Goal: Task Accomplishment & Management: Use online tool/utility

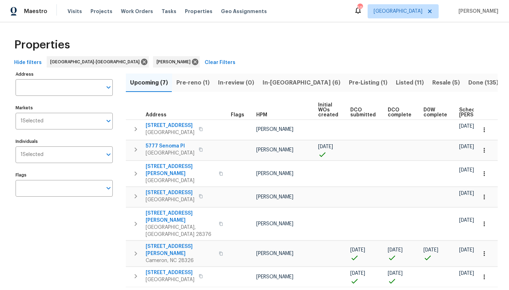
click at [273, 82] on span "In-[GEOGRAPHIC_DATA] (6)" at bounding box center [302, 83] width 78 height 10
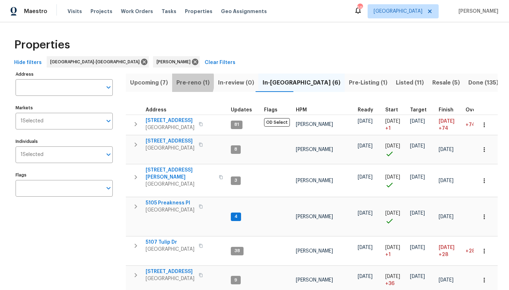
click at [184, 81] on span "Pre-reno (1)" at bounding box center [192, 83] width 33 height 10
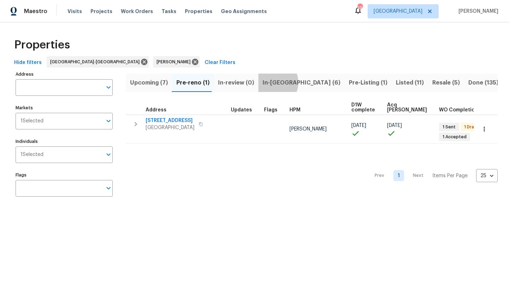
click at [268, 82] on span "In-reno (6)" at bounding box center [302, 83] width 78 height 10
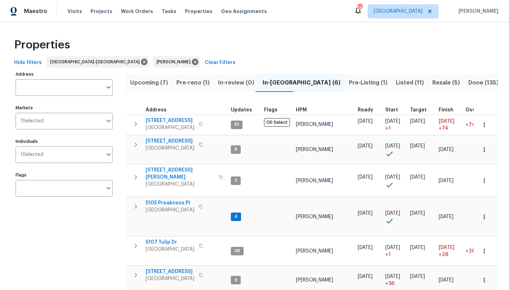
click at [148, 81] on span "Upcoming (7)" at bounding box center [149, 83] width 38 height 10
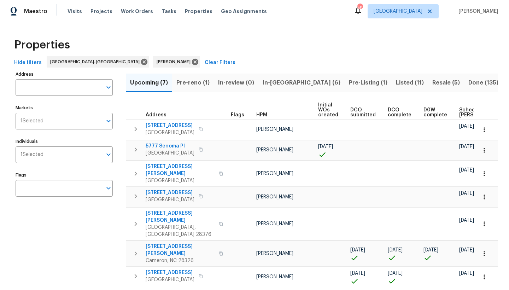
click at [459, 111] on span "Scheduled COE" at bounding box center [479, 112] width 40 height 10
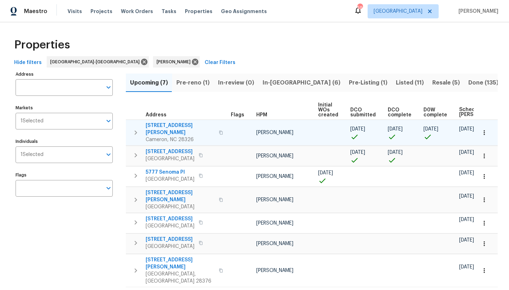
scroll to position [1, 0]
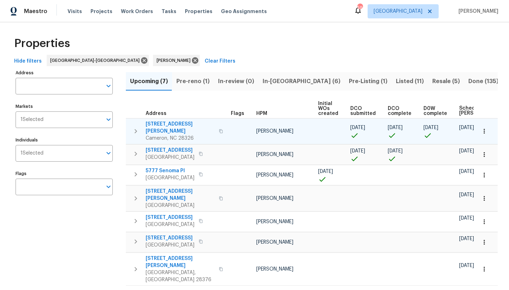
click at [163, 123] on span "170 Lockwood Dr" at bounding box center [180, 128] width 69 height 14
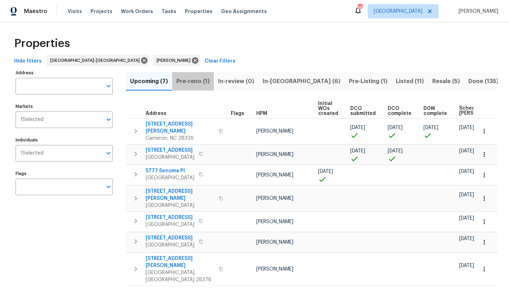
click at [194, 80] on span "Pre-reno (1)" at bounding box center [192, 81] width 33 height 10
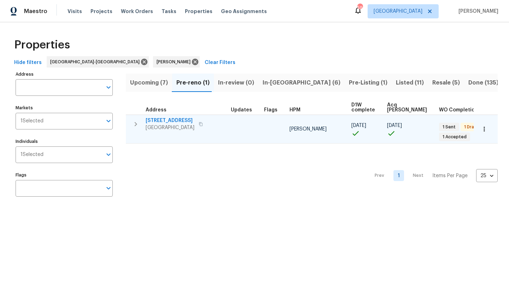
click at [160, 121] on span "213 Rivenoak Dr" at bounding box center [170, 120] width 49 height 7
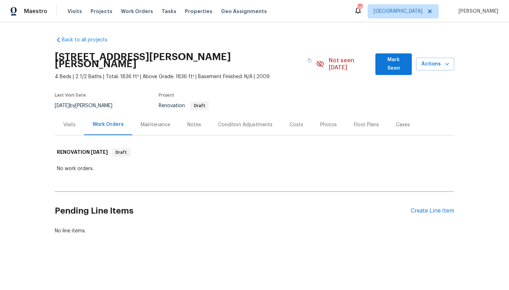
click at [191, 121] on div "Notes" at bounding box center [194, 124] width 14 height 7
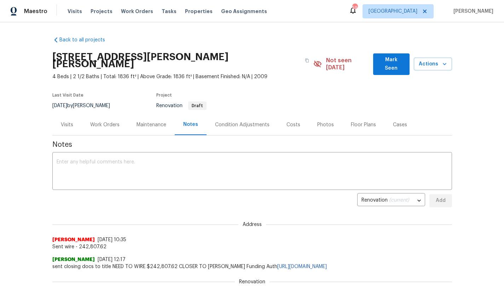
click at [384, 60] on span "Mark Seen" at bounding box center [391, 63] width 25 height 17
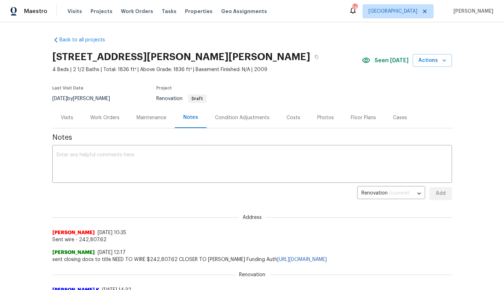
click at [109, 119] on div "Work Orders" at bounding box center [104, 117] width 29 height 7
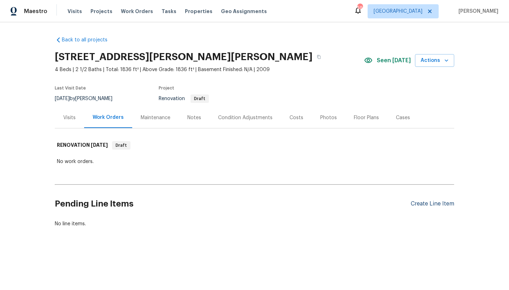
click at [420, 203] on div "Create Line Item" at bounding box center [432, 203] width 43 height 7
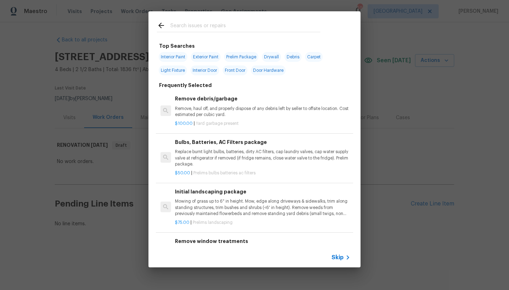
click at [211, 198] on p "Mowing of grass up to 6" in height. Mow, edge along driveways & sidewalks, trim…" at bounding box center [262, 207] width 175 height 18
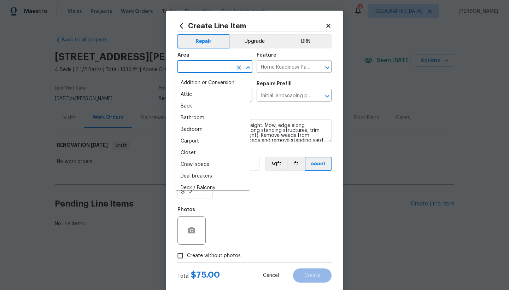
click at [207, 68] on input "text" at bounding box center [204, 67] width 55 height 11
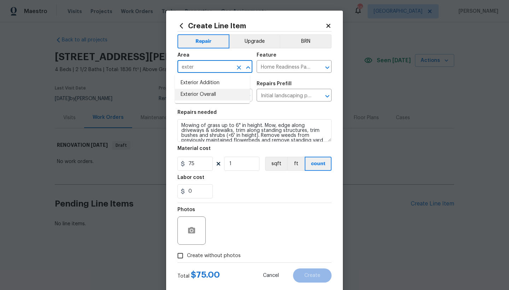
drag, startPoint x: 210, startPoint y: 95, endPoint x: 207, endPoint y: 97, distance: 4.1
click at [207, 96] on li "Exterior Overall" at bounding box center [212, 95] width 75 height 12
type input "Exterior Overall"
click at [195, 252] on span "Create without photos" at bounding box center [214, 255] width 54 height 7
click at [187, 252] on input "Create without photos" at bounding box center [180, 255] width 13 height 13
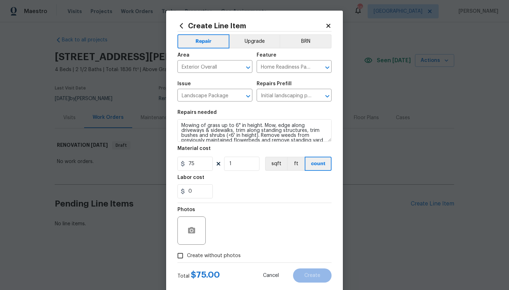
checkbox input "true"
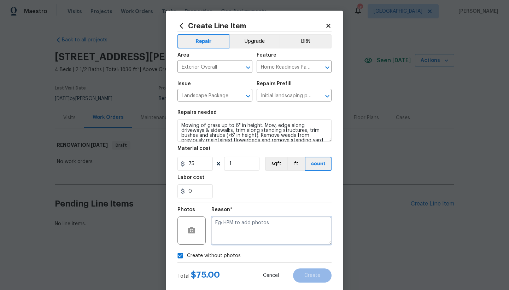
click at [257, 232] on textarea at bounding box center [271, 230] width 120 height 28
type textarea "n"
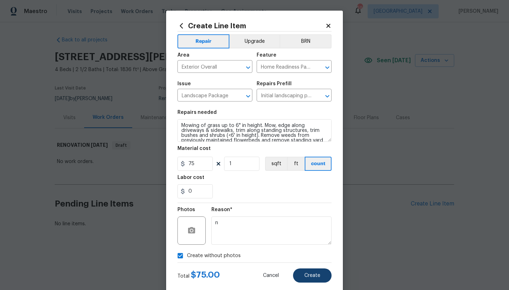
click at [304, 276] on span "Create" at bounding box center [312, 275] width 16 height 5
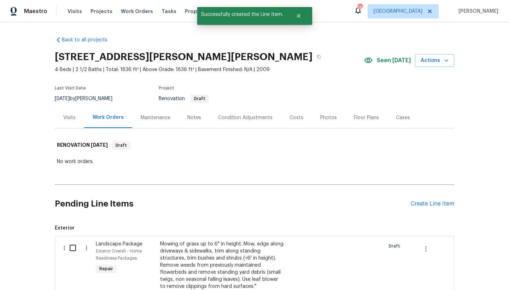
scroll to position [121, 0]
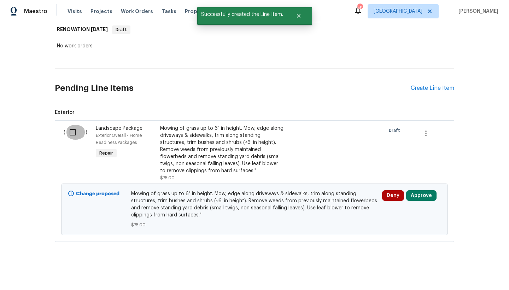
click at [69, 127] on input "checkbox" at bounding box center [75, 132] width 20 height 15
checkbox input "true"
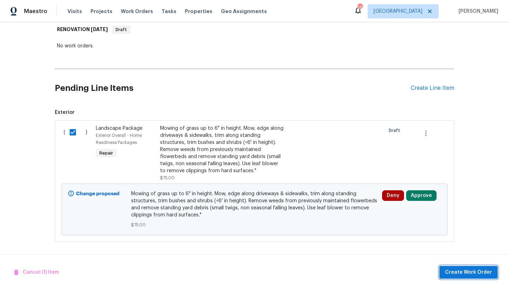
click at [469, 269] on span "Create Work Order" at bounding box center [468, 272] width 47 height 9
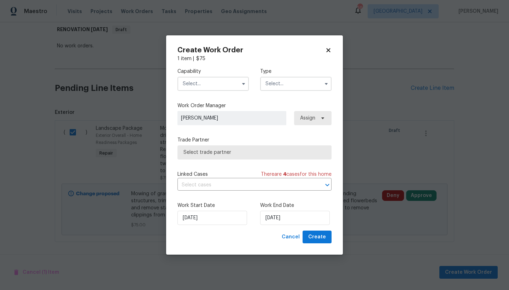
click at [193, 82] on input "text" at bounding box center [212, 84] width 71 height 14
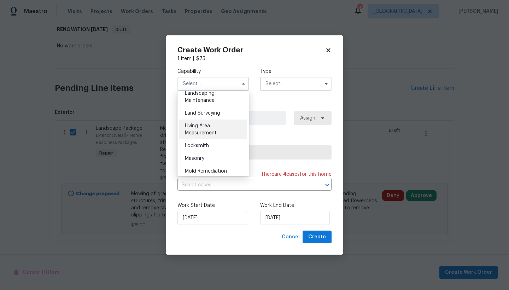
scroll to position [473, 0]
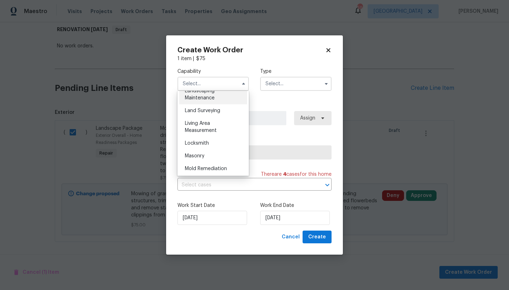
click at [216, 104] on div "Landscaping Maintenance" at bounding box center [213, 94] width 68 height 20
type input "Landscaping Maintenance"
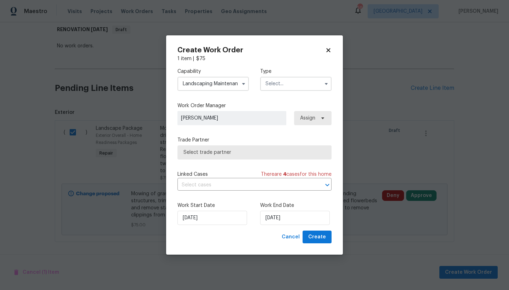
click at [279, 83] on input "text" at bounding box center [295, 84] width 71 height 14
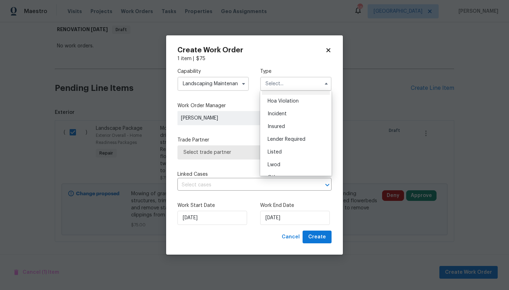
scroll to position [84, 0]
click at [279, 127] on span "Renovation" at bounding box center [281, 129] width 26 height 5
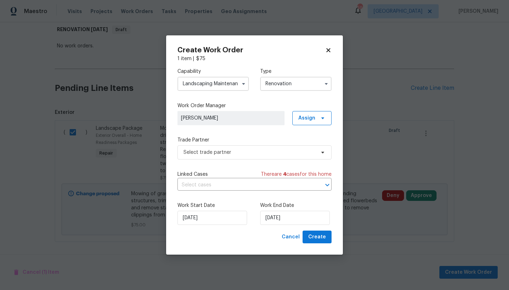
type input "Renovation"
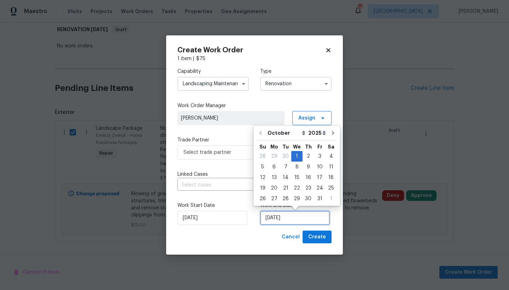
click at [285, 219] on input "[DATE]" at bounding box center [295, 218] width 70 height 14
click at [273, 164] on div "6" at bounding box center [274, 167] width 12 height 10
type input "[DATE]"
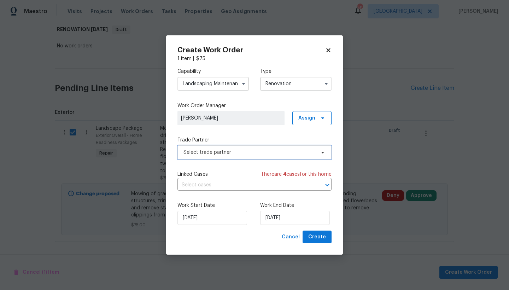
click at [228, 153] on span "Select trade partner" at bounding box center [249, 152] width 132 height 7
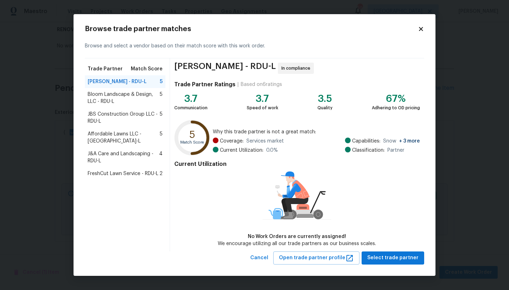
click at [115, 98] on span "Bloom Landscape & Design, LLC - RDU-L" at bounding box center [124, 98] width 72 height 14
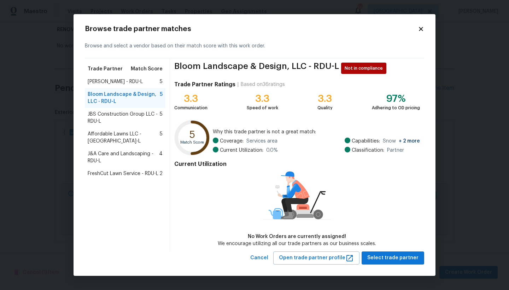
click at [118, 117] on span "JBS Construction Group LLC - RDU-L" at bounding box center [124, 118] width 72 height 14
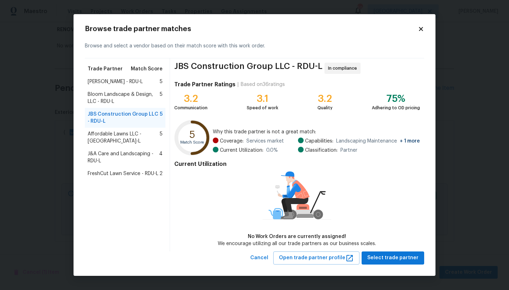
click at [118, 135] on span "Affordable Lawns LLC - RDU-L" at bounding box center [124, 137] width 72 height 14
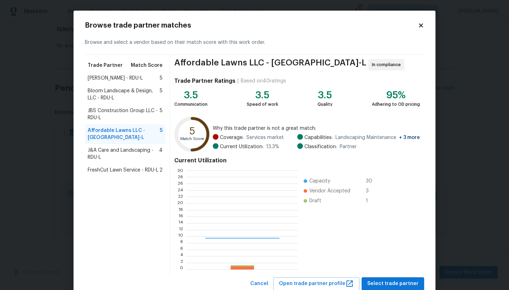
scroll to position [94, 106]
click at [118, 147] on span "J&A Care and Landscaping - RDU-L" at bounding box center [123, 154] width 71 height 14
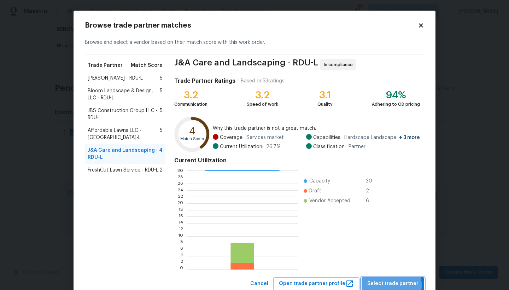
click at [389, 285] on span "Select trade partner" at bounding box center [392, 283] width 51 height 9
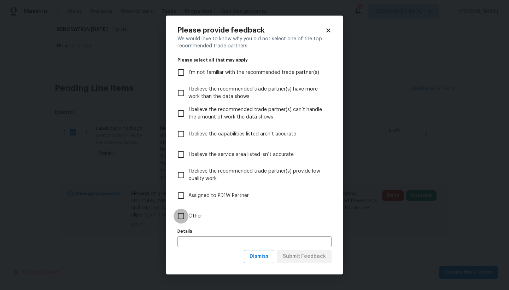
click at [181, 217] on input "Other" at bounding box center [181, 216] width 15 height 15
checkbox input "true"
click at [289, 254] on span "Submit Feedback" at bounding box center [304, 256] width 43 height 9
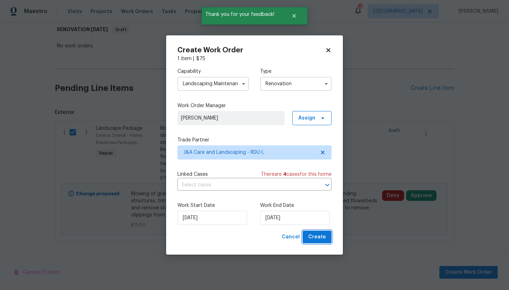
click at [315, 239] on span "Create" at bounding box center [317, 237] width 18 height 9
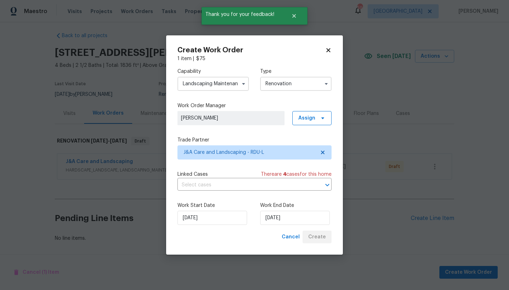
scroll to position [9, 0]
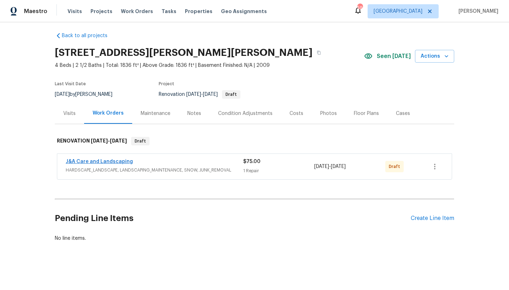
click at [104, 159] on link "J&A Care and Landscaping" at bounding box center [99, 161] width 67 height 5
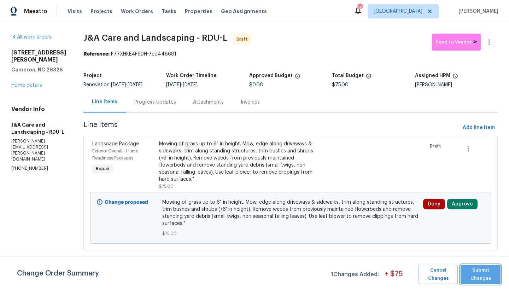
click at [478, 273] on span "Submit Changes" at bounding box center [480, 274] width 33 height 16
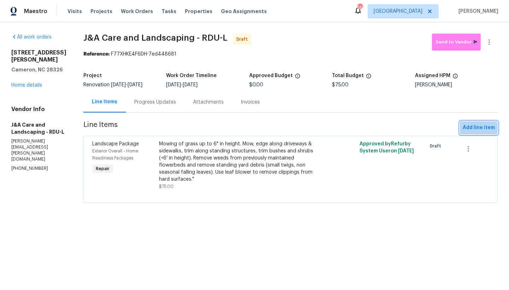
click at [473, 128] on span "Add line item" at bounding box center [479, 127] width 32 height 9
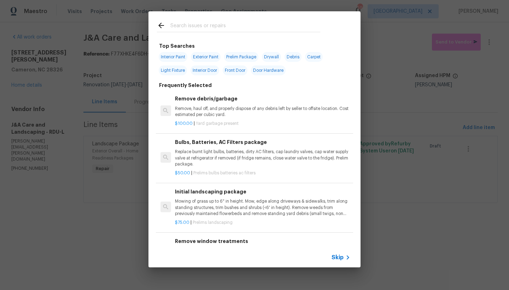
click at [214, 27] on input "text" at bounding box center [245, 26] width 150 height 11
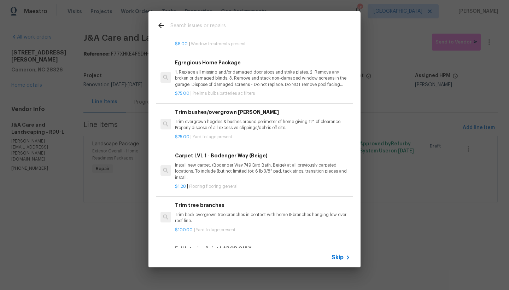
scroll to position [170, 0]
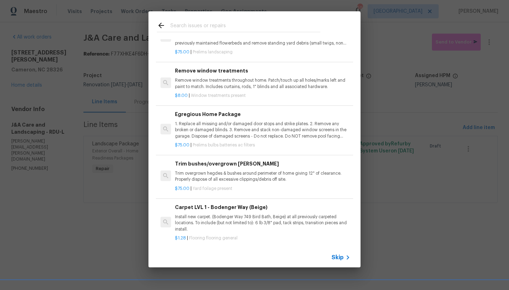
click at [219, 162] on h6 "Trim bushes/overgrown hedges" at bounding box center [262, 164] width 175 height 8
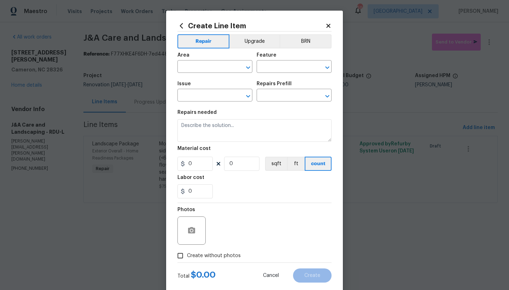
type input "Dead/overgrown tree or foliage"
type input "Trim bushes/overgrown hedges $75.00"
type textarea "Trim overgrown hegdes & bushes around perimeter of home giving 12" of clearance…"
type input "75"
type input "1"
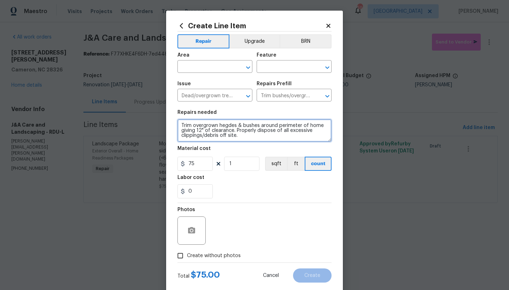
click at [245, 135] on textarea "Trim overgrown hegdes & bushes around perimeter of home giving 12" of clearance…" at bounding box center [254, 130] width 154 height 23
type textarea "Trim overgrown hegdes & bushes around perimeter of home giving 12" of clearance…"
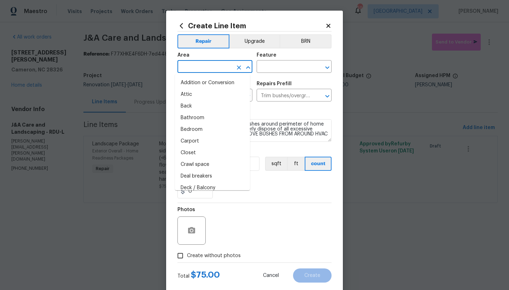
click at [200, 65] on input "text" at bounding box center [204, 67] width 55 height 11
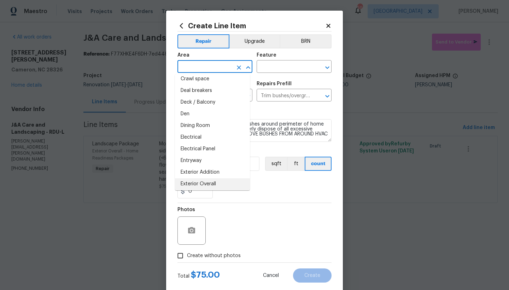
click at [201, 183] on li "Exterior Overall" at bounding box center [212, 184] width 75 height 12
type input "Exterior Overall"
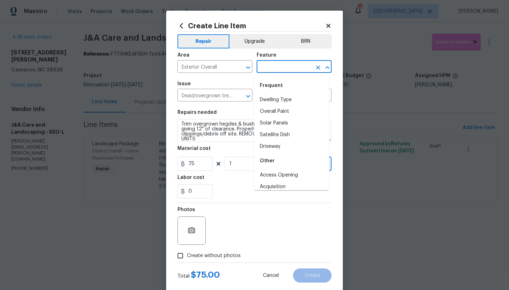
click at [267, 65] on input "text" at bounding box center [284, 67] width 55 height 11
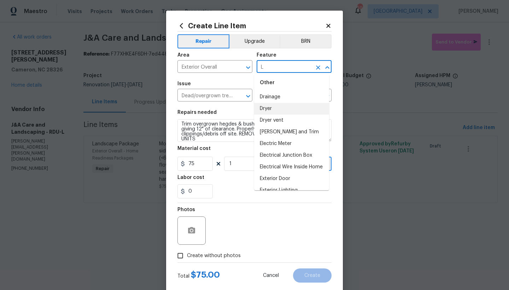
scroll to position [0, 0]
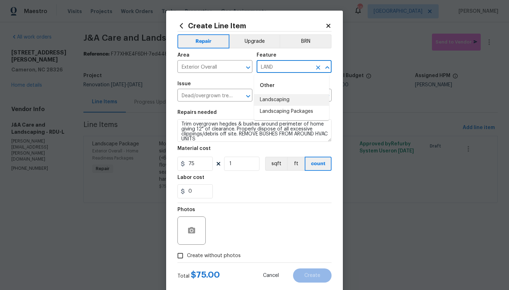
click at [276, 99] on li "Landscaping" at bounding box center [291, 100] width 75 height 12
type input "Landscaping"
click at [195, 256] on span "Create without photos" at bounding box center [214, 255] width 54 height 7
click at [187, 256] on input "Create without photos" at bounding box center [180, 255] width 13 height 13
checkbox input "true"
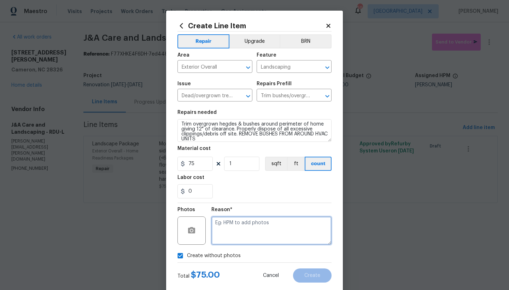
click at [235, 224] on textarea at bounding box center [271, 230] width 120 height 28
type textarea "n"
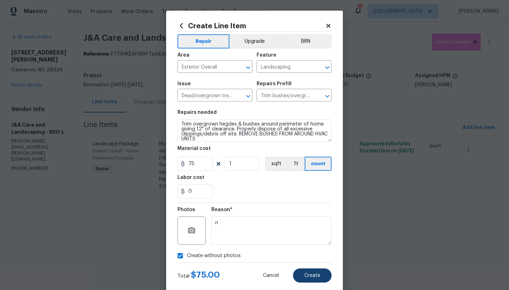
click at [308, 272] on button "Create" at bounding box center [312, 275] width 39 height 14
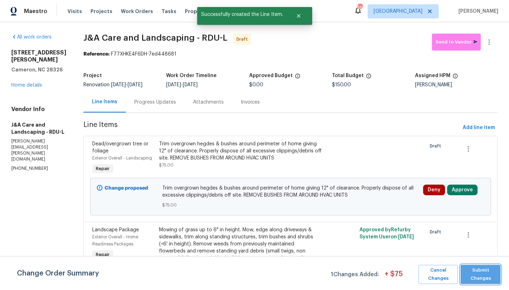
click at [481, 271] on span "Submit Changes" at bounding box center [480, 274] width 33 height 16
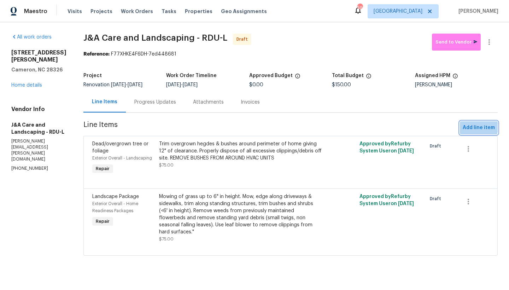
click at [469, 128] on span "Add line item" at bounding box center [479, 127] width 32 height 9
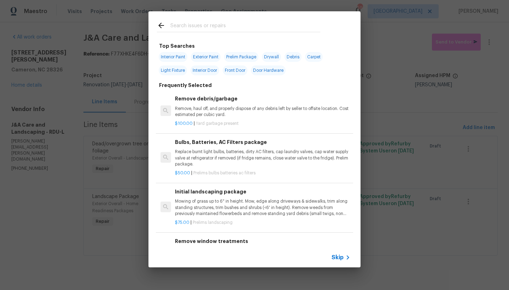
click at [222, 28] on input "text" at bounding box center [245, 26] width 150 height 11
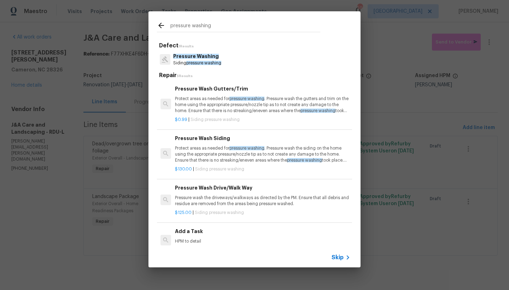
type input "pressure washing"
click at [182, 142] on div "Pressure Wash Siding Protect areas as needed for pressure washing . Pressure wa…" at bounding box center [262, 148] width 175 height 29
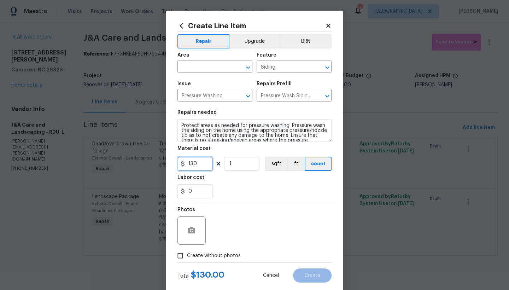
drag, startPoint x: 197, startPoint y: 164, endPoint x: 184, endPoint y: 163, distance: 12.8
click at [184, 163] on input "130" at bounding box center [194, 164] width 35 height 14
type input "175"
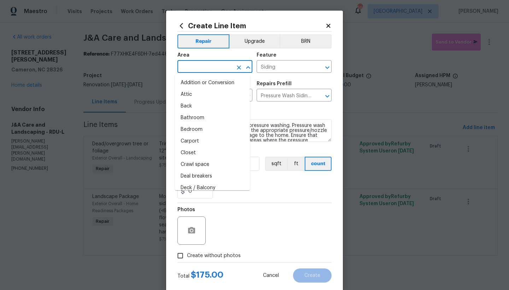
click at [218, 68] on input "text" at bounding box center [204, 67] width 55 height 11
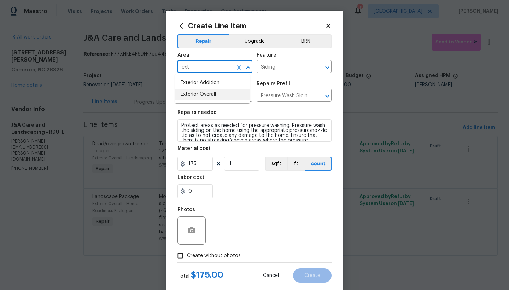
click at [211, 95] on li "Exterior Overall" at bounding box center [212, 95] width 75 height 12
type input "Exterior Overall"
click at [189, 254] on span "Create without photos" at bounding box center [214, 255] width 54 height 7
click at [187, 254] on input "Create without photos" at bounding box center [180, 255] width 13 height 13
checkbox input "true"
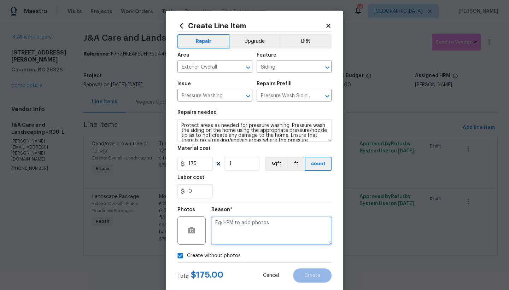
click at [224, 223] on textarea at bounding box center [271, 230] width 120 height 28
type textarea "b"
type textarea "m"
type textarea "n"
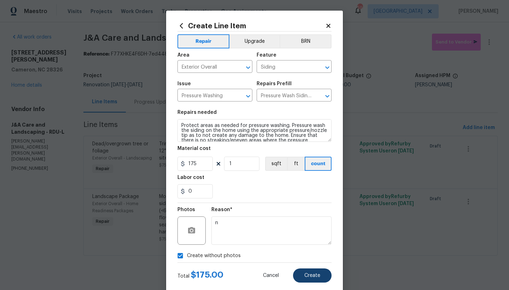
click at [308, 277] on span "Create" at bounding box center [312, 275] width 16 height 5
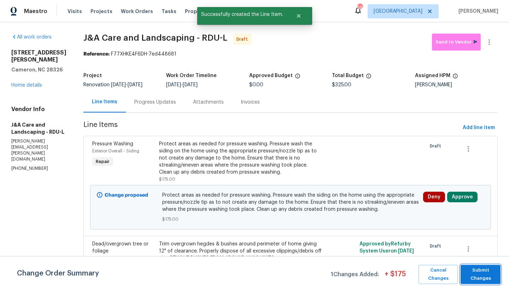
click at [471, 270] on span "Submit Changes" at bounding box center [480, 274] width 33 height 16
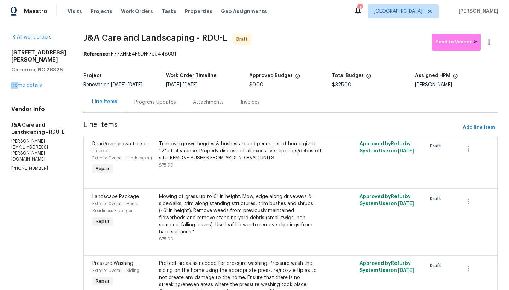
click at [18, 74] on div "170 Lockwood Dr Cameron, NC 28326 Home details" at bounding box center [38, 69] width 55 height 40
click at [20, 83] on link "Home details" at bounding box center [26, 85] width 31 height 5
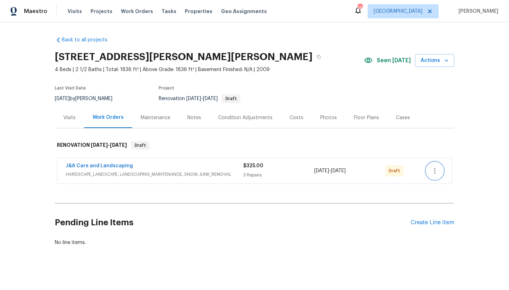
click at [431, 175] on icon "button" at bounding box center [435, 170] width 8 height 8
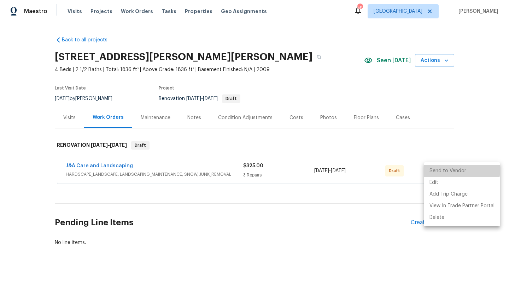
click at [445, 169] on li "Send to Vendor" at bounding box center [462, 171] width 76 height 12
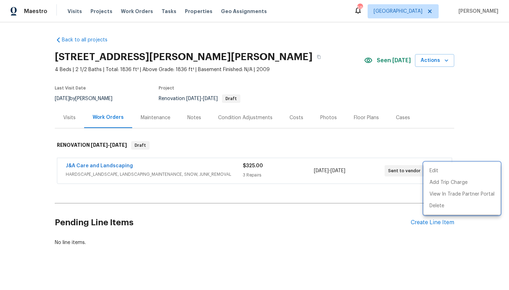
click at [319, 54] on div at bounding box center [254, 145] width 509 height 290
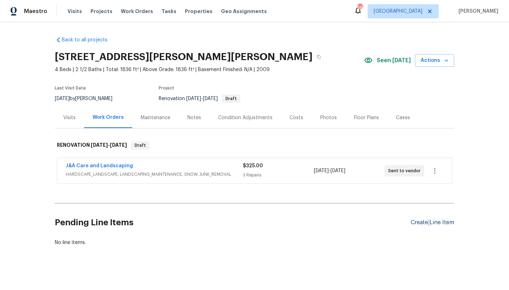
click at [426, 222] on div "Create Line Item" at bounding box center [432, 222] width 43 height 7
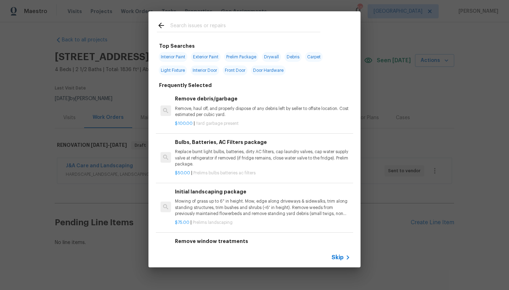
click at [207, 26] on input "text" at bounding box center [245, 26] width 150 height 11
click at [205, 27] on input "text" at bounding box center [245, 26] width 150 height 11
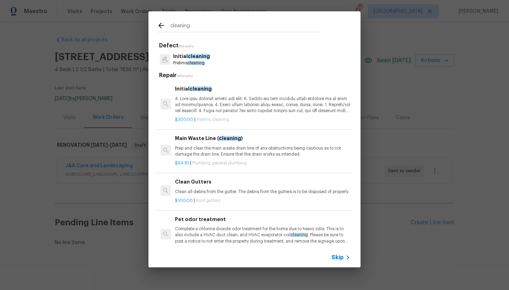
type input "cleaning"
click at [198, 96] on p at bounding box center [262, 105] width 175 height 18
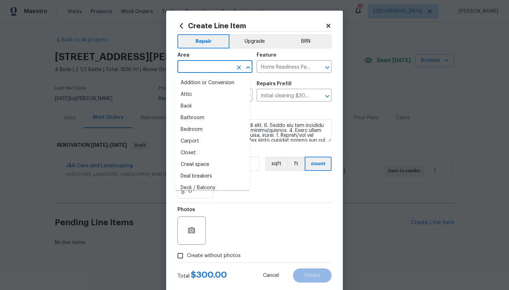
click at [193, 70] on input "text" at bounding box center [204, 67] width 55 height 11
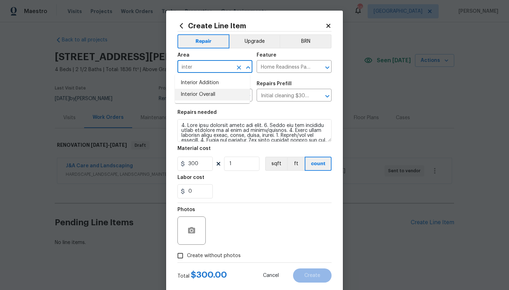
click at [214, 95] on li "Interior Overall" at bounding box center [212, 95] width 75 height 12
type input "Interior Overall"
click at [229, 257] on span "Create without photos" at bounding box center [214, 255] width 54 height 7
click at [187, 257] on input "Create without photos" at bounding box center [180, 255] width 13 height 13
checkbox input "true"
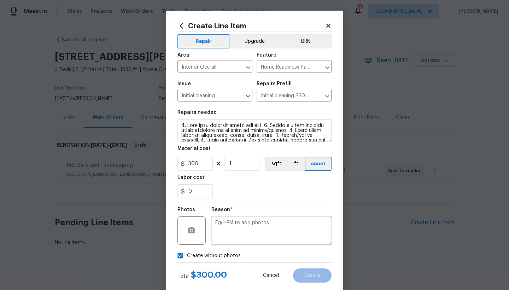
click at [262, 225] on textarea at bounding box center [271, 230] width 120 height 28
type textarea "n"
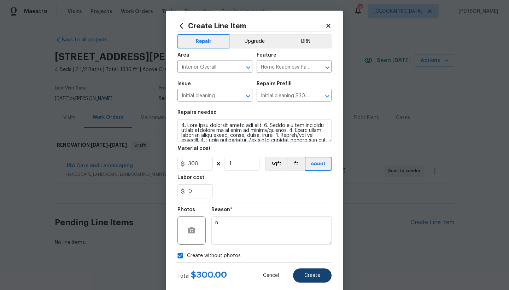
click at [315, 273] on span "Create" at bounding box center [312, 275] width 16 height 5
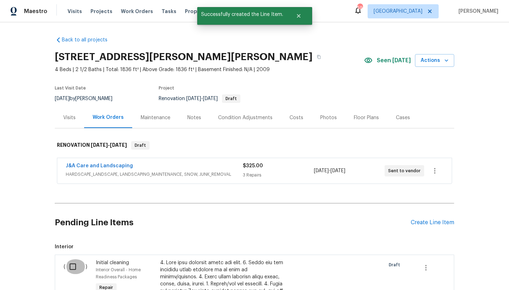
click at [72, 269] on input "checkbox" at bounding box center [75, 266] width 20 height 15
checkbox input "true"
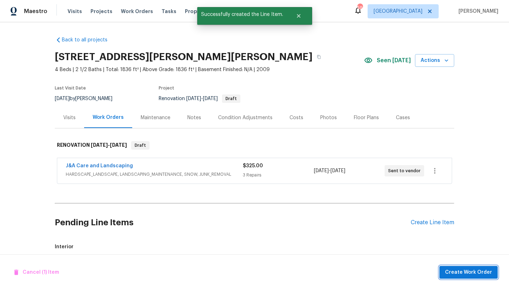
click at [480, 272] on span "Create Work Order" at bounding box center [468, 272] width 47 height 9
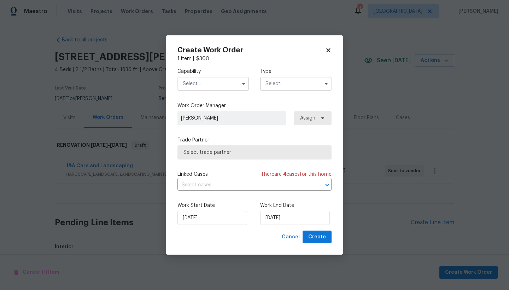
click at [191, 86] on input "text" at bounding box center [212, 84] width 71 height 14
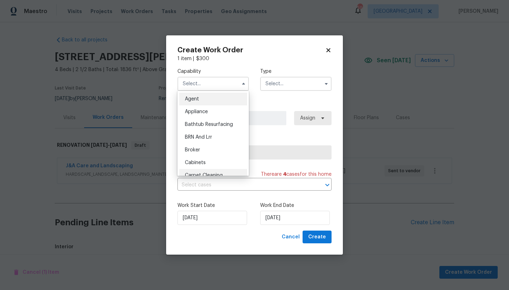
scroll to position [39, 0]
click at [195, 160] on span "Cleaning" at bounding box center [195, 161] width 20 height 5
type input "Cleaning"
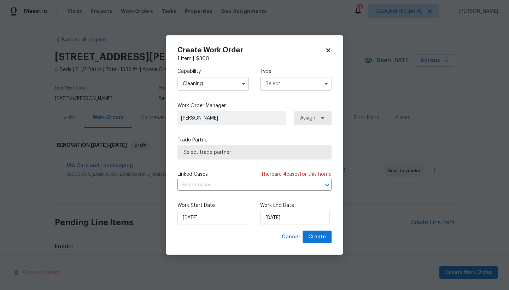
click at [294, 86] on input "text" at bounding box center [295, 84] width 71 height 14
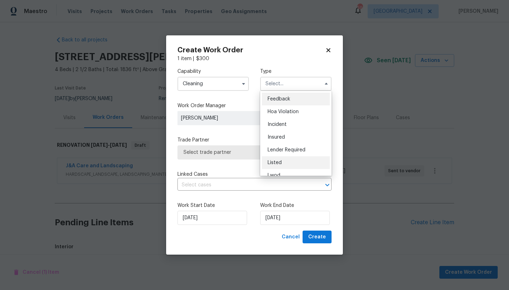
scroll to position [84, 0]
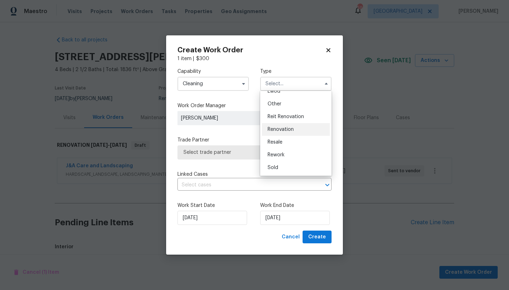
click at [291, 130] on span "Renovation" at bounding box center [281, 129] width 26 height 5
type input "Renovation"
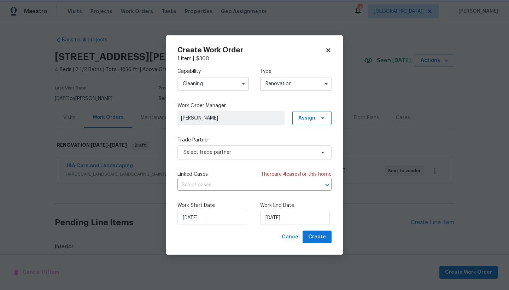
scroll to position [0, 0]
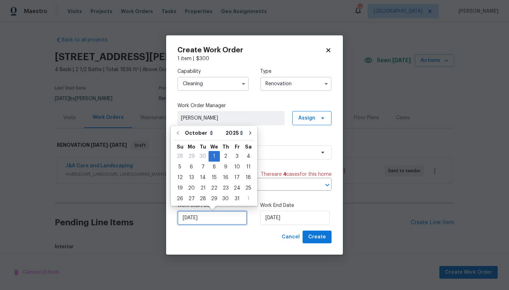
click at [211, 222] on input "[DATE]" at bounding box center [212, 218] width 70 height 14
click at [202, 169] on div "7" at bounding box center [202, 167] width 11 height 10
type input "[DATE]"
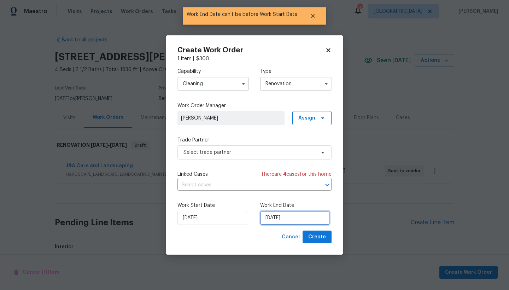
click at [297, 217] on input "[DATE]" at bounding box center [295, 218] width 70 height 14
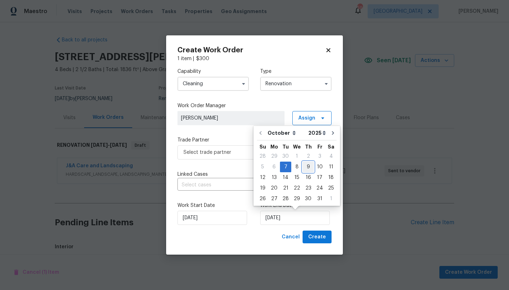
click at [305, 167] on div "9" at bounding box center [308, 167] width 11 height 10
type input "[DATE]"
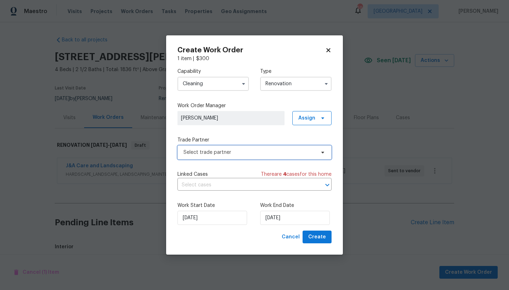
click at [216, 152] on span "Select trade partner" at bounding box center [249, 152] width 132 height 7
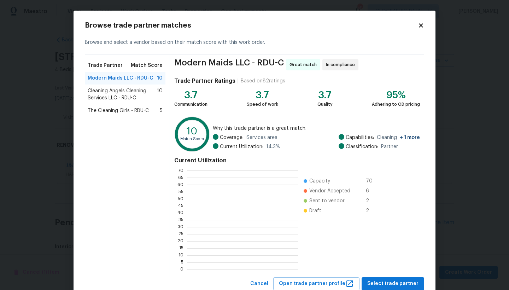
scroll to position [1, 1]
click at [382, 281] on span "Select trade partner" at bounding box center [392, 283] width 51 height 9
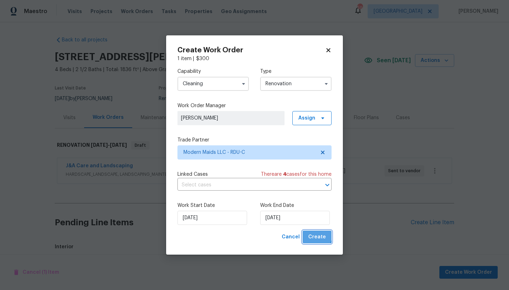
click at [311, 234] on span "Create" at bounding box center [317, 237] width 18 height 9
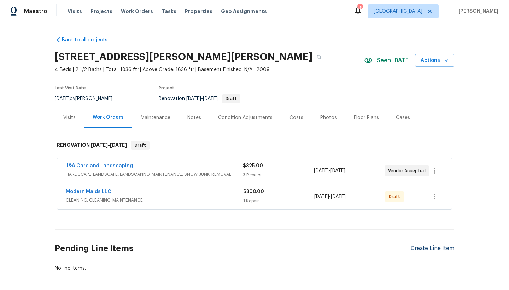
click at [436, 248] on div "Create Line Item" at bounding box center [432, 248] width 43 height 7
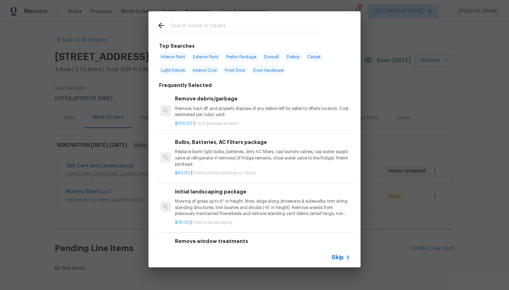
click at [173, 24] on input "text" at bounding box center [245, 26] width 150 height 11
click at [174, 27] on input "text" at bounding box center [245, 26] width 150 height 11
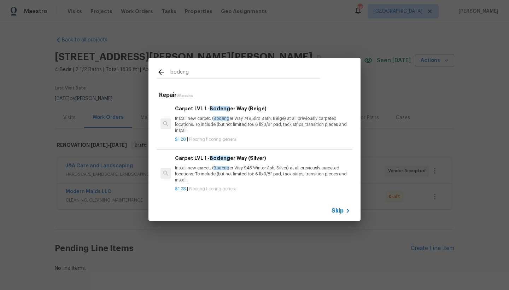
type input "boding"
drag, startPoint x: 174, startPoint y: 27, endPoint x: 210, endPoint y: 121, distance: 100.6
click at [210, 121] on p "Install new carpet. ( Bodeng er Way 749 Bird Bath, Beige) at all previously car…" at bounding box center [262, 125] width 175 height 18
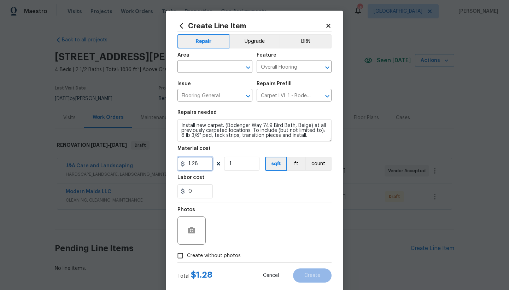
click at [197, 166] on input "1.28" at bounding box center [194, 164] width 35 height 14
type input "1.53"
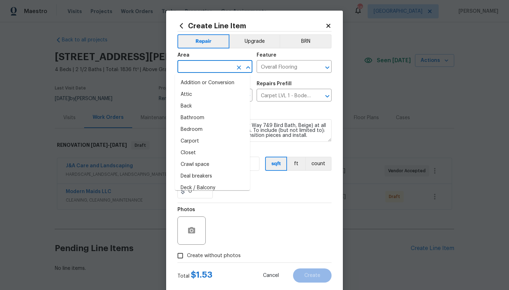
click at [189, 66] on input "text" at bounding box center [204, 67] width 55 height 11
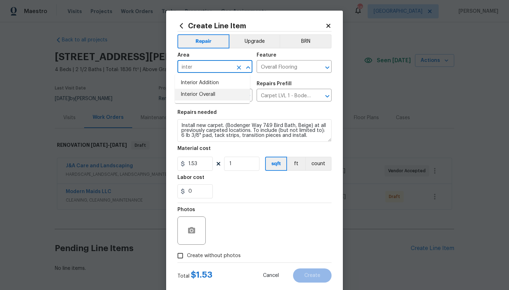
click at [186, 97] on li "Interior Overall" at bounding box center [212, 95] width 75 height 12
type input "Interior Overall"
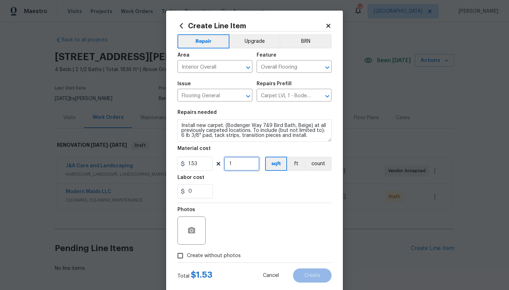
click at [236, 162] on input "1" at bounding box center [241, 164] width 35 height 14
drag, startPoint x: 231, startPoint y: 162, endPoint x: 195, endPoint y: 154, distance: 37.4
click at [186, 152] on figure "Material cost 1.53 1200 sqft ft count" at bounding box center [254, 158] width 154 height 25
type input "1300"
click at [229, 184] on div "0" at bounding box center [254, 191] width 154 height 14
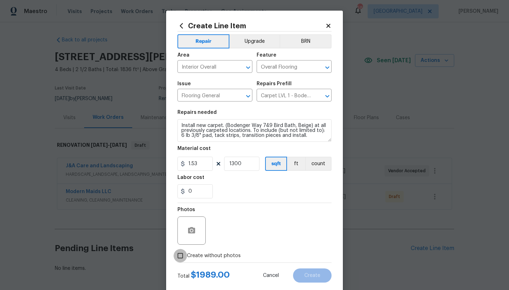
click at [178, 255] on input "Create without photos" at bounding box center [180, 255] width 13 height 13
checkbox input "true"
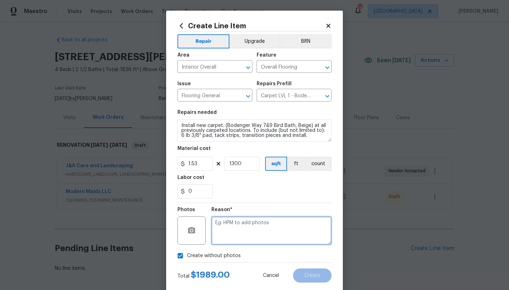
click at [234, 232] on textarea at bounding box center [271, 230] width 120 height 28
type textarea "n"
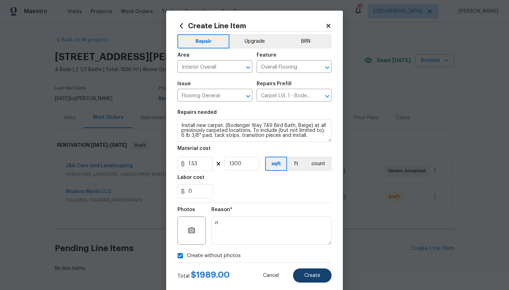
click at [302, 271] on button "Create" at bounding box center [312, 275] width 39 height 14
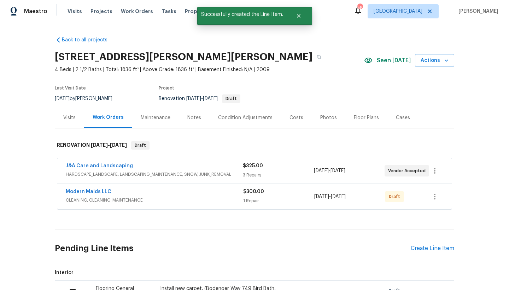
scroll to position [130, 0]
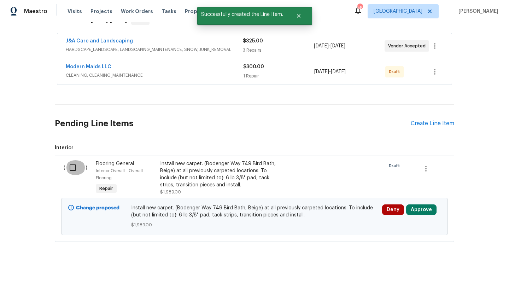
click at [68, 160] on input "checkbox" at bounding box center [75, 167] width 20 height 15
checkbox input "true"
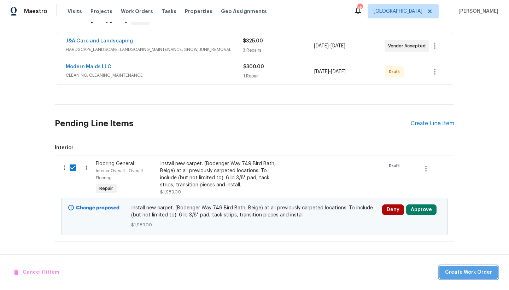
click at [473, 272] on span "Create Work Order" at bounding box center [468, 272] width 47 height 9
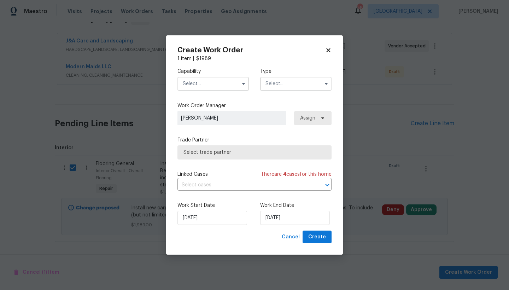
click at [196, 84] on input "text" at bounding box center [212, 84] width 71 height 14
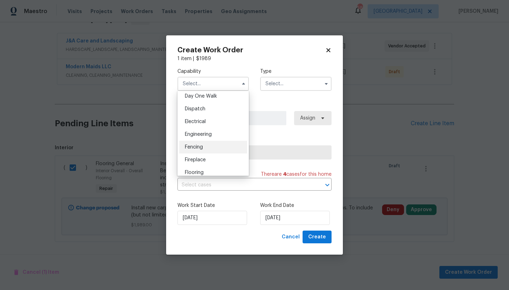
scroll to position [240, 0]
click at [203, 136] on span "Flooring" at bounding box center [194, 133] width 19 height 5
type input "Flooring"
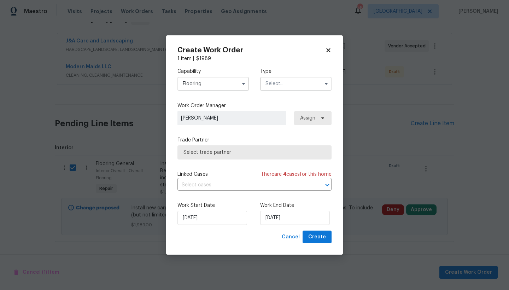
click at [279, 87] on input "text" at bounding box center [295, 84] width 71 height 14
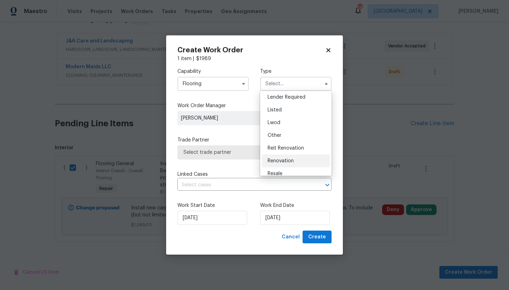
scroll to position [84, 0]
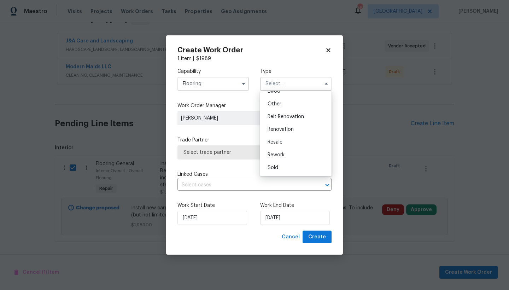
click at [270, 128] on span "Renovation" at bounding box center [281, 129] width 26 height 5
type input "Renovation"
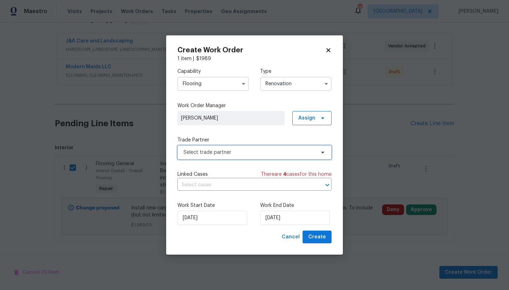
click at [206, 153] on span "Select trade partner" at bounding box center [249, 152] width 132 height 7
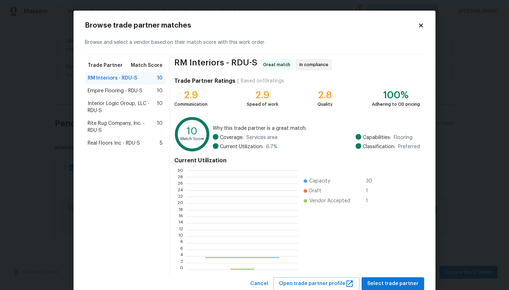
scroll to position [94, 106]
click at [93, 92] on span "Empire Flooring - RDU-S" at bounding box center [115, 90] width 55 height 7
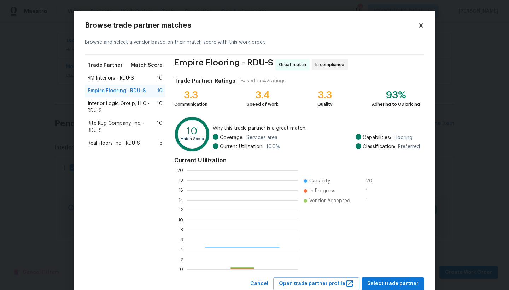
scroll to position [94, 106]
click at [399, 283] on span "Select trade partner" at bounding box center [392, 283] width 51 height 9
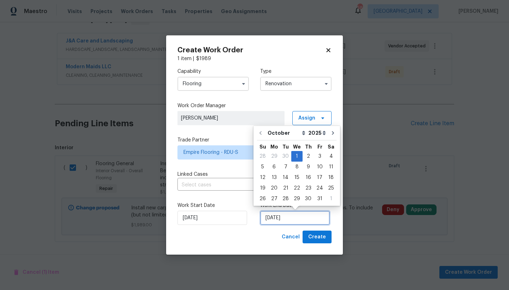
click at [279, 218] on input "[DATE]" at bounding box center [295, 218] width 70 height 14
click at [285, 166] on div "7" at bounding box center [285, 167] width 11 height 10
type input "[DATE]"
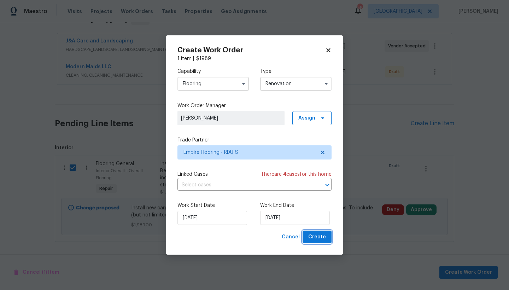
click at [320, 236] on span "Create" at bounding box center [317, 237] width 18 height 9
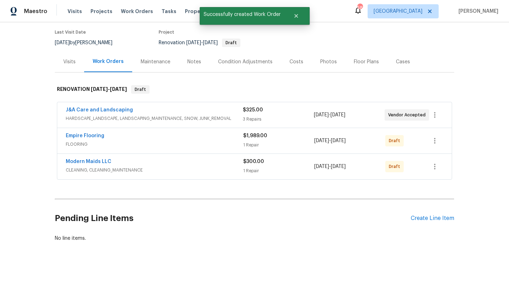
click at [289, 58] on div "Costs" at bounding box center [296, 61] width 14 height 7
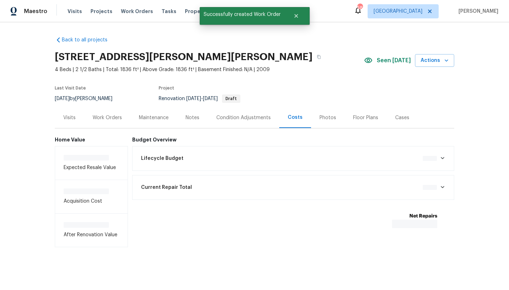
scroll to position [5, 0]
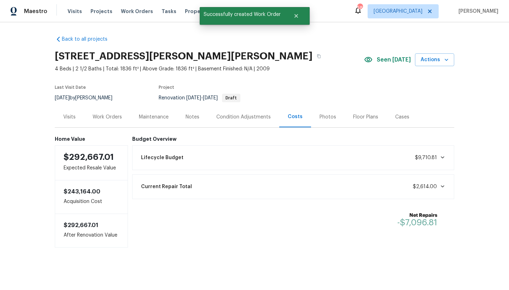
click at [100, 113] on div "Work Orders" at bounding box center [107, 116] width 29 height 7
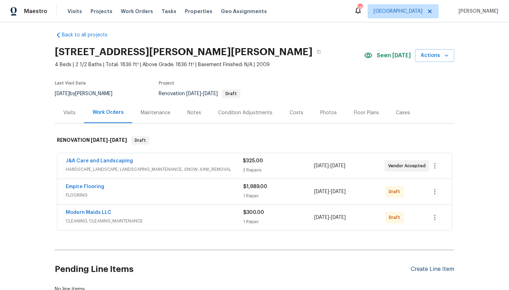
click at [421, 269] on div "Create Line Item" at bounding box center [432, 269] width 43 height 7
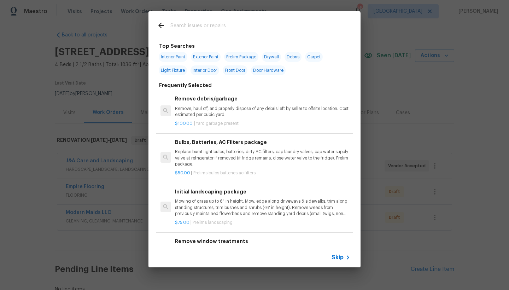
click at [199, 106] on p "Remove, haul off, and properly dispose of any debris left by seller to offsite …" at bounding box center [262, 112] width 175 height 12
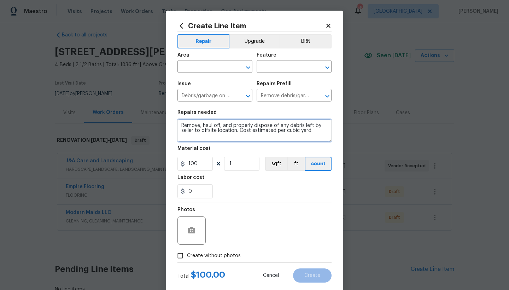
drag, startPoint x: 236, startPoint y: 131, endPoint x: 367, endPoint y: 144, distance: 131.8
click at [367, 144] on div "Create Line Item Repair Upgrade BRN Area ​ Feature ​ Issue Debris/garbage on si…" at bounding box center [254, 145] width 509 height 290
type textarea "Remove, haul off, and properly dispose of any debris left by seller to offsite …"
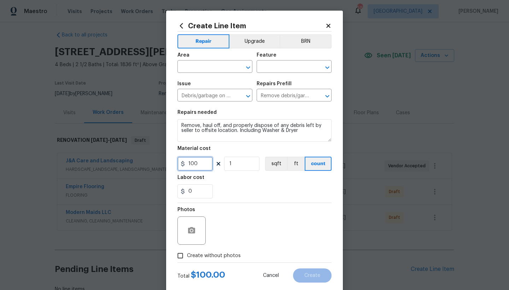
click at [198, 165] on input "100" at bounding box center [194, 164] width 35 height 14
type input "125"
click at [215, 69] on input "text" at bounding box center [204, 67] width 55 height 11
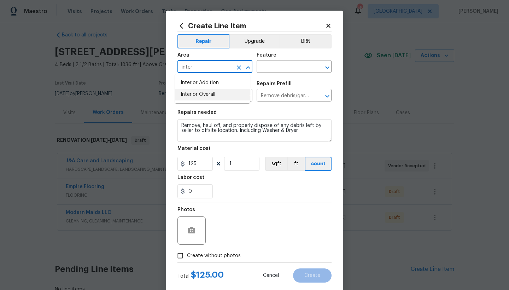
click at [204, 94] on li "Interior Overall" at bounding box center [212, 95] width 75 height 12
type input "Interior Overall"
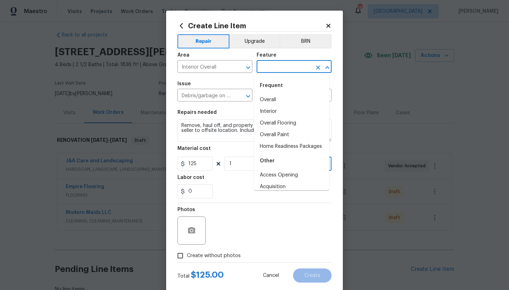
click at [262, 64] on input "text" at bounding box center [284, 67] width 55 height 11
click at [270, 98] on li "Overall" at bounding box center [291, 100] width 75 height 12
type input "Overall"
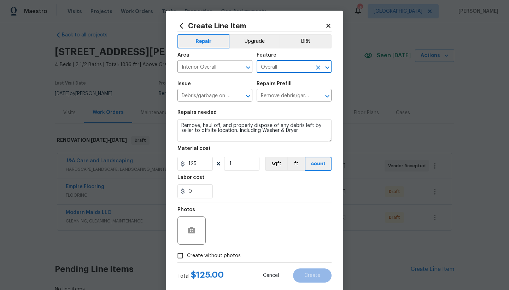
click at [177, 254] on input "Create without photos" at bounding box center [180, 255] width 13 height 13
checkbox input "true"
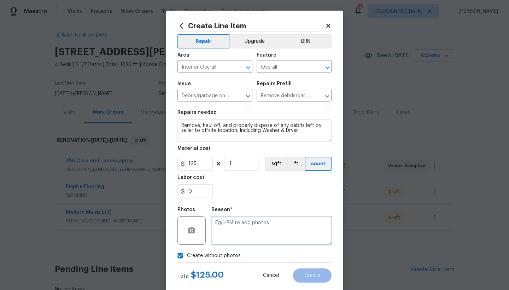
click at [256, 229] on textarea at bounding box center [271, 230] width 120 height 28
type textarea "n"
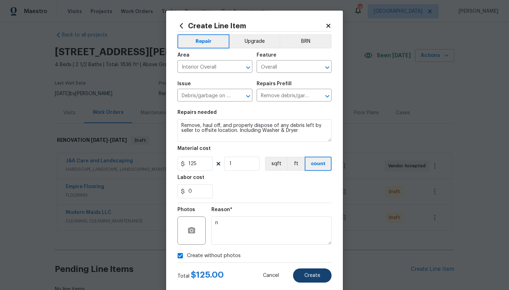
click at [311, 275] on span "Create" at bounding box center [312, 275] width 16 height 5
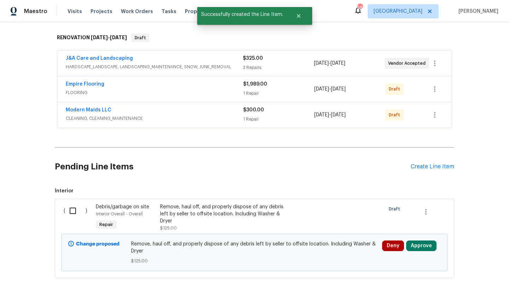
scroll to position [148, 0]
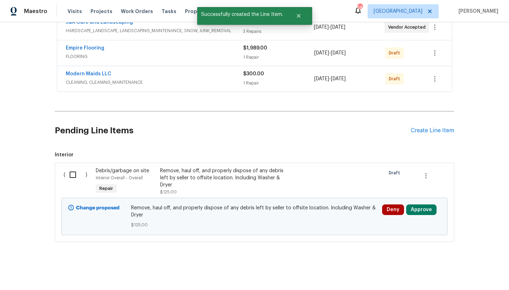
click at [69, 167] on input "checkbox" at bounding box center [75, 174] width 20 height 15
checkbox input "true"
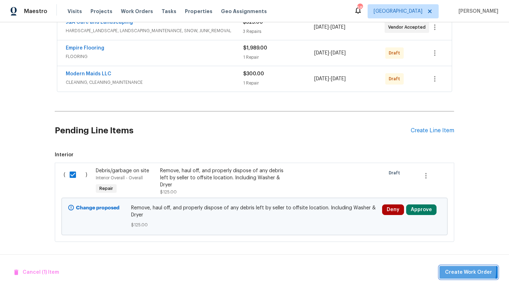
click at [451, 271] on span "Create Work Order" at bounding box center [468, 272] width 47 height 9
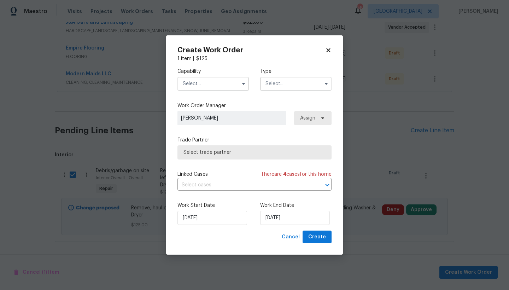
click at [200, 85] on input "text" at bounding box center [212, 84] width 71 height 14
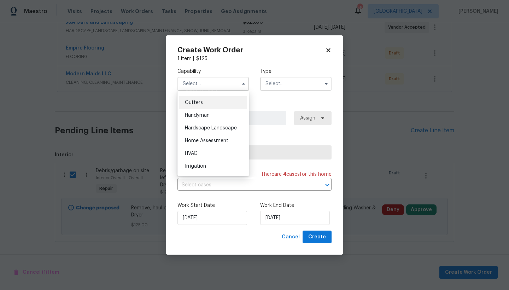
scroll to position [327, 0]
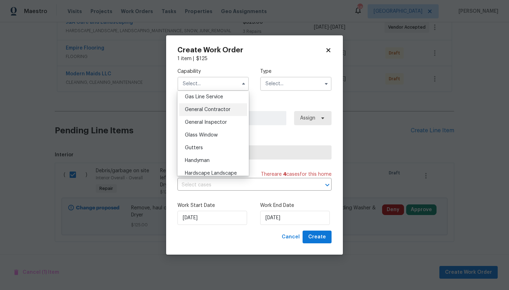
click at [206, 112] on span "General Contractor" at bounding box center [208, 109] width 46 height 5
type input "General Contractor"
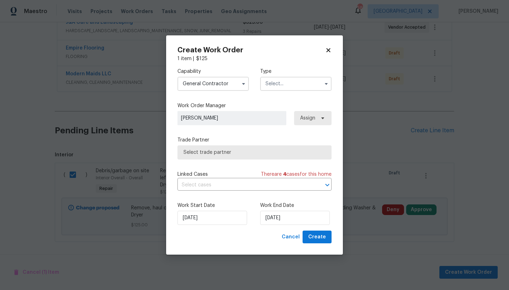
click at [293, 86] on input "text" at bounding box center [295, 84] width 71 height 14
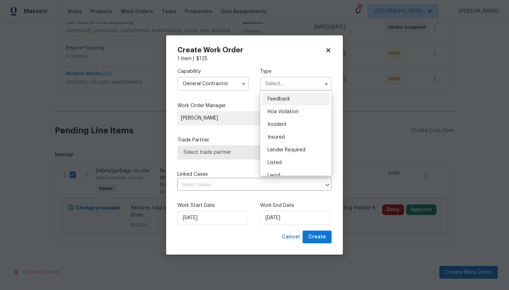
scroll to position [84, 0]
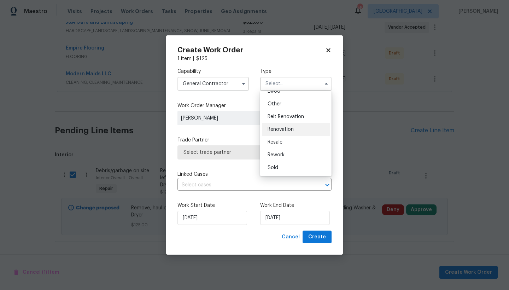
click at [287, 130] on span "Renovation" at bounding box center [281, 129] width 26 height 5
type input "Renovation"
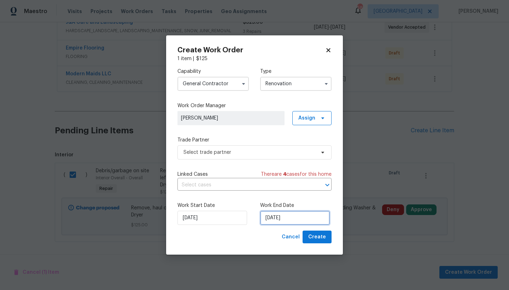
click at [285, 220] on input "[DATE]" at bounding box center [295, 218] width 70 height 14
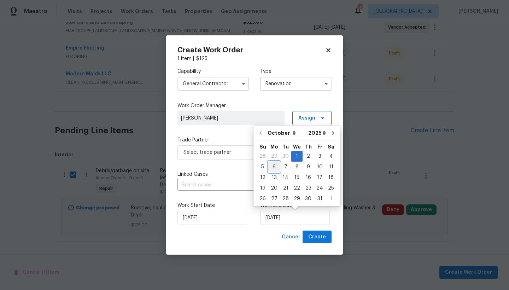
click at [277, 166] on div "6" at bounding box center [274, 167] width 12 height 10
type input "[DATE]"
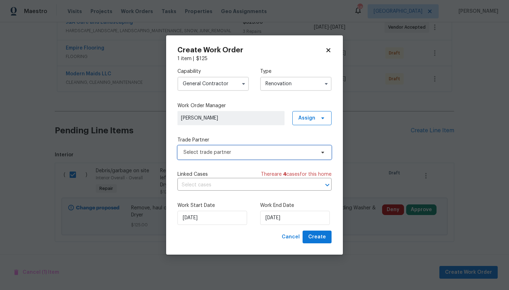
click at [212, 149] on span "Select trade partner" at bounding box center [249, 152] width 132 height 7
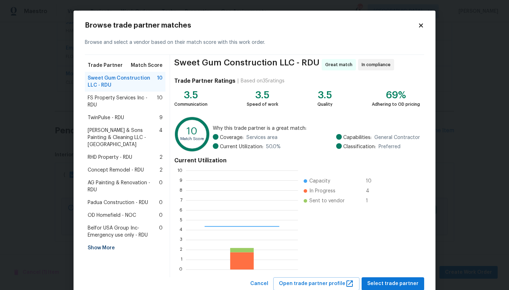
scroll to position [94, 107]
click at [121, 199] on span "Padua Construction - RDU" at bounding box center [118, 202] width 60 height 7
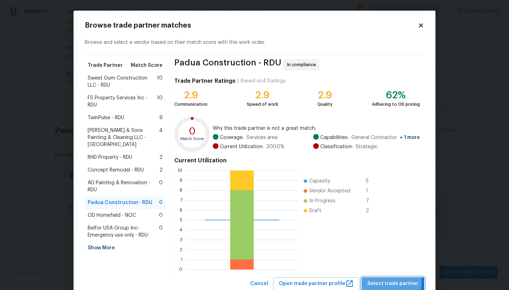
click at [381, 282] on span "Select trade partner" at bounding box center [392, 283] width 51 height 9
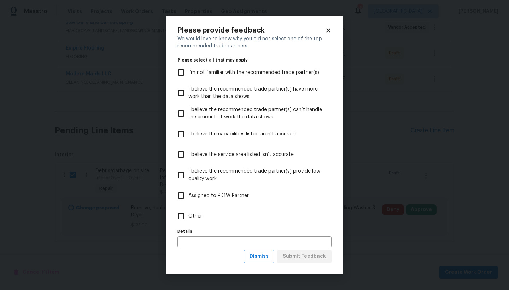
click at [181, 219] on input "Other" at bounding box center [181, 216] width 15 height 15
checkbox input "true"
click at [316, 253] on span "Submit Feedback" at bounding box center [304, 256] width 43 height 9
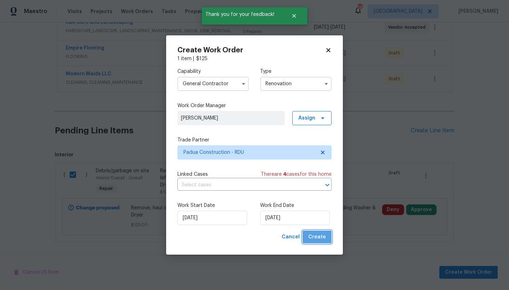
click at [318, 235] on span "Create" at bounding box center [317, 237] width 18 height 9
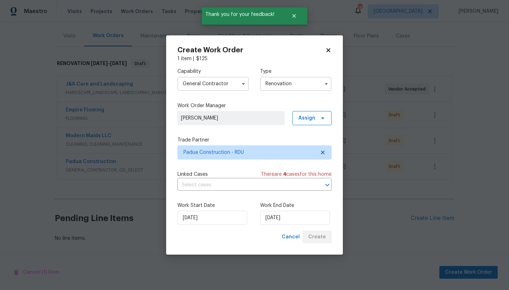
scroll to position [87, 0]
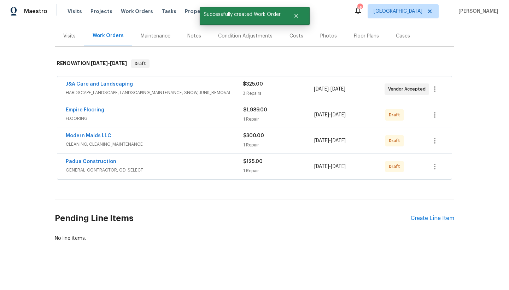
click at [194, 33] on div "Notes" at bounding box center [194, 36] width 14 height 7
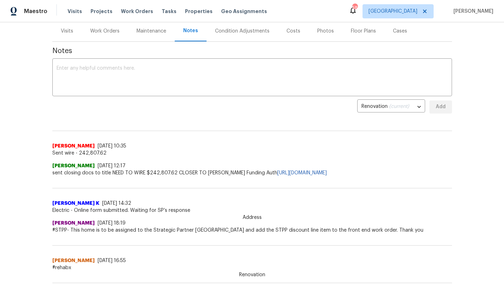
click at [103, 34] on div "Work Orders" at bounding box center [104, 31] width 29 height 7
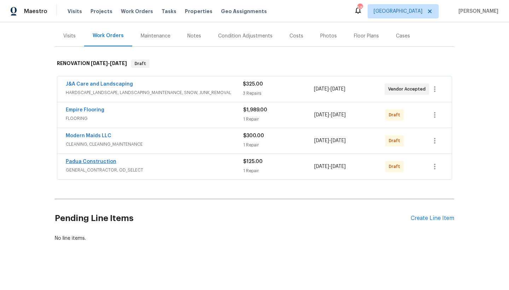
click at [106, 159] on link "Padua Construction" at bounding box center [91, 161] width 51 height 5
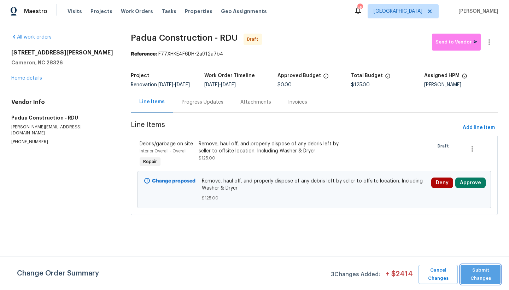
drag, startPoint x: 482, startPoint y: 274, endPoint x: 468, endPoint y: 256, distance: 22.9
click at [477, 273] on span "Submit Changes" at bounding box center [480, 274] width 33 height 16
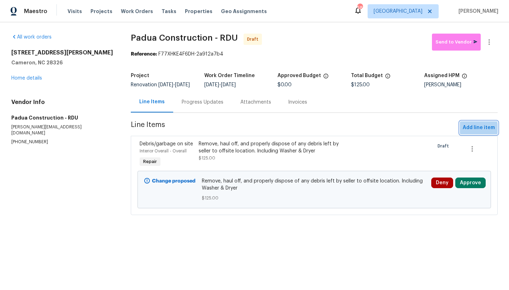
click at [465, 132] on span "Add line item" at bounding box center [479, 127] width 32 height 9
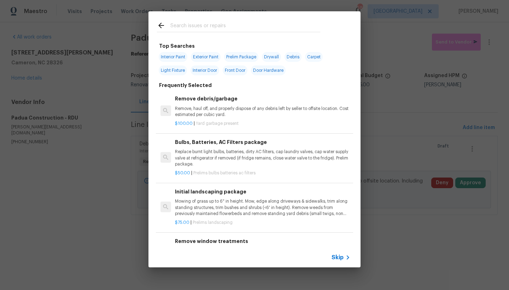
click at [225, 28] on input "text" at bounding box center [245, 26] width 150 height 11
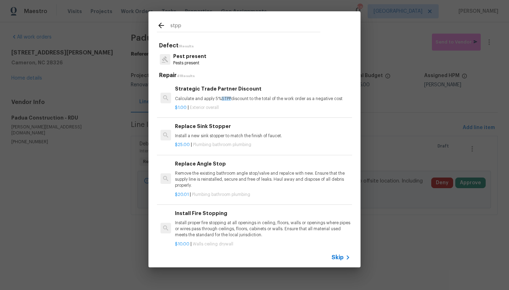
type input "stop"
drag, startPoint x: 224, startPoint y: 28, endPoint x: 212, endPoint y: 88, distance: 61.7
click at [212, 88] on h6 "Strategic Trade Partner Discount" at bounding box center [262, 89] width 175 height 8
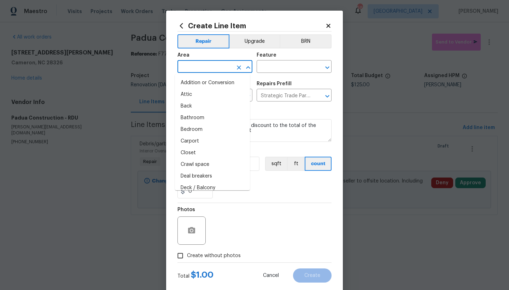
click at [218, 68] on input "text" at bounding box center [204, 67] width 55 height 11
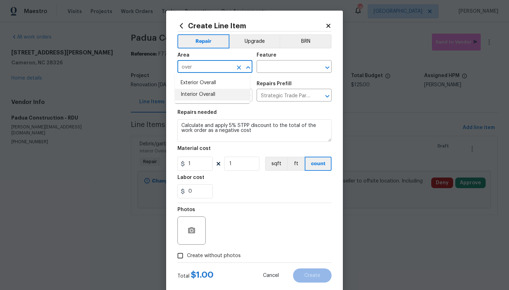
click at [213, 96] on li "Interior Overall" at bounding box center [212, 95] width 75 height 12
type input "Interior Overall"
click at [296, 59] on div "Feature" at bounding box center [294, 57] width 75 height 9
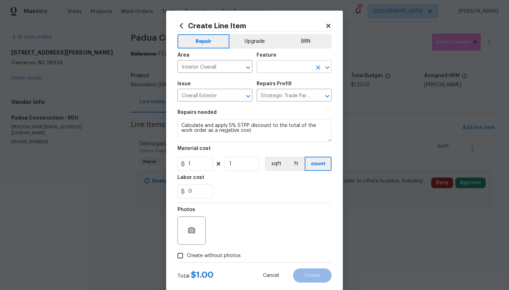
click at [284, 68] on input "text" at bounding box center [284, 67] width 55 height 11
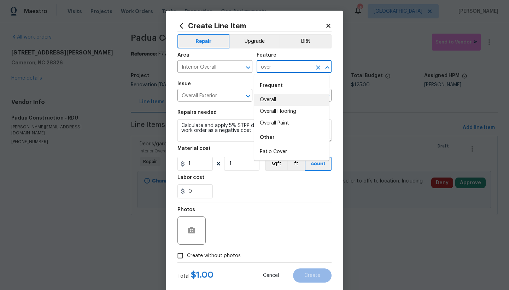
click at [273, 98] on li "Overall" at bounding box center [291, 100] width 75 height 12
type input "Overall"
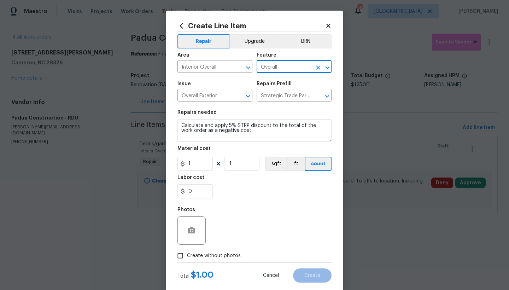
click at [183, 253] on input "Create without photos" at bounding box center [180, 255] width 13 height 13
checkbox input "true"
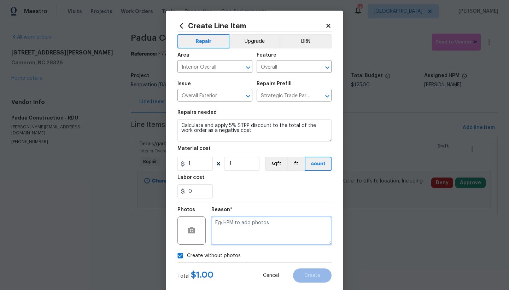
click at [281, 222] on textarea at bounding box center [271, 230] width 120 height 28
type textarea "n"
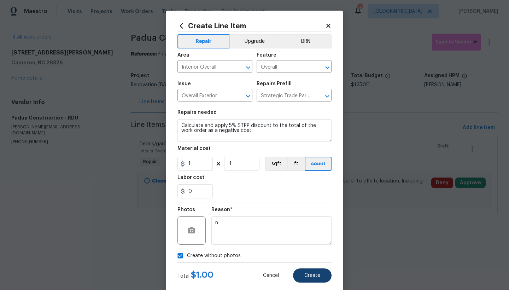
click at [306, 273] on span "Create" at bounding box center [312, 275] width 16 height 5
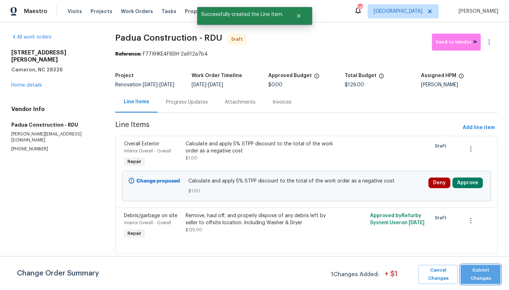
click at [487, 268] on span "Submit Changes" at bounding box center [480, 274] width 33 height 16
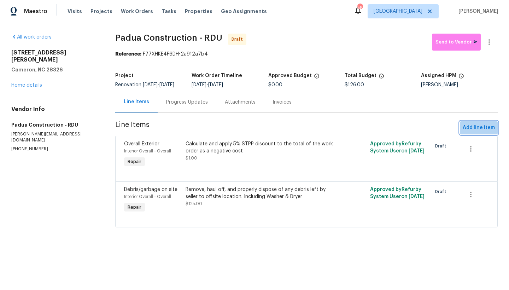
click at [478, 132] on span "Add line item" at bounding box center [479, 127] width 32 height 9
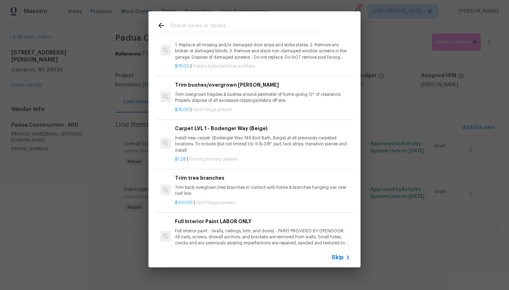
scroll to position [123, 0]
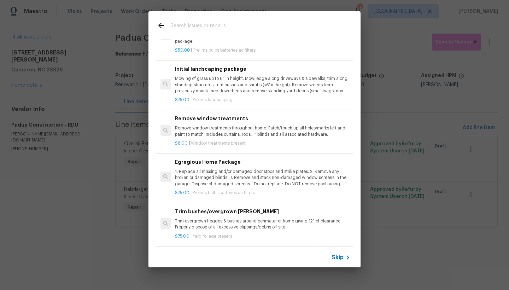
click at [193, 159] on h6 "Egregious Home Package" at bounding box center [262, 162] width 175 height 8
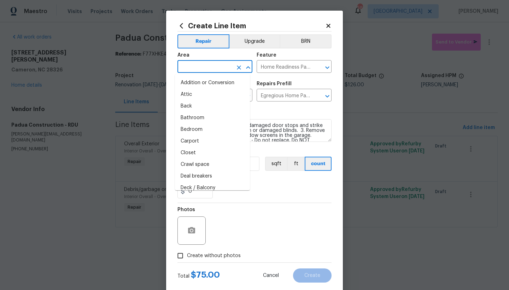
click at [213, 69] on input "text" at bounding box center [204, 67] width 55 height 11
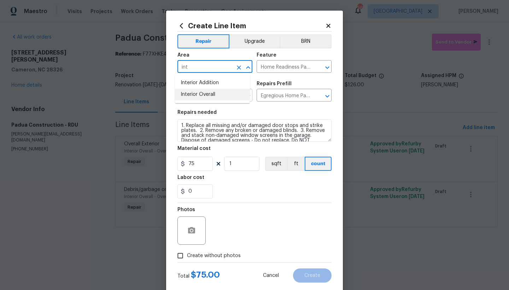
click at [198, 98] on li "Interior Overall" at bounding box center [212, 95] width 75 height 12
type input "Interior Overall"
click at [179, 252] on input "Create without photos" at bounding box center [180, 255] width 13 height 13
checkbox input "true"
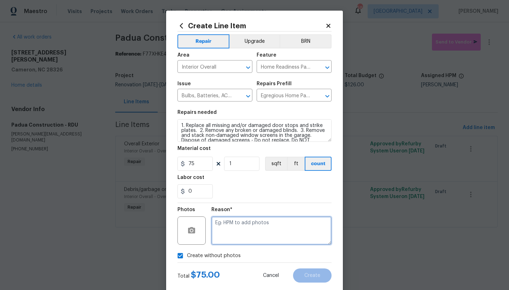
click at [232, 216] on textarea at bounding box center [271, 230] width 120 height 28
type textarea "n"
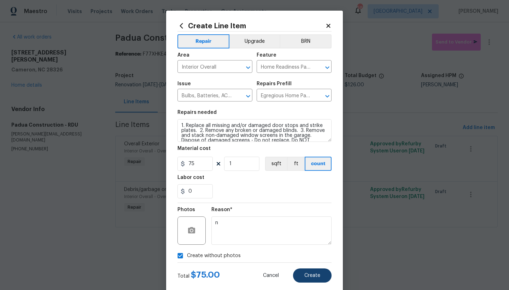
click at [315, 275] on span "Create" at bounding box center [312, 275] width 16 height 5
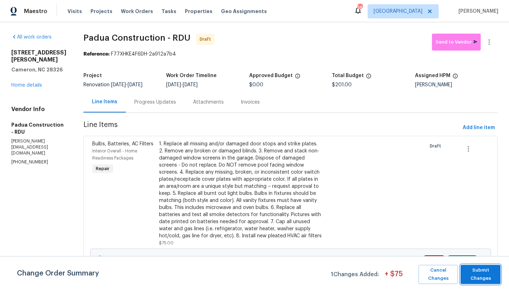
click at [474, 275] on span "Submit Changes" at bounding box center [480, 274] width 33 height 16
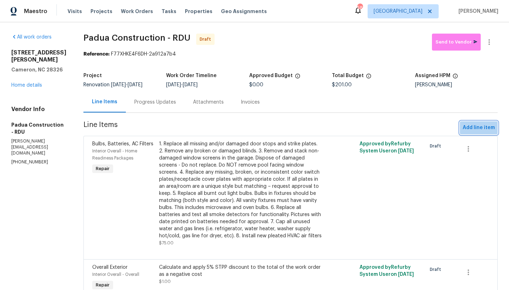
click at [475, 126] on span "Add line item" at bounding box center [479, 127] width 32 height 9
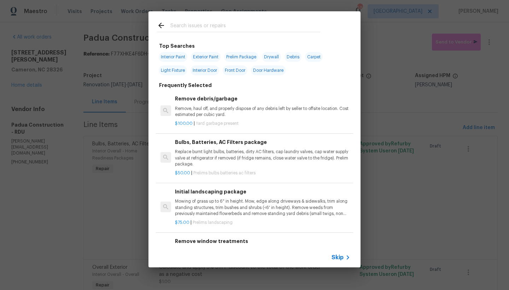
click at [207, 57] on span "Exterior Paint" at bounding box center [206, 57] width 30 height 10
type input "Exterior Paint"
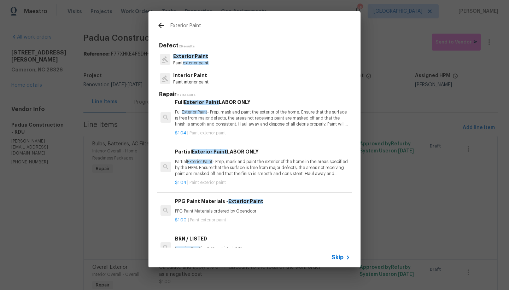
scroll to position [134, 0]
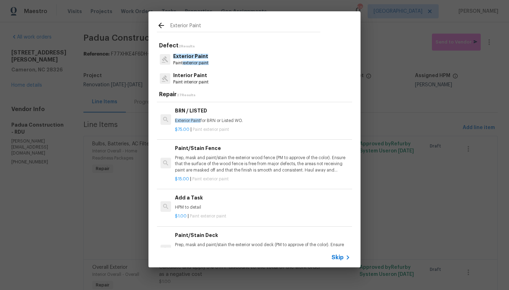
click at [190, 194] on h6 "Add a Task" at bounding box center [262, 198] width 175 height 8
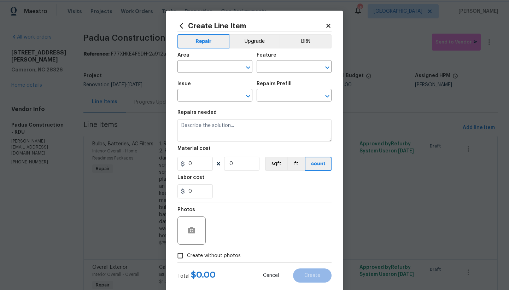
type input "Overall Paint"
type input "Exterior Paint"
type textarea "HPM to detail"
type input "1"
type input "Add a Task $1.00"
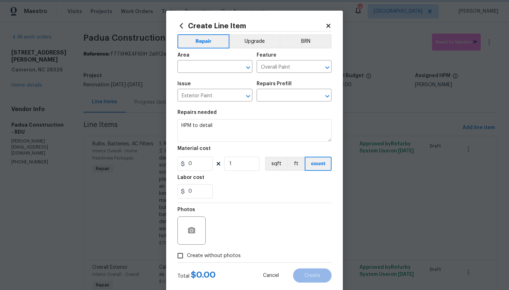
type input "1"
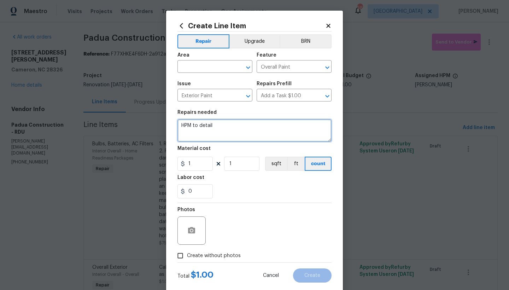
drag, startPoint x: 213, startPoint y: 125, endPoint x: 99, endPoint y: 123, distance: 113.5
click at [99, 123] on div "Create Line Item Repair Upgrade BRN Area ​ Feature Overall Paint ​ Issue Exteri…" at bounding box center [254, 145] width 509 height 290
type textarea "1"
click at [233, 132] on textarea "Paint the following exterior components. GC to purchase exterior paints: 1. Shu…" at bounding box center [254, 130] width 154 height 23
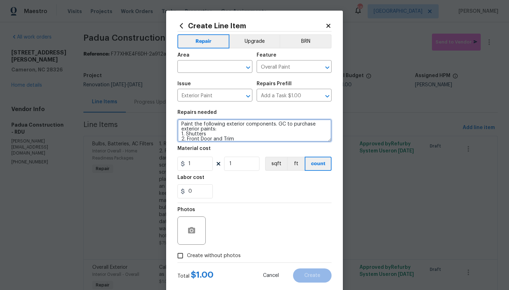
click at [220, 130] on textarea "Paint the following exterior components. GC to purchase exterior paints: 1. Shu…" at bounding box center [254, 130] width 154 height 23
type textarea "Paint the following exterior components. GC to purchase exterior paints. MATCH …"
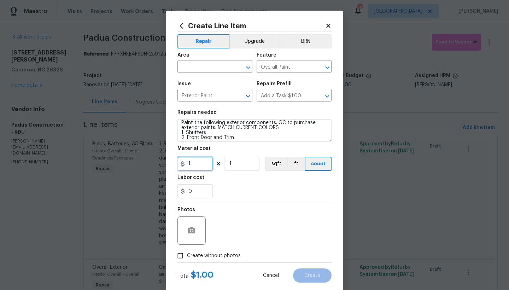
drag, startPoint x: 197, startPoint y: 165, endPoint x: 175, endPoint y: 157, distance: 23.5
click at [177, 157] on input "1" at bounding box center [194, 164] width 35 height 14
type input "250"
click at [204, 66] on input "text" at bounding box center [204, 67] width 55 height 11
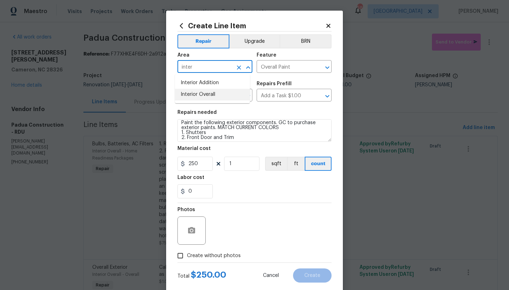
click at [201, 94] on li "Interior Overall" at bounding box center [212, 95] width 75 height 12
type input "Interior Overall"
click at [200, 163] on input "250" at bounding box center [194, 164] width 35 height 14
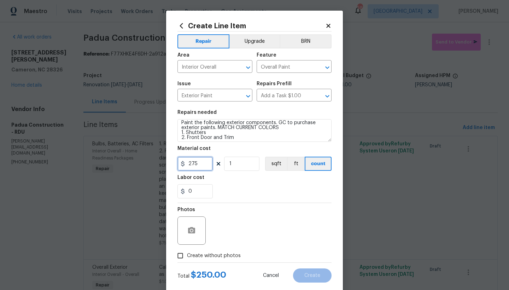
type input "275"
click at [178, 254] on input "Create without photos" at bounding box center [180, 255] width 13 height 13
checkbox input "true"
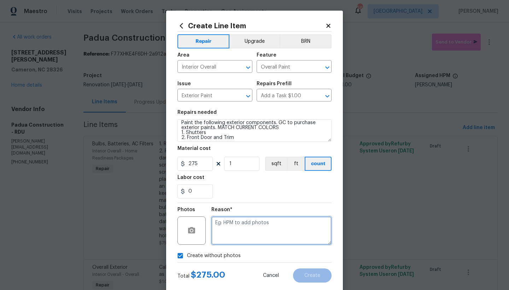
click at [232, 235] on textarea at bounding box center [271, 230] width 120 height 28
type textarea "n"
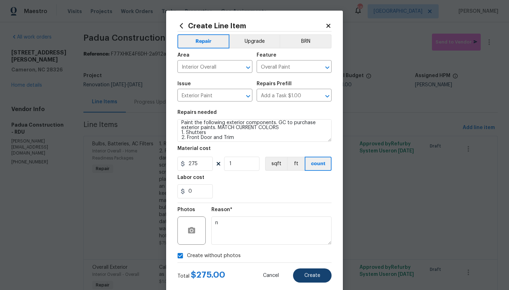
click at [309, 276] on span "Create" at bounding box center [312, 275] width 16 height 5
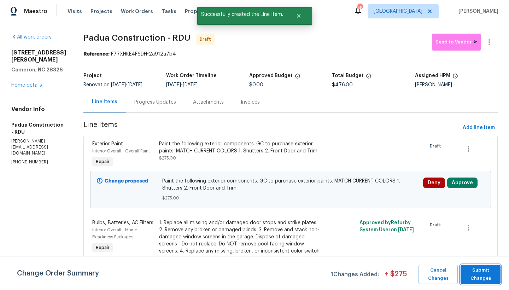
click at [479, 275] on span "Submit Changes" at bounding box center [480, 274] width 33 height 16
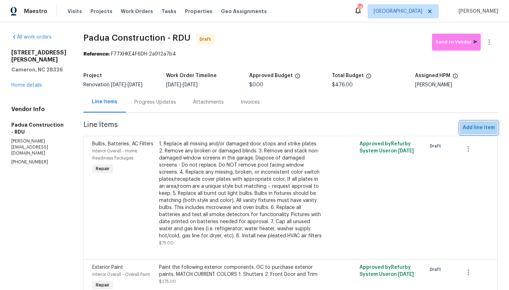
click at [469, 130] on span "Add line item" at bounding box center [479, 127] width 32 height 9
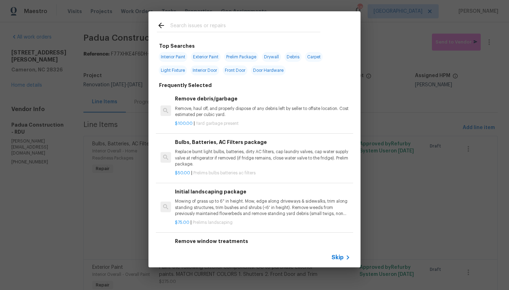
click at [181, 24] on input "text" at bounding box center [245, 26] width 150 height 11
click at [180, 26] on input "text" at bounding box center [245, 26] width 150 height 11
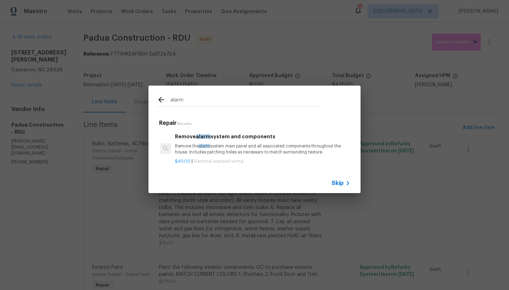
type input "alarm"
click at [215, 149] on p "Remove the alarm system main panel and all associated components throughout the…" at bounding box center [262, 149] width 175 height 12
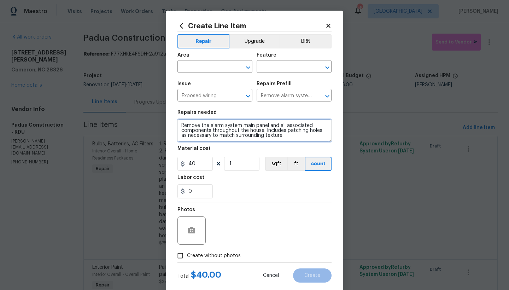
click at [287, 138] on textarea "Remove the alarm system main panel and all associated components throughout the…" at bounding box center [254, 130] width 154 height 23
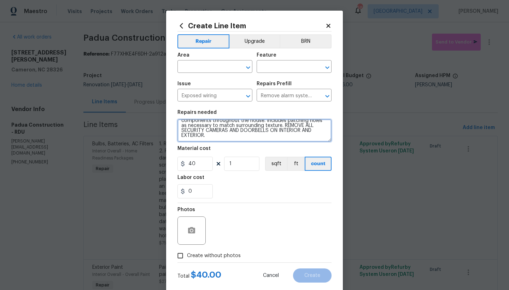
type textarea "Remove the alarm system main panel and all associated components throughout the…"
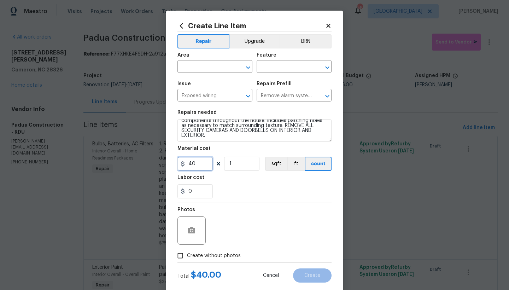
drag, startPoint x: 196, startPoint y: 164, endPoint x: 176, endPoint y: 162, distance: 20.2
click at [177, 162] on input "40" at bounding box center [194, 164] width 35 height 14
type input "65"
drag, startPoint x: 205, startPoint y: 68, endPoint x: 207, endPoint y: 64, distance: 4.0
click at [205, 68] on input "text" at bounding box center [204, 67] width 55 height 11
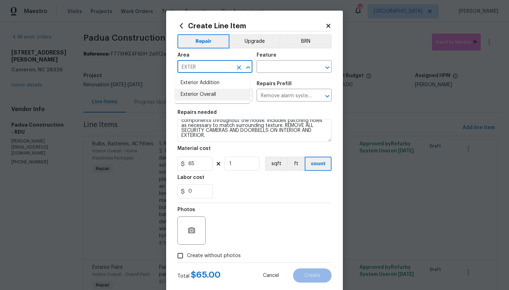
drag, startPoint x: 190, startPoint y: 95, endPoint x: 224, endPoint y: 94, distance: 34.3
click at [190, 95] on li "Exterior Overall" at bounding box center [212, 95] width 75 height 12
type input "Exterior Overall"
click at [268, 65] on input "text" at bounding box center [284, 67] width 55 height 11
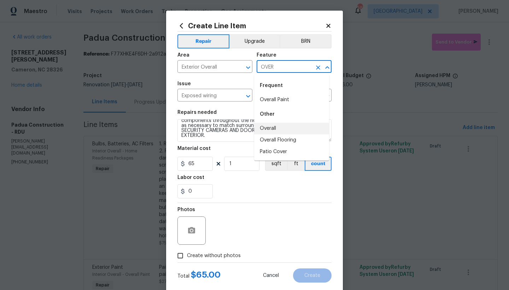
click at [276, 132] on li "Overall" at bounding box center [291, 129] width 75 height 12
type input "Overall"
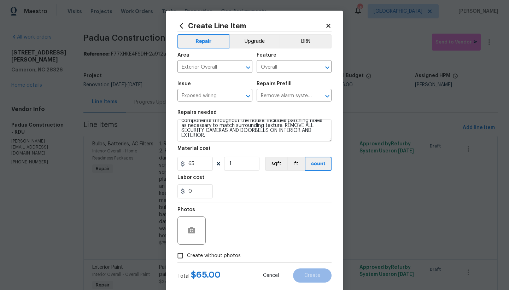
click at [203, 253] on span "Create without photos" at bounding box center [214, 255] width 54 height 7
click at [187, 253] on input "Create without photos" at bounding box center [180, 255] width 13 height 13
checkbox input "true"
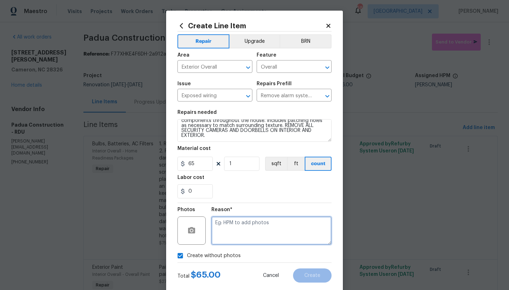
click at [228, 230] on textarea at bounding box center [271, 230] width 120 height 28
type textarea "N"
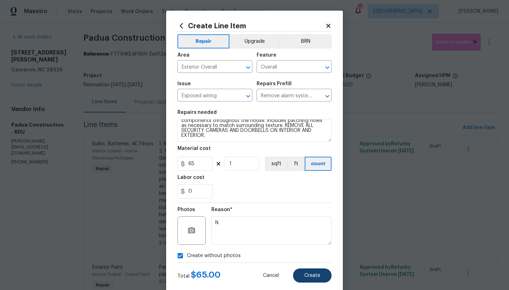
click at [306, 275] on span "Create" at bounding box center [312, 275] width 16 height 5
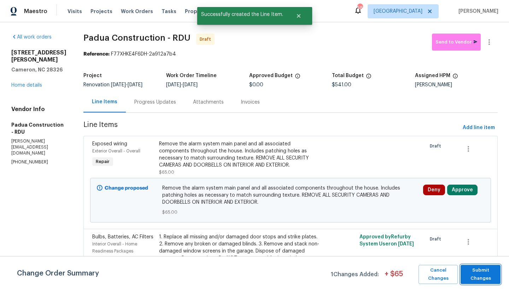
click at [475, 270] on span "Submit Changes" at bounding box center [480, 274] width 33 height 16
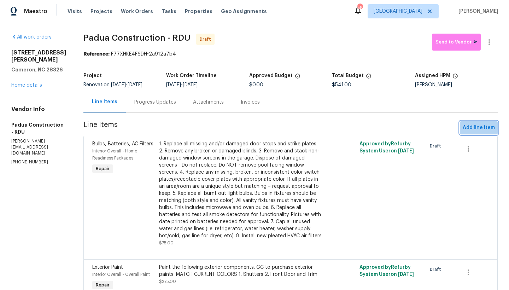
click at [481, 129] on span "Add line item" at bounding box center [479, 127] width 32 height 9
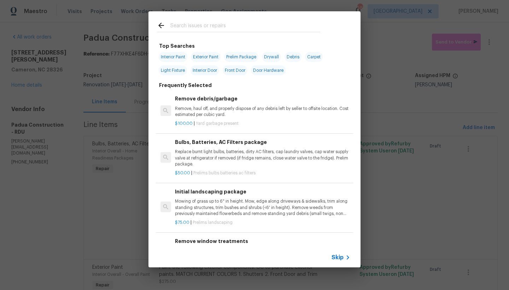
click at [191, 26] on input "text" at bounding box center [245, 26] width 150 height 11
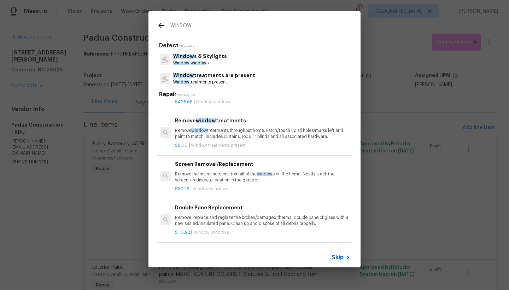
scroll to position [286, 0]
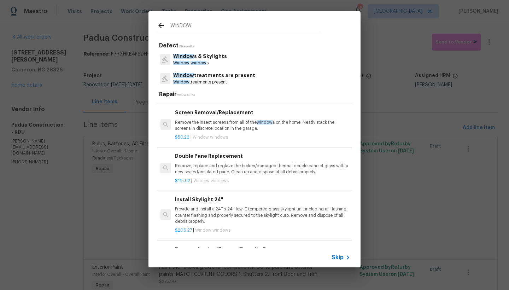
type input "WINDOW"
click at [220, 109] on h6 "Screen Removal/Replacement" at bounding box center [262, 113] width 175 height 8
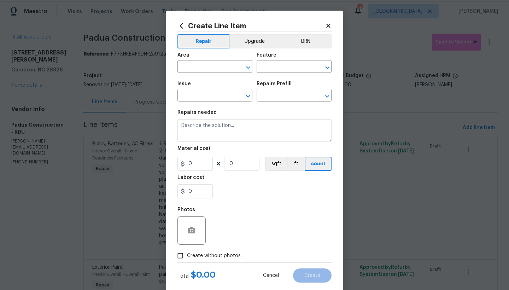
type input "Windows & Skylights"
type input "Screen Removal/Replacement $50.26"
type textarea "Remove the insect screens from all of the windows on the home. Neatly stack the…"
type input "50.26"
type input "1"
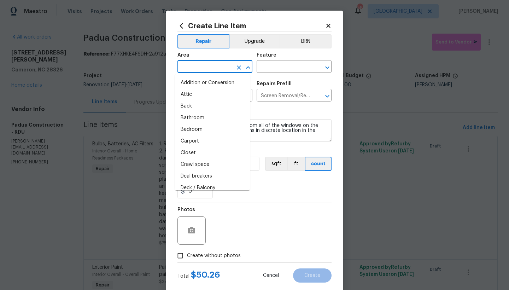
click at [201, 69] on input "text" at bounding box center [204, 67] width 55 height 11
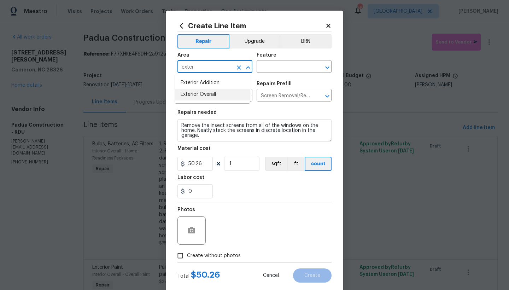
click at [187, 93] on li "Exterior Overall" at bounding box center [212, 95] width 75 height 12
type input "Exterior Overall"
click at [279, 70] on input "text" at bounding box center [284, 67] width 55 height 11
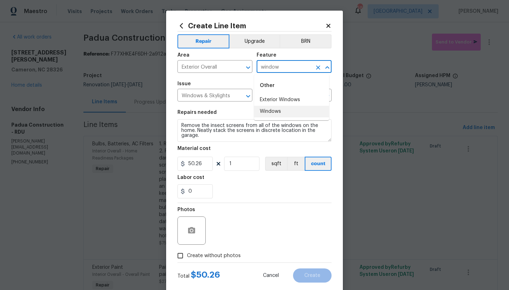
click at [270, 110] on li "Windows" at bounding box center [291, 112] width 75 height 12
type input "Windows"
click at [211, 253] on span "Create without photos" at bounding box center [214, 255] width 54 height 7
click at [187, 253] on input "Create without photos" at bounding box center [180, 255] width 13 height 13
checkbox input "true"
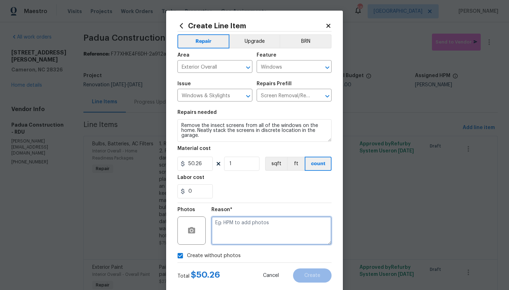
click at [240, 237] on textarea at bounding box center [271, 230] width 120 height 28
type textarea "n"
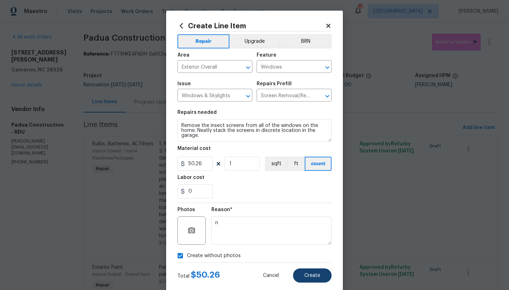
click at [314, 277] on span "Create" at bounding box center [312, 275] width 16 height 5
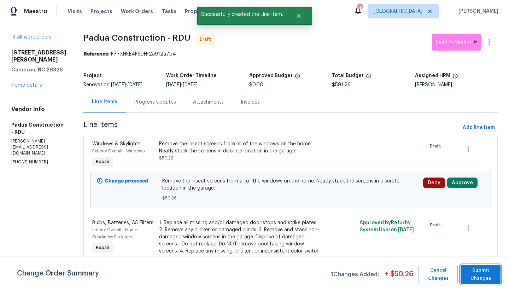
click at [487, 276] on span "Submit Changes" at bounding box center [480, 274] width 33 height 16
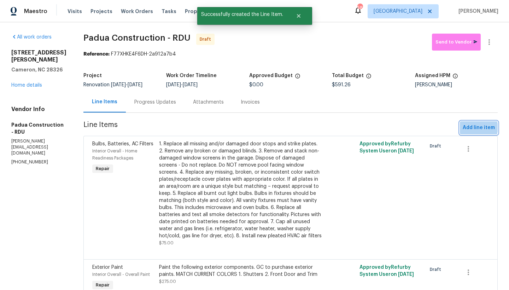
click at [471, 128] on span "Add line item" at bounding box center [479, 127] width 32 height 9
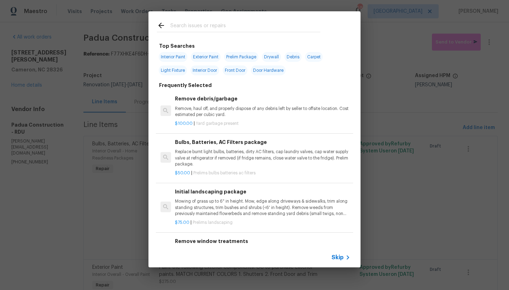
click at [222, 25] on input "text" at bounding box center [245, 26] width 150 height 11
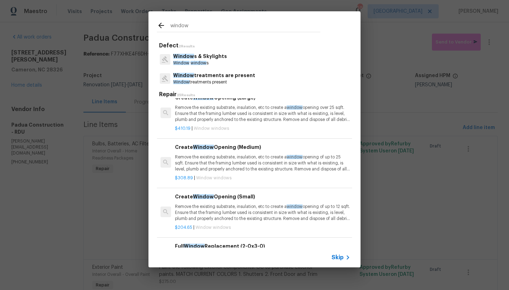
scroll to position [24, 0]
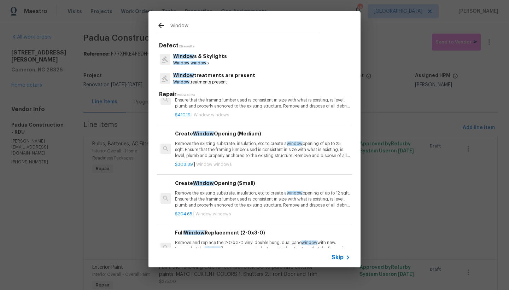
type input "window"
click at [205, 58] on p "Window s & Skylights" at bounding box center [200, 56] width 54 height 7
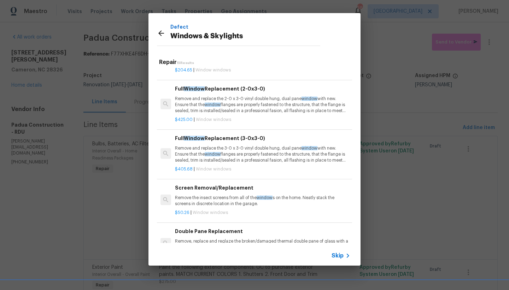
scroll to position [140, 0]
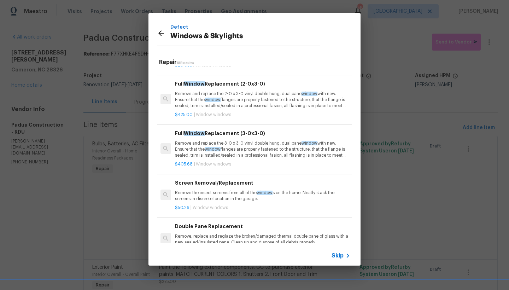
click at [222, 80] on h6 "Full Window Replacement (2-0x3-0)" at bounding box center [262, 84] width 175 height 8
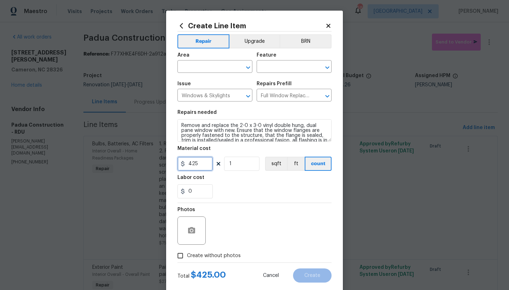
drag, startPoint x: 199, startPoint y: 167, endPoint x: 151, endPoint y: 148, distance: 51.9
click at [153, 148] on div "Create Line Item Repair Upgrade BRN Area ​ Feature ​ Issue Windows & Skylights …" at bounding box center [254, 145] width 509 height 290
type input "525"
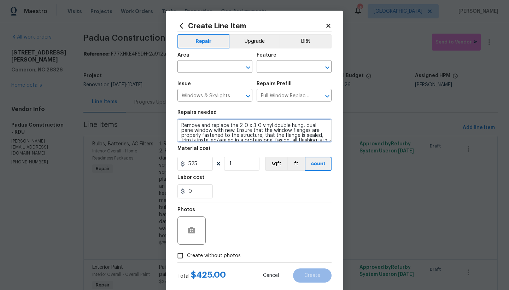
click at [178, 124] on textarea "Remove and replace the 2-0 x 3-0 vinyl double hung, dual pane window with new. …" at bounding box center [254, 130] width 154 height 23
click at [196, 124] on textarea "Remove and replace the 2-0 x 3-0 vinyl double hung, dual pane window with new. …" at bounding box center [254, 130] width 154 height 23
click at [211, 125] on textarea "Front Window --Living Room ----Broken exterior pane ------- Remove and replace …" at bounding box center [254, 130] width 154 height 23
type textarea "Front Window Upper Sash --Living Room ----Broken exterior pane ------- Remove a…"
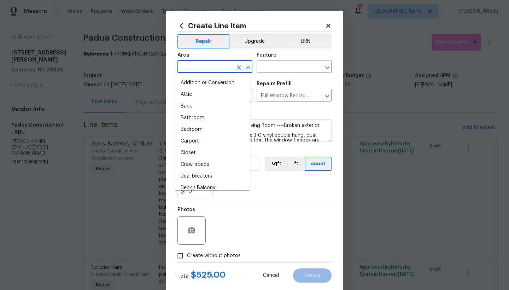
click at [209, 68] on input "text" at bounding box center [204, 67] width 55 height 11
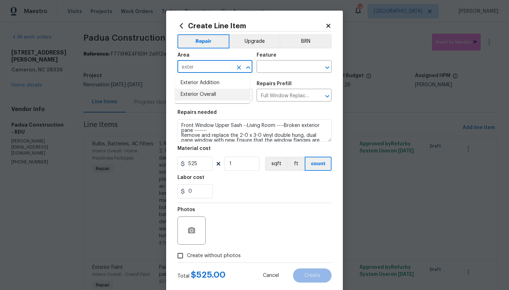
click at [195, 92] on li "Exterior Overall" at bounding box center [212, 95] width 75 height 12
type input "Exterior Overall"
click at [279, 73] on div "Area Exterior Overall ​ Feature ​" at bounding box center [254, 62] width 154 height 29
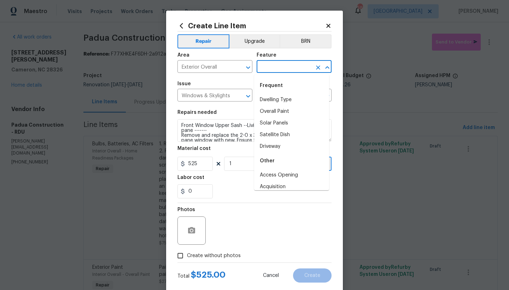
click at [280, 71] on input "text" at bounding box center [284, 67] width 55 height 11
click at [269, 157] on li "Exterior Windows" at bounding box center [291, 158] width 75 height 12
type input "Exterior Windows"
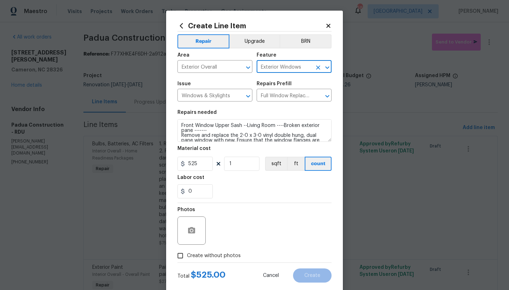
click at [177, 255] on input "Create without photos" at bounding box center [180, 255] width 13 height 13
checkbox input "true"
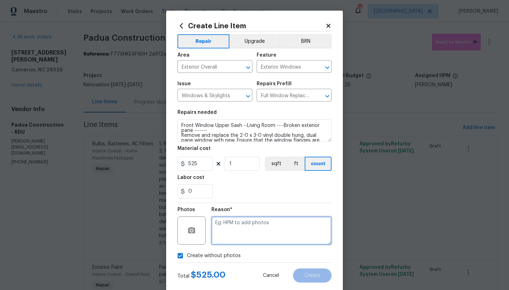
click at [264, 234] on textarea at bounding box center [271, 230] width 120 height 28
type textarea "n"
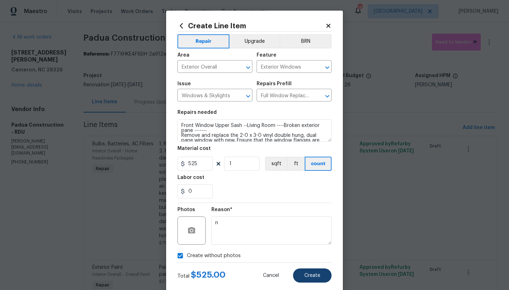
click at [308, 275] on span "Create" at bounding box center [312, 275] width 16 height 5
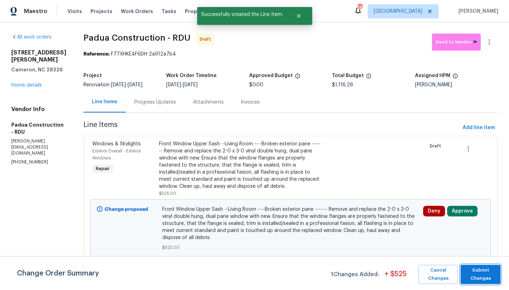
click at [482, 270] on span "Submit Changes" at bounding box center [480, 274] width 33 height 16
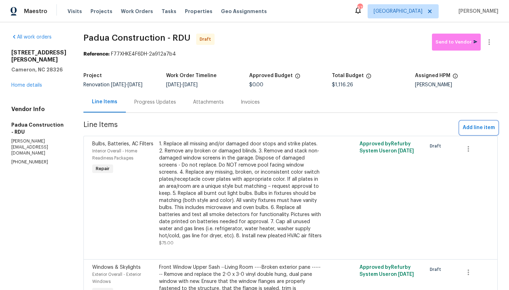
click at [463, 129] on span "Add line item" at bounding box center [479, 127] width 32 height 9
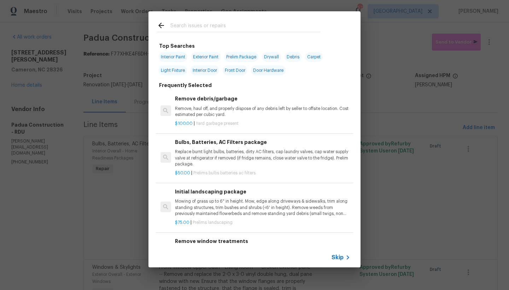
click at [207, 27] on input "text" at bounding box center [245, 26] width 150 height 11
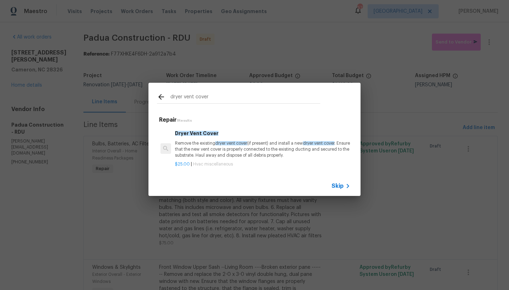
type input "dryer vent cover"
click at [207, 144] on p "Remove the existing dryer vent cover (if present) and install a new dryer vent …" at bounding box center [262, 149] width 175 height 18
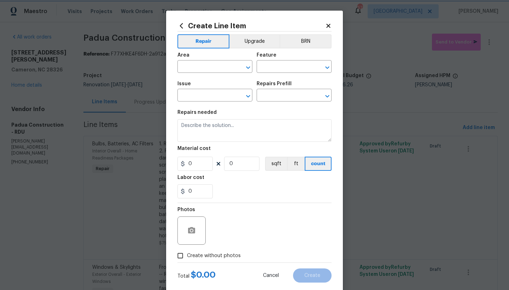
type input "HVAC"
type input "HVAC Extras"
type input "Dryer Vent Cover $25.00"
type textarea "Remove the existing dryer vent cover (if present) and install a new dryer vent …"
type input "25"
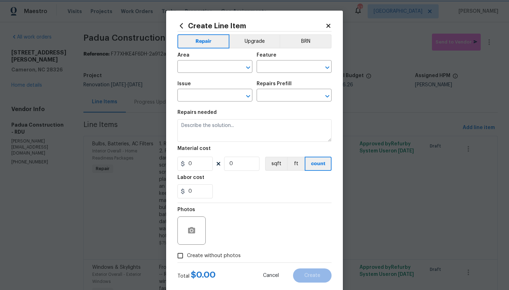
type input "1"
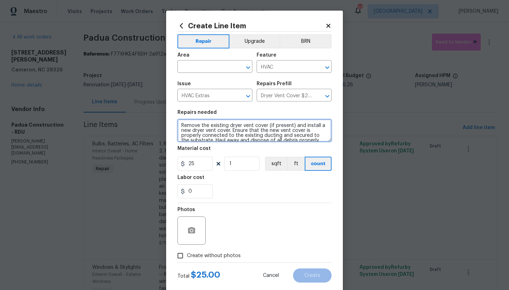
click at [177, 124] on textarea "Remove the existing dryer vent cover (if present) and install a new dryer vent …" at bounding box center [254, 130] width 154 height 23
click at [229, 122] on textarea "Remove the existing dryer vent cover (if present) and install a new dryer vent …" at bounding box center [254, 130] width 154 height 23
type textarea "Exterior Left Side ----------- Remove the existing dryer vent cover (if present…"
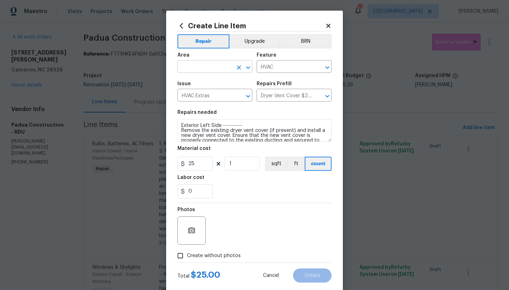
click at [204, 67] on input "text" at bounding box center [204, 67] width 55 height 11
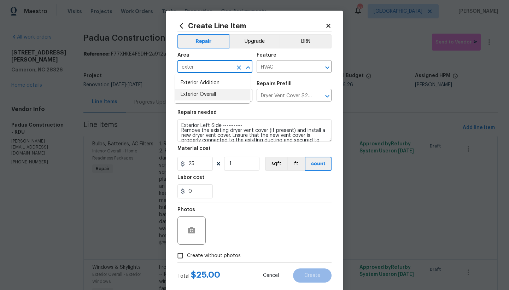
click at [217, 93] on li "Exterior Overall" at bounding box center [212, 95] width 75 height 12
type input "Exterior Overall"
click at [203, 254] on span "Create without photos" at bounding box center [214, 255] width 54 height 7
click at [187, 254] on input "Create without photos" at bounding box center [180, 255] width 13 height 13
checkbox input "true"
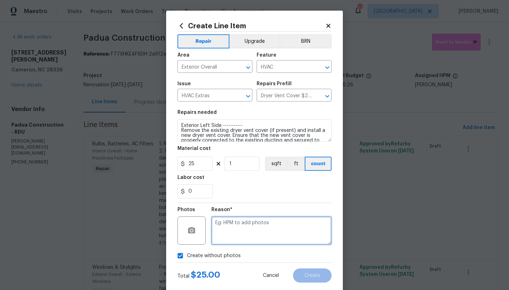
click at [219, 222] on textarea at bounding box center [271, 230] width 120 height 28
type textarea "n"
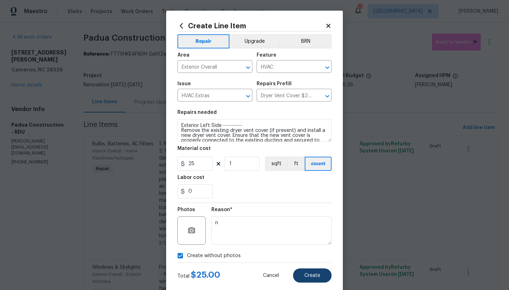
click at [315, 276] on span "Create" at bounding box center [312, 275] width 16 height 5
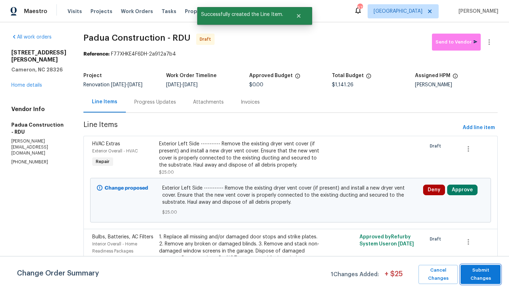
click at [481, 274] on span "Submit Changes" at bounding box center [480, 274] width 33 height 16
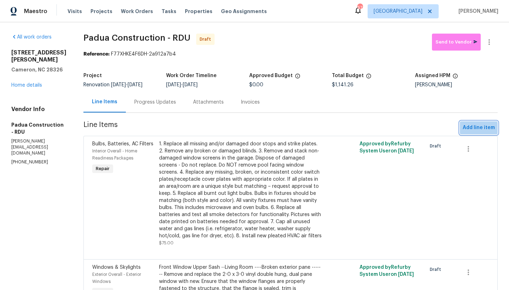
click at [470, 129] on span "Add line item" at bounding box center [479, 127] width 32 height 9
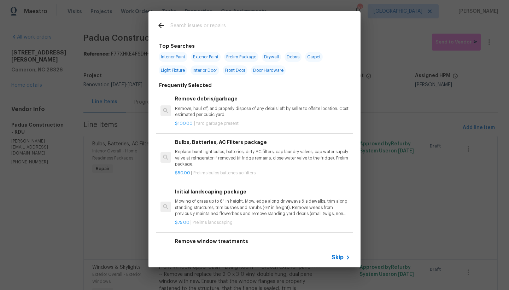
click at [278, 71] on span "Door Hardware" at bounding box center [268, 70] width 35 height 10
type input "Door Hardware"
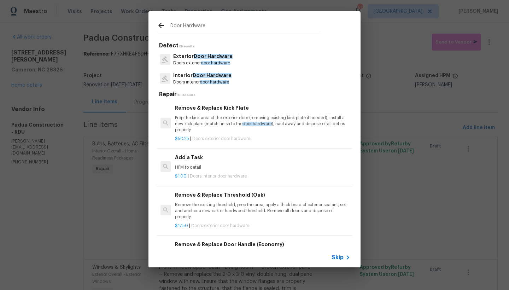
click at [186, 157] on h6 "Add a Task" at bounding box center [262, 157] width 175 height 8
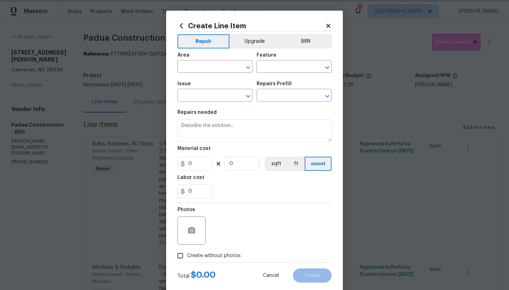
type input "Interior Door"
type input "Interior Door Hardware"
type textarea "HPM to detail"
type input "1"
type input "Add a Task $1.00"
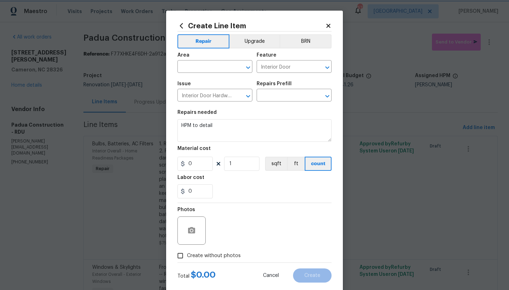
type input "1"
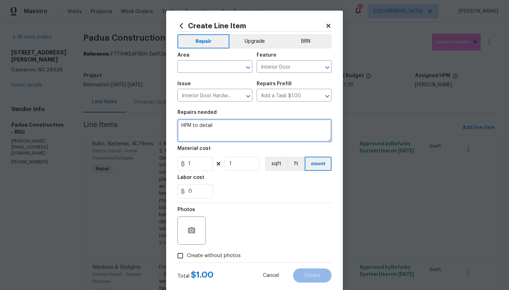
drag, startPoint x: 213, startPoint y: 124, endPoint x: 103, endPoint y: 108, distance: 111.5
click at [103, 108] on div "Create Line Item Repair Upgrade BRN Area ​ Feature Interior Door ​ Issue Interi…" at bounding box center [254, 145] width 509 height 290
drag, startPoint x: 205, startPoint y: 125, endPoint x: 229, endPoint y: 143, distance: 30.3
click at [198, 124] on textarea "Replace All Exterior Door Deadbolts and Doorknobs. Replace with Rekey Locksets.…" at bounding box center [254, 130] width 154 height 23
type textarea "Replace ALL Exterior Door Deadbolts and Doorknobs. Replace with Rekey Locksets.…"
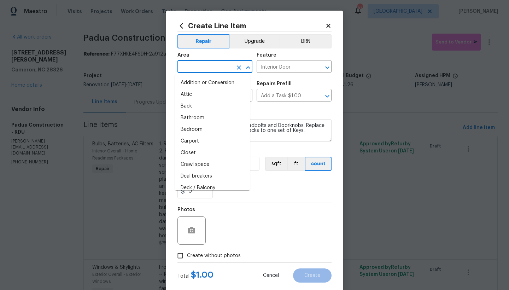
click at [210, 65] on input "text" at bounding box center [204, 67] width 55 height 11
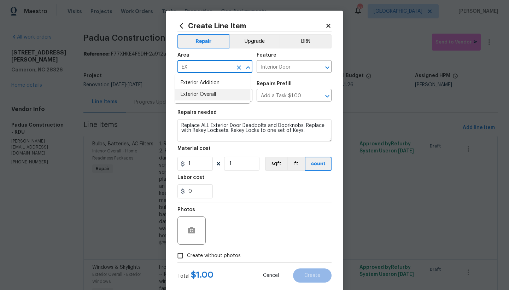
click at [207, 94] on li "Exterior Overall" at bounding box center [212, 95] width 75 height 12
type input "Exterior Overall"
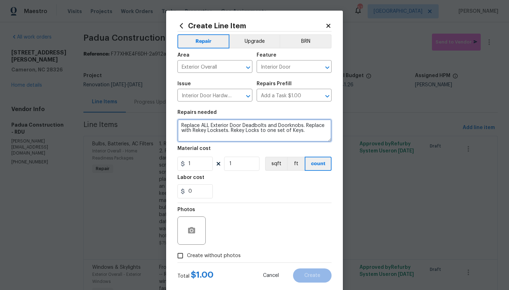
click at [180, 123] on textarea "Replace ALL Exterior Door Deadbolts and Doorknobs. Replace with Rekey Locksets.…" at bounding box center [254, 130] width 154 height 23
drag, startPoint x: 189, startPoint y: 125, endPoint x: 193, endPoint y: 125, distance: 3.9
click at [189, 125] on textarea "Replace ALL Exterior Door Deadbolts and Doorknobs. Replace with Rekey Locksets.…" at bounding box center [254, 130] width 154 height 23
type textarea "Front Door, Interior Garage Door, Exterior Garage Door -------- Replace ALL Ext…"
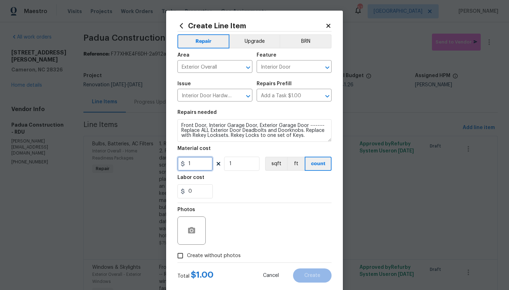
drag, startPoint x: 192, startPoint y: 165, endPoint x: 163, endPoint y: 155, distance: 30.4
click at [163, 155] on div "Create Line Item Repair Upgrade BRN Area Exterior Overall ​ Feature Interior Do…" at bounding box center [254, 145] width 509 height 290
type input "67"
drag, startPoint x: 229, startPoint y: 164, endPoint x: 181, endPoint y: 162, distance: 47.8
click at [181, 162] on div "67 1 sqft ft count" at bounding box center [254, 164] width 154 height 14
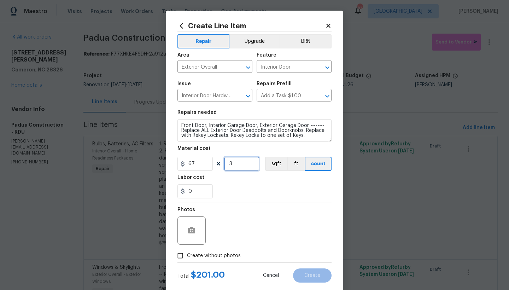
type input "3"
click at [221, 205] on div "Photos" at bounding box center [254, 226] width 154 height 46
click at [176, 253] on input "Create without photos" at bounding box center [180, 255] width 13 height 13
checkbox input "true"
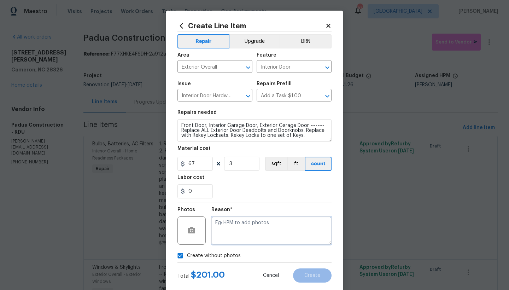
click at [226, 226] on textarea at bounding box center [271, 230] width 120 height 28
type textarea "n"
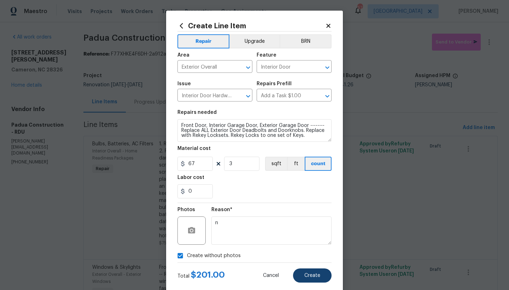
click at [300, 273] on button "Create" at bounding box center [312, 275] width 39 height 14
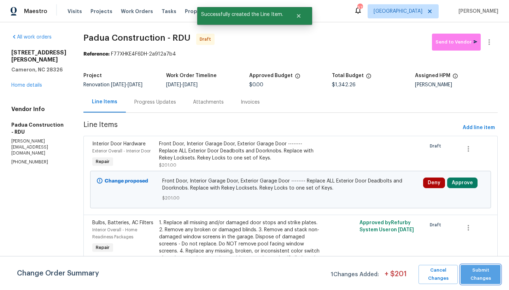
click at [487, 271] on span "Submit Changes" at bounding box center [480, 274] width 33 height 16
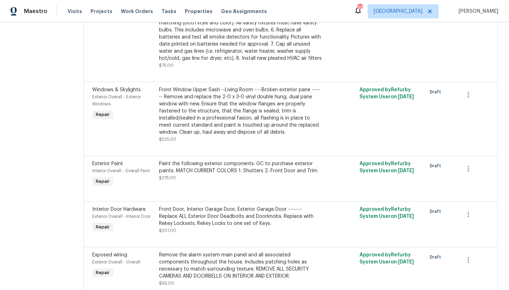
scroll to position [0, 0]
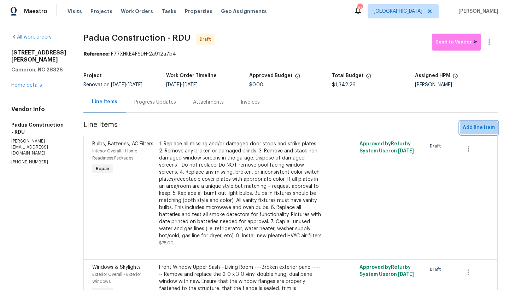
click at [478, 133] on button "Add line item" at bounding box center [479, 127] width 38 height 13
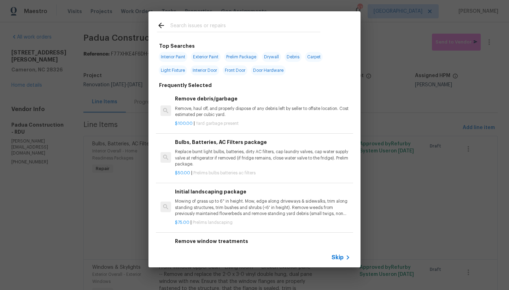
click at [169, 54] on span "Interior Paint" at bounding box center [173, 57] width 29 height 10
type input "Interior Paint"
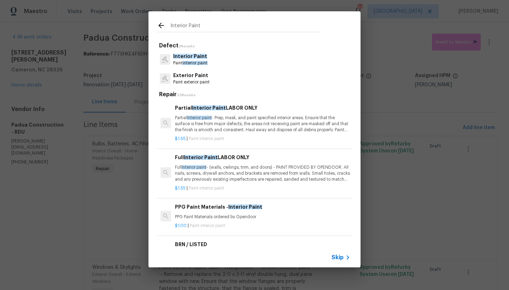
scroll to position [1, 0]
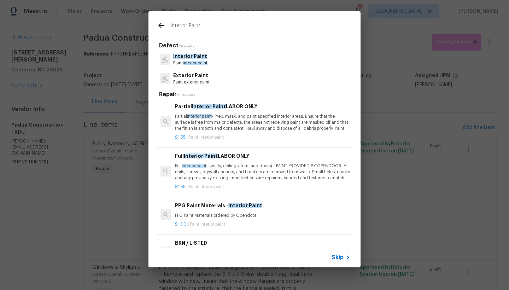
click at [209, 172] on p "Full Interior paint - (walls, ceilings, trim, and doors) - PAINT PROVIDED BY OP…" at bounding box center [262, 172] width 175 height 18
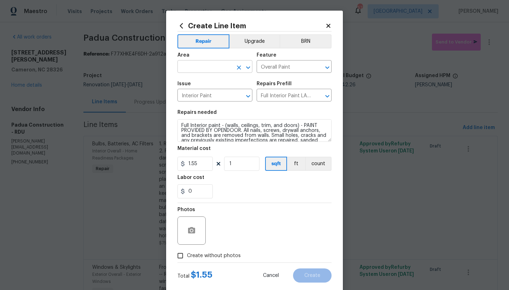
click at [190, 70] on input "text" at bounding box center [204, 67] width 55 height 11
click at [194, 95] on li "Interior Overall" at bounding box center [212, 95] width 75 height 12
type input "Interior Overall"
drag, startPoint x: 240, startPoint y: 163, endPoint x: 185, endPoint y: 153, distance: 56.1
click at [181, 153] on figure "Material cost 1.55 1 sqft ft count" at bounding box center [254, 158] width 154 height 25
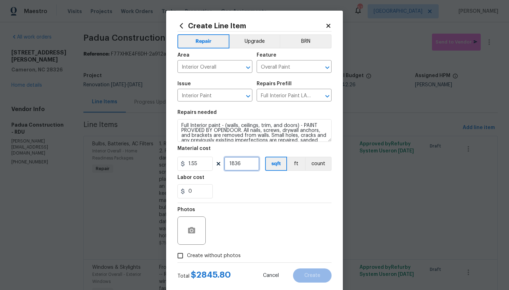
type input "1836"
click at [208, 255] on span "Create without photos" at bounding box center [214, 255] width 54 height 7
click at [187, 255] on input "Create without photos" at bounding box center [180, 255] width 13 height 13
checkbox input "true"
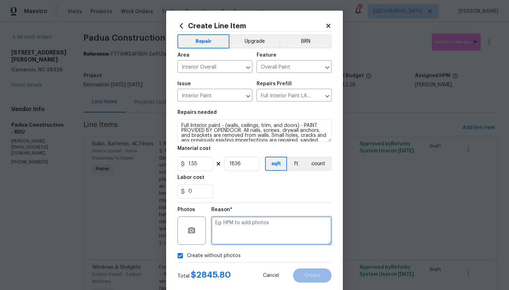
click at [231, 229] on textarea at bounding box center [271, 230] width 120 height 28
type textarea "n"
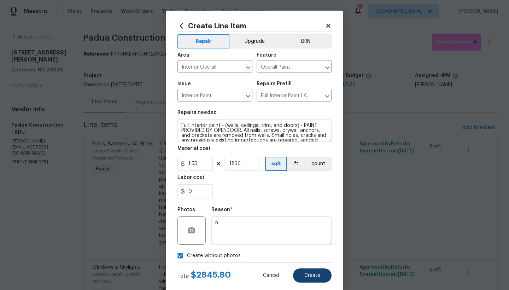
click at [305, 274] on span "Create" at bounding box center [312, 275] width 16 height 5
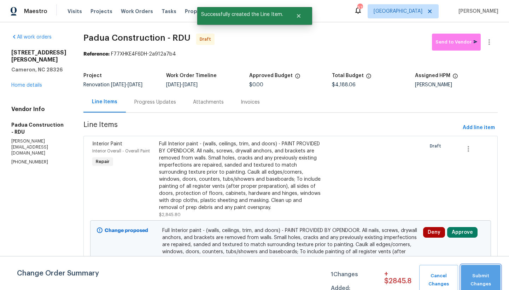
click at [480, 267] on button "Submit Changes" at bounding box center [481, 280] width 40 height 30
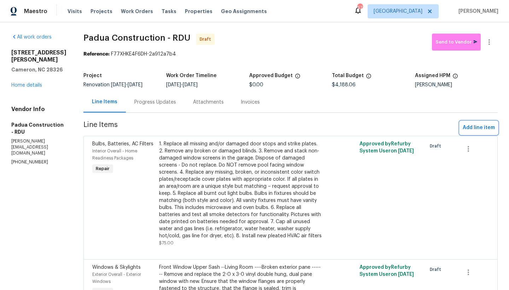
click at [463, 129] on span "Add line item" at bounding box center [479, 127] width 32 height 9
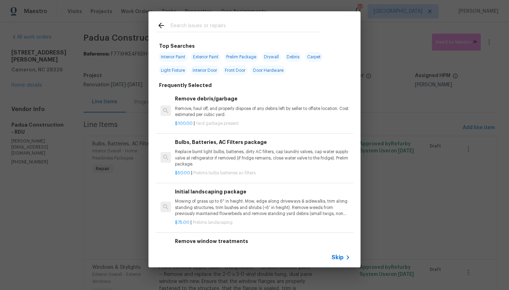
click at [177, 57] on span "Interior Paint" at bounding box center [173, 57] width 29 height 10
type input "Interior Paint"
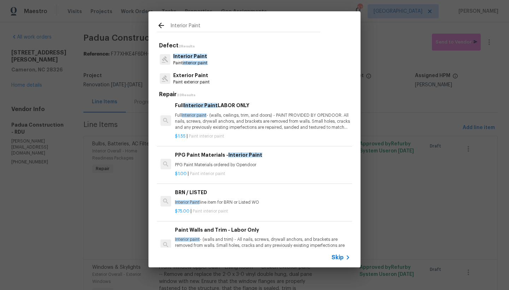
scroll to position [110, 0]
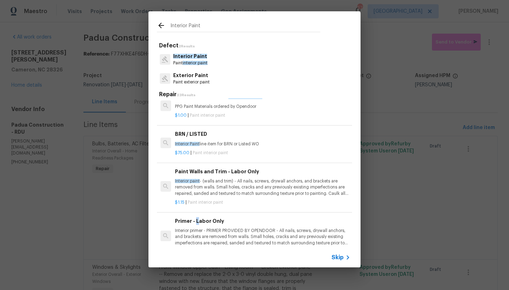
click at [195, 220] on h6 "Primer - Labor Only" at bounding box center [262, 221] width 175 height 8
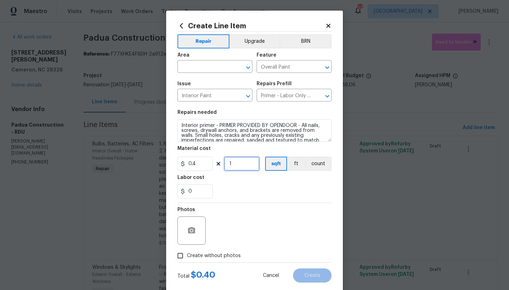
click at [248, 166] on input "1" at bounding box center [241, 164] width 35 height 14
type input "1000"
click at [182, 63] on input "text" at bounding box center [204, 67] width 55 height 11
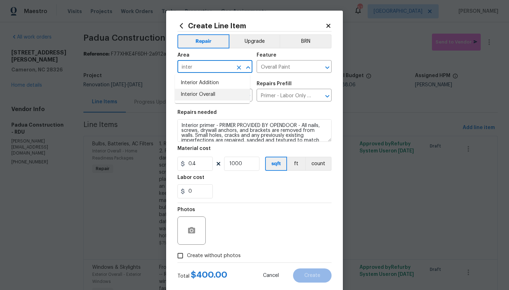
click at [190, 92] on li "Interior Overall" at bounding box center [212, 95] width 75 height 12
type input "Interior Overall"
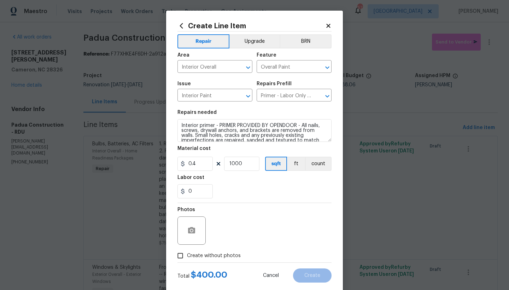
drag, startPoint x: 207, startPoint y: 254, endPoint x: 211, endPoint y: 249, distance: 6.6
click at [208, 254] on span "Create without photos" at bounding box center [214, 255] width 54 height 7
click at [187, 254] on input "Create without photos" at bounding box center [180, 255] width 13 height 13
checkbox input "true"
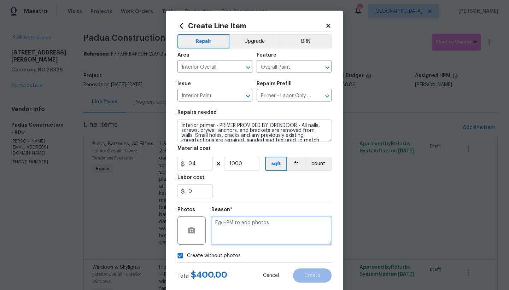
click at [226, 231] on textarea at bounding box center [271, 230] width 120 height 28
type textarea "n"
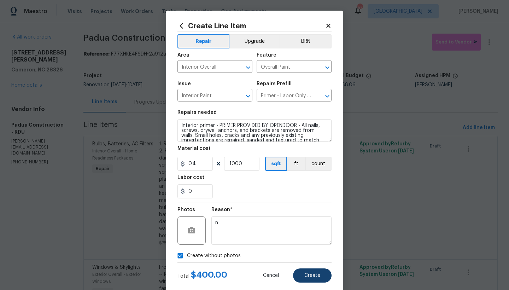
click at [308, 275] on span "Create" at bounding box center [312, 275] width 16 height 5
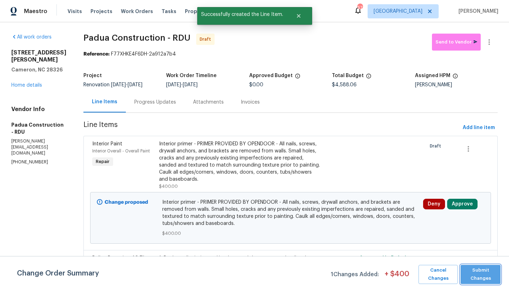
drag, startPoint x: 485, startPoint y: 276, endPoint x: 490, endPoint y: 278, distance: 5.4
click at [485, 276] on span "Submit Changes" at bounding box center [480, 274] width 33 height 16
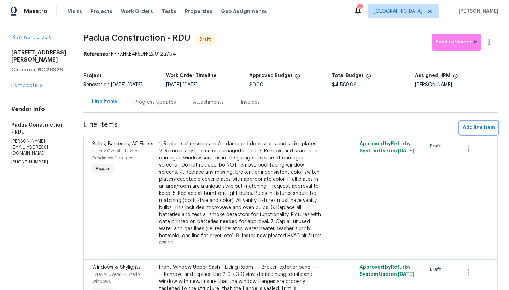
click at [466, 129] on span "Add line item" at bounding box center [479, 127] width 32 height 9
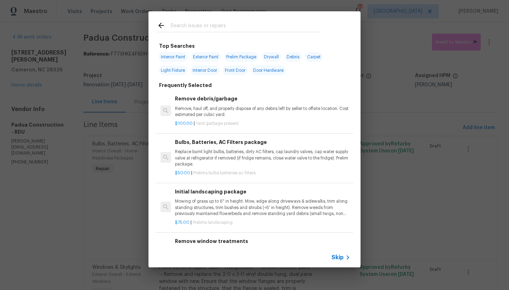
click at [180, 53] on span "Interior Paint" at bounding box center [173, 57] width 29 height 10
type input "Interior Paint"
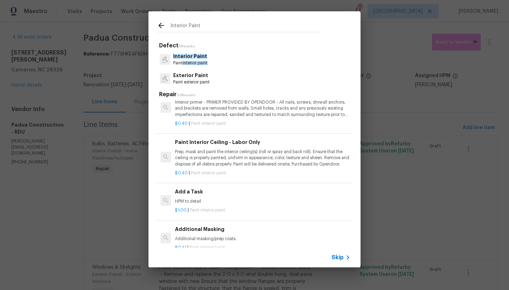
scroll to position [317, 0]
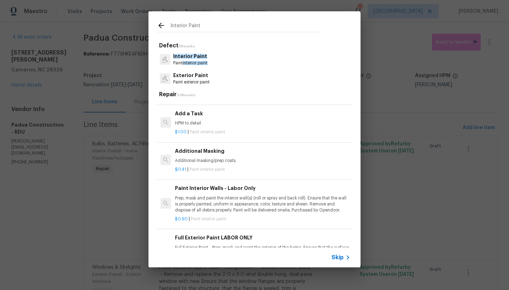
click at [196, 112] on h6 "Add a Task" at bounding box center [262, 114] width 175 height 8
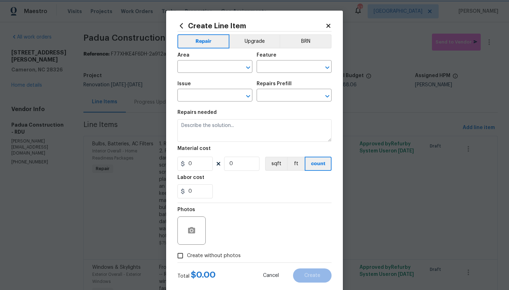
type input "Overall Paint"
type input "Interior Paint"
type textarea "HPM to detail"
type input "1"
type input "Add a Task $1.00"
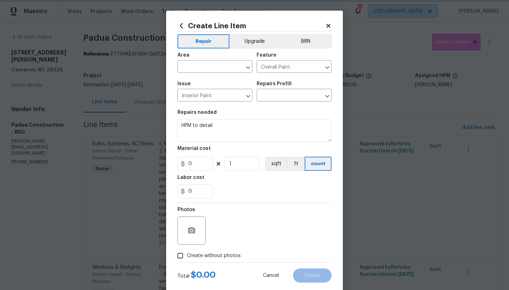
type input "1"
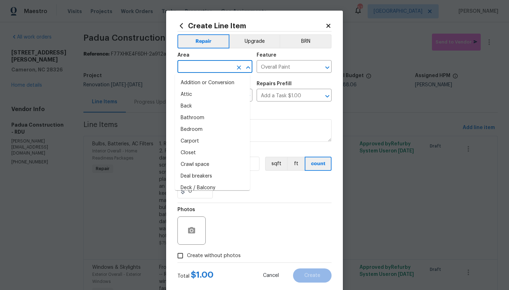
click at [194, 67] on input "text" at bounding box center [204, 67] width 55 height 11
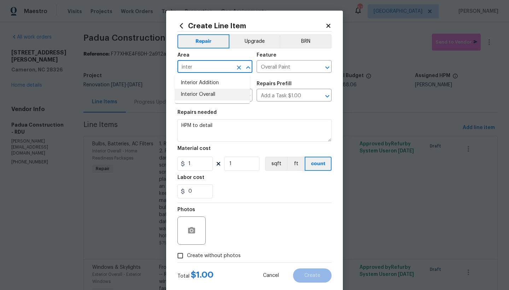
click at [198, 97] on li "Interior Overall" at bounding box center [212, 95] width 75 height 12
type input "Interior Overall"
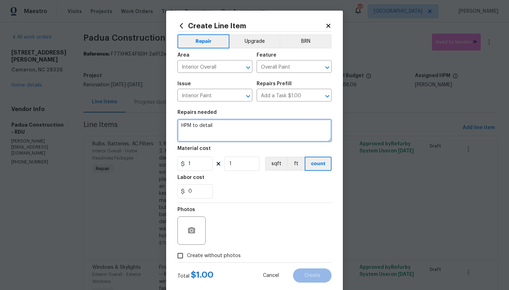
drag, startPoint x: 220, startPoint y: 125, endPoint x: 48, endPoint y: 94, distance: 174.6
click at [48, 104] on div "Create Line Item Repair Upgrade BRN Area Interior Overall ​ Feature Overall Pai…" at bounding box center [254, 145] width 509 height 290
type textarea "Paint HVAC registers and return covers. Match ceiling/wall color"
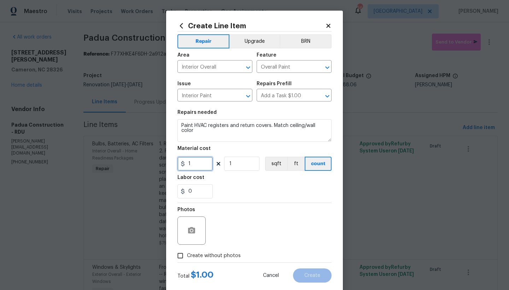
click at [201, 166] on input "1" at bounding box center [194, 164] width 35 height 14
type input "100"
click at [235, 200] on section "Repairs needed Paint HVAC registers and return covers. Match ceiling/wall color…" at bounding box center [254, 154] width 154 height 97
click at [189, 257] on span "Create without photos" at bounding box center [214, 255] width 54 height 7
click at [187, 257] on input "Create without photos" at bounding box center [180, 255] width 13 height 13
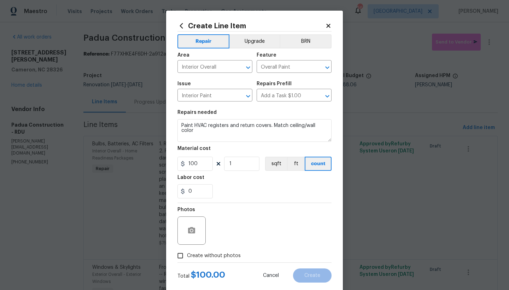
checkbox input "true"
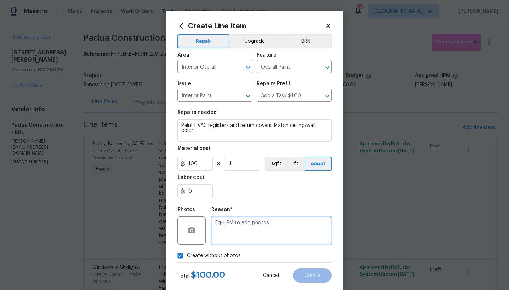
click at [227, 225] on textarea at bounding box center [271, 230] width 120 height 28
type textarea "n"
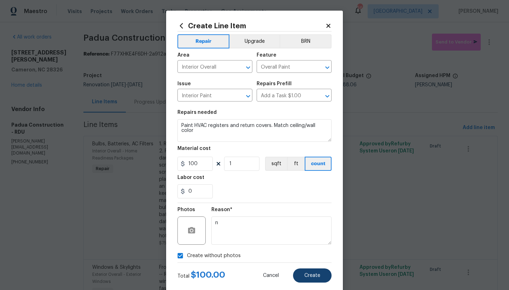
click at [313, 276] on span "Create" at bounding box center [312, 275] width 16 height 5
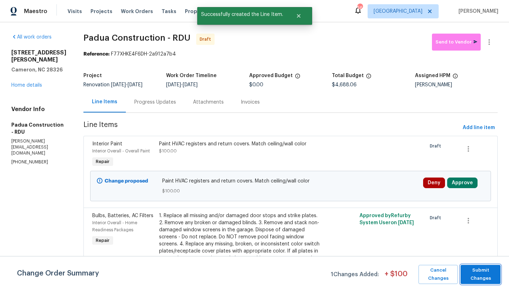
click at [498, 275] on button "Submit Changes" at bounding box center [481, 274] width 40 height 19
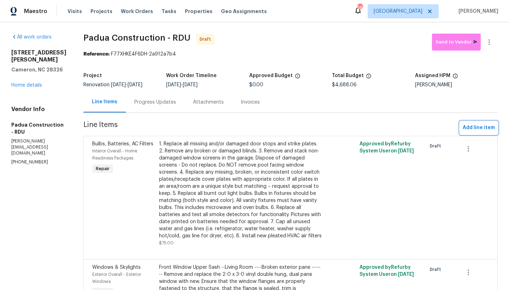
click at [464, 125] on span "Add line item" at bounding box center [479, 127] width 32 height 9
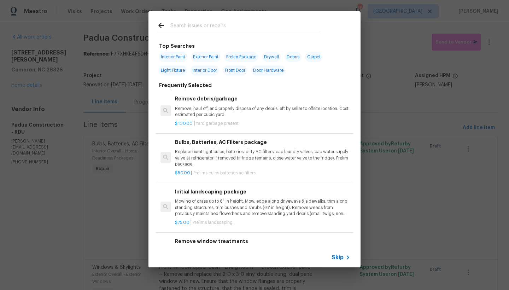
click at [187, 24] on input "text" at bounding box center [245, 26] width 150 height 11
click at [197, 29] on input "text" at bounding box center [245, 26] width 150 height 11
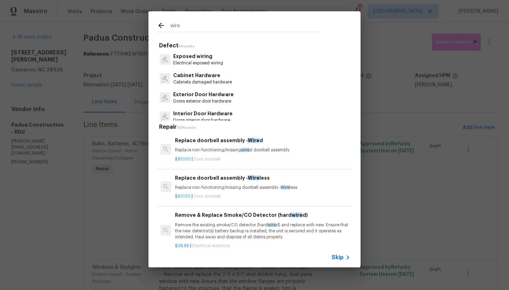
type input "wire"
click at [203, 57] on p "Exposed wiring" at bounding box center [198, 56] width 50 height 7
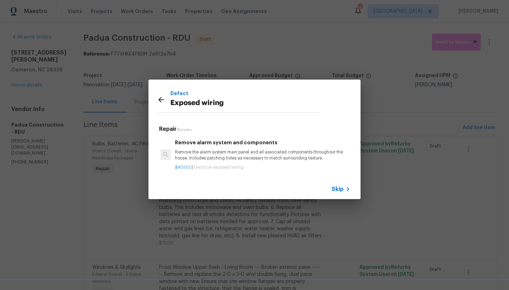
click at [160, 99] on icon at bounding box center [161, 99] width 8 height 8
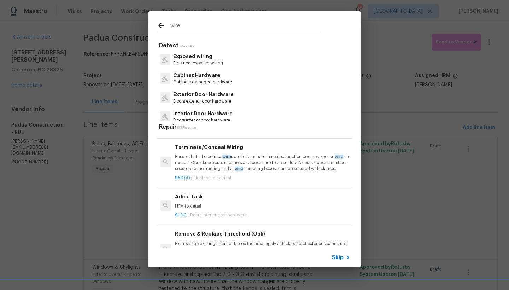
scroll to position [492, 0]
drag, startPoint x: 183, startPoint y: 24, endPoint x: 128, endPoint y: 2, distance: 59.1
click at [129, 0] on div "wire Defect 5 Results Exposed wiring Electrical exposed wiring Cabinet Hardware…" at bounding box center [254, 139] width 509 height 279
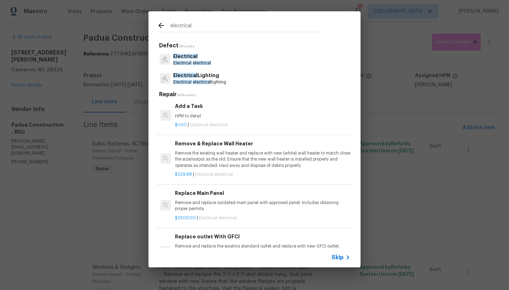
type input "electrical"
click at [191, 119] on p "HPM to detail" at bounding box center [262, 116] width 175 height 6
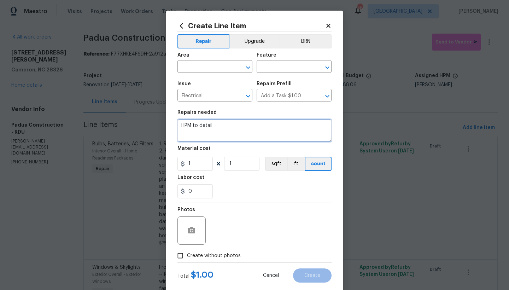
drag, startPoint x: 231, startPoint y: 125, endPoint x: 128, endPoint y: 111, distance: 104.5
click at [128, 111] on div "Create Line Item Repair Upgrade BRN Area ​ Feature ​ Issue Electrical ​ Repairs…" at bounding box center [254, 145] width 509 height 290
type textarea "Remove all interior coaxial cables."
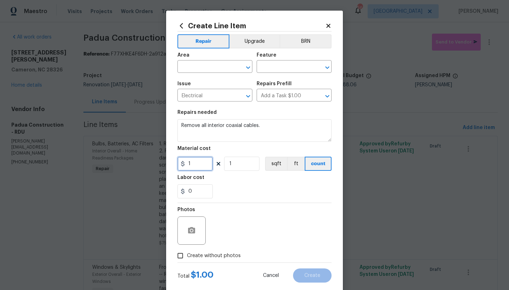
drag, startPoint x: 189, startPoint y: 162, endPoint x: 145, endPoint y: 158, distance: 44.0
click at [157, 163] on div "Create Line Item Repair Upgrade BRN Area ​ Feature ​ Issue Electrical ​ Repairs…" at bounding box center [254, 145] width 509 height 290
type input "25"
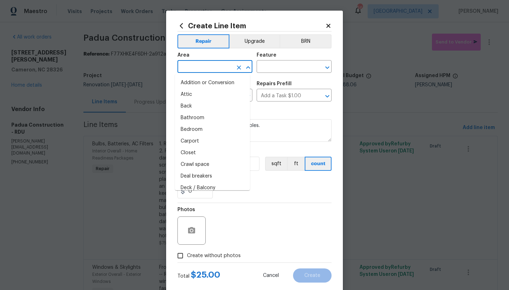
click at [210, 63] on input "text" at bounding box center [204, 67] width 55 height 11
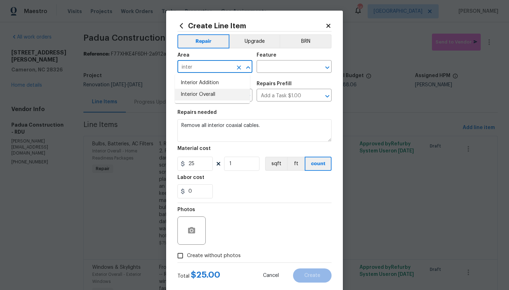
click at [210, 93] on li "Interior Overall" at bounding box center [212, 95] width 75 height 12
type input "Interior Overall"
click at [280, 82] on h5 "Repairs Prefill" at bounding box center [274, 83] width 35 height 5
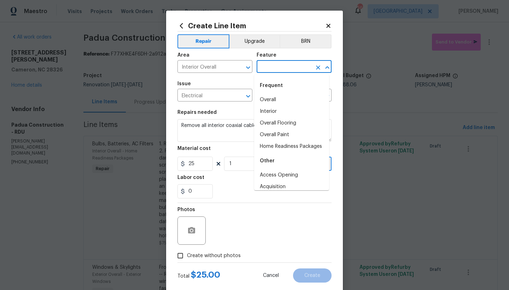
click at [288, 71] on input "text" at bounding box center [284, 67] width 55 height 11
click at [272, 108] on li "Interior" at bounding box center [291, 112] width 75 height 12
type input "Interior"
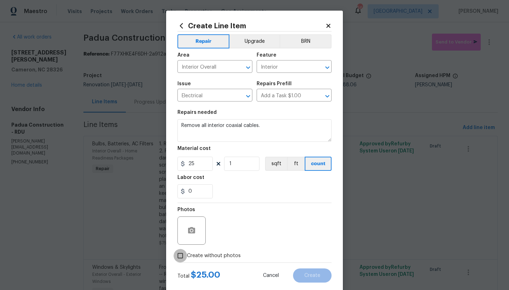
click at [182, 253] on input "Create without photos" at bounding box center [180, 255] width 13 height 13
checkbox input "true"
drag, startPoint x: 168, startPoint y: 158, endPoint x: 163, endPoint y: 158, distance: 5.7
click at [166, 158] on div "Create Line Item Repair Upgrade BRN Area Interior Overall ​ Feature Interior ​ …" at bounding box center [254, 152] width 177 height 283
type input "20"
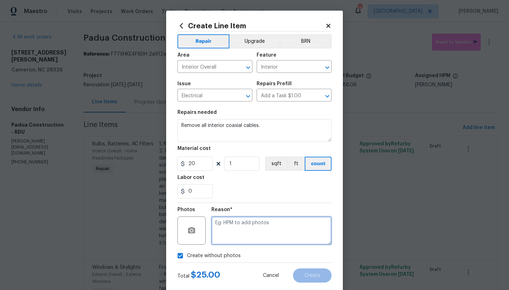
click at [226, 227] on textarea at bounding box center [271, 230] width 120 height 28
type textarea "n"
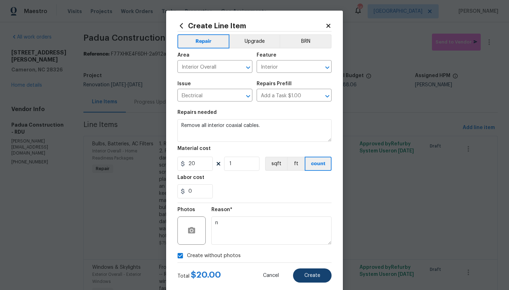
click at [308, 274] on span "Create" at bounding box center [312, 275] width 16 height 5
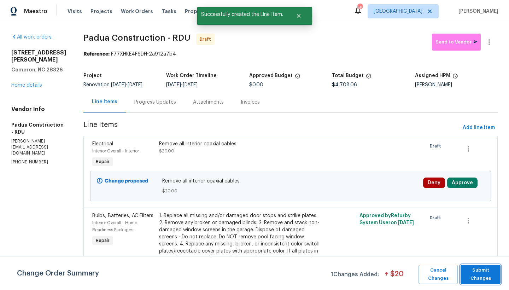
click at [467, 276] on span "Submit Changes" at bounding box center [480, 274] width 33 height 16
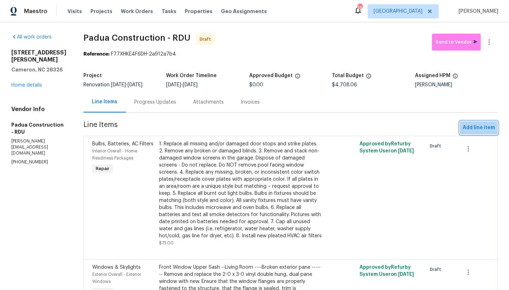
click at [479, 127] on span "Add line item" at bounding box center [479, 127] width 32 height 9
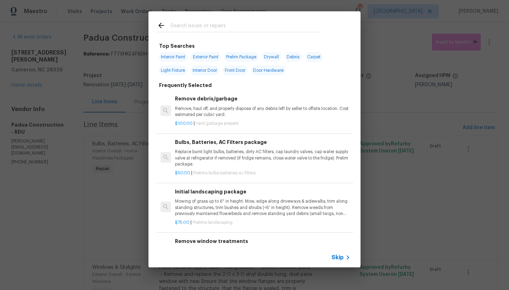
click at [200, 27] on input "text" at bounding box center [245, 26] width 150 height 11
click at [184, 25] on input "text" at bounding box center [245, 26] width 150 height 11
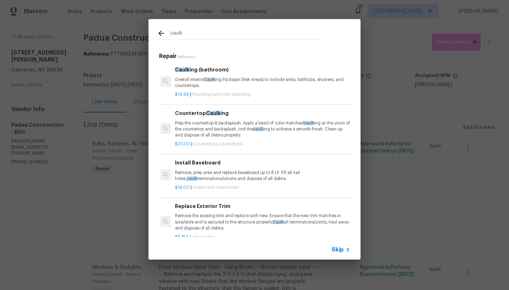
type input "caulk"
click at [201, 82] on p "Overall Interior Caulk ing Package (Wet Areas) to include sinks, bathtubs, show…" at bounding box center [262, 83] width 175 height 12
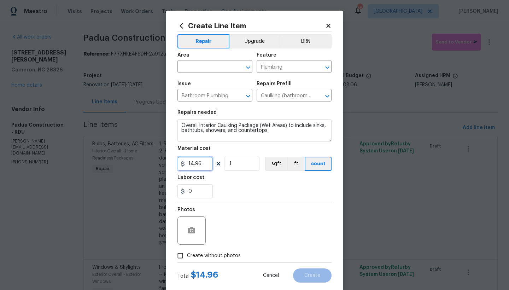
drag, startPoint x: 171, startPoint y: 157, endPoint x: 113, endPoint y: 148, distance: 59.0
click at [113, 148] on div "Create Line Item Repair Upgrade BRN Area ​ Feature Plumbing ​ Issue Bathroom Pl…" at bounding box center [254, 145] width 509 height 290
type input "20"
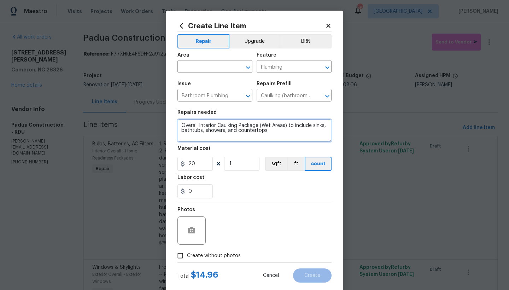
click at [180, 125] on textarea "Overall Interior Caulking Package (Wet Areas) to include sinks, bathtubs, showe…" at bounding box center [254, 130] width 154 height 23
click at [188, 123] on textarea "Overall Interior Caulking Package (Wet Areas) to include sinks, bathtubs, showe…" at bounding box center [254, 130] width 154 height 23
drag, startPoint x: 198, startPoint y: 125, endPoint x: 241, endPoint y: 132, distance: 44.1
click at [198, 125] on textarea "Kitchen, Bathrooms Overall Interior Caulking Package (Wet Areas) to include sin…" at bounding box center [254, 130] width 154 height 23
click at [241, 125] on textarea "Kitchen and Bathrooms Overall Interior Caulking Package (Wet Areas) to include …" at bounding box center [254, 130] width 154 height 23
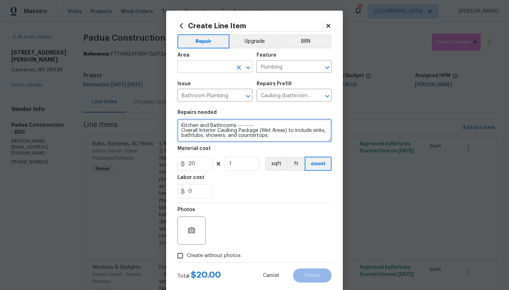
type textarea "Kitchen and Bathrooms --------- Overall Interior Caulking Package (Wet Areas) t…"
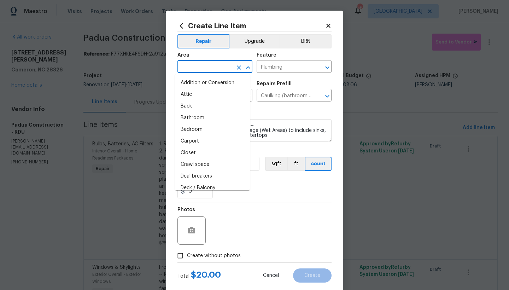
click at [216, 64] on input "text" at bounding box center [204, 67] width 55 height 11
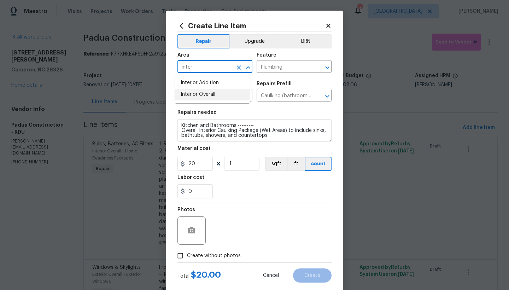
click at [216, 92] on li "Interior Overall" at bounding box center [212, 95] width 75 height 12
type input "Interior Overall"
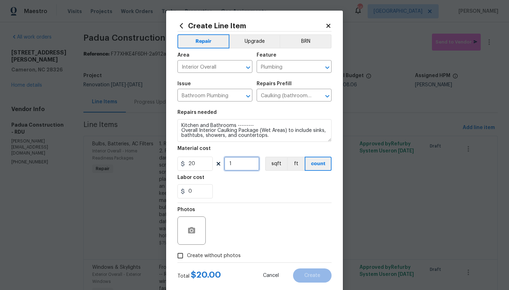
drag, startPoint x: 213, startPoint y: 160, endPoint x: 198, endPoint y: 159, distance: 14.9
click at [198, 158] on div "20 1 sqft ft count" at bounding box center [254, 164] width 154 height 14
type input "3"
click at [182, 256] on input "Create without photos" at bounding box center [180, 255] width 13 height 13
checkbox input "true"
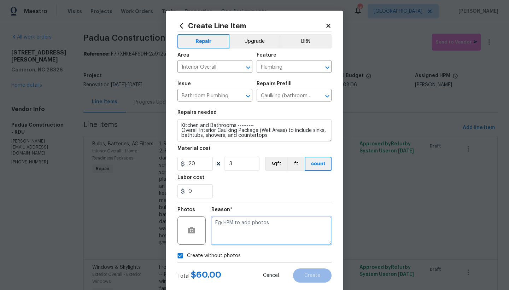
click at [240, 229] on textarea at bounding box center [271, 230] width 120 height 28
type textarea "n"
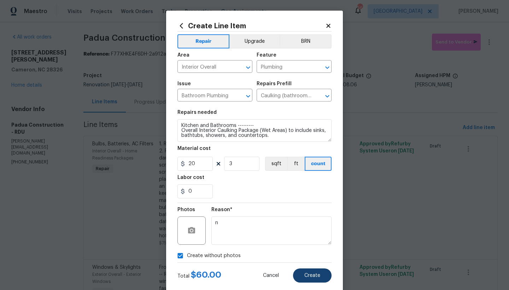
click at [313, 274] on span "Create" at bounding box center [312, 275] width 16 height 5
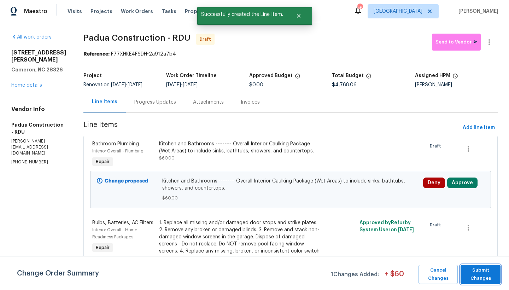
click at [486, 275] on span "Submit Changes" at bounding box center [480, 274] width 33 height 16
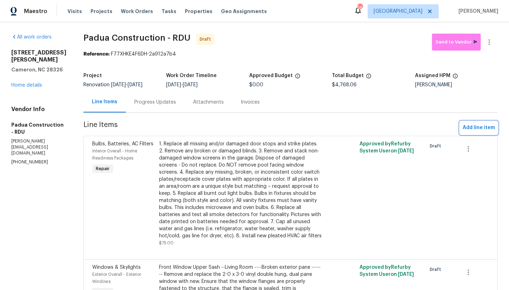
click at [465, 126] on span "Add line item" at bounding box center [479, 127] width 32 height 9
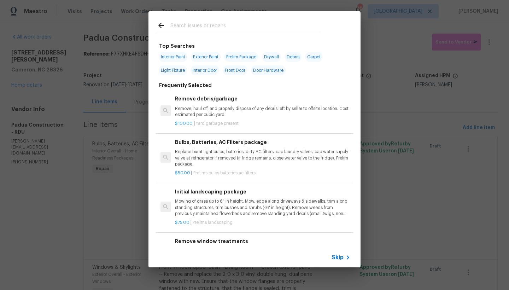
click at [229, 24] on input "text" at bounding box center [245, 26] width 150 height 11
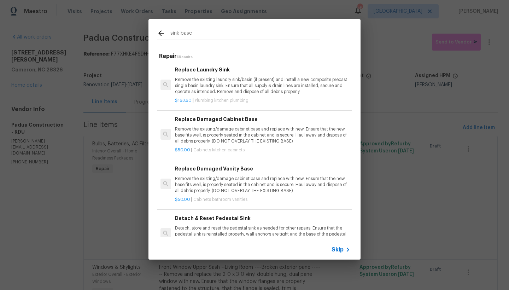
type input "sink base"
click at [202, 127] on p "Remove the existing/damage cabinet base and replace with new. Ensure that the n…" at bounding box center [262, 135] width 175 height 18
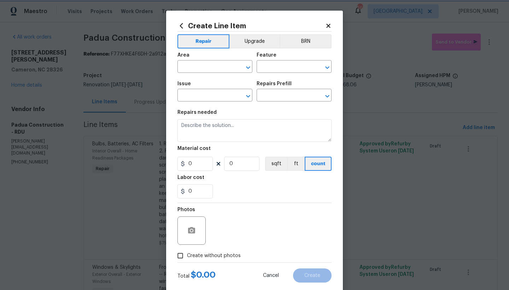
type input "Cabinets"
type input "Kitchen Cabinets"
type textarea "Remove the existing/damage cabinet base and replace with new. Ensure that the n…"
type input "1"
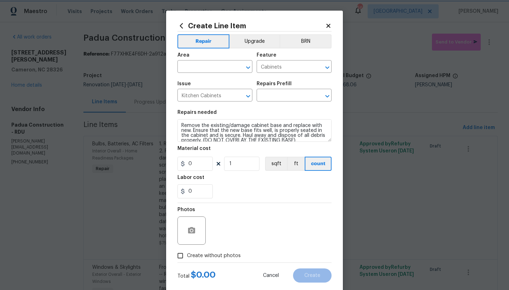
type input "Replace Damaged Cabinet Base $50.00"
type input "50"
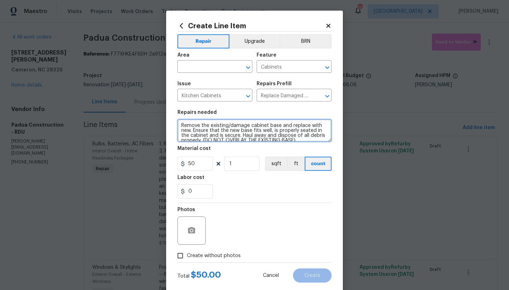
click at [177, 125] on textarea "Remove the existing/damage cabinet base and replace with new. Ensure that the n…" at bounding box center [254, 130] width 154 height 23
click at [185, 124] on textarea "Remove the existing/damage cabinet base and replace with new. Ensure that the n…" at bounding box center [254, 130] width 154 height 23
type textarea "Kitchen, Hall Bathroom, Master Bathroom ------- Remove the existing/damage cabi…"
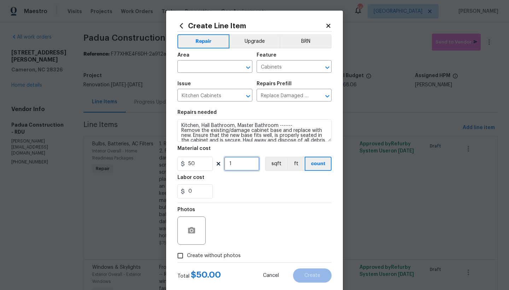
drag, startPoint x: 225, startPoint y: 161, endPoint x: 178, endPoint y: 152, distance: 47.8
click at [179, 151] on figure "Material cost 50 1 sqft ft count" at bounding box center [254, 158] width 154 height 25
type input "4"
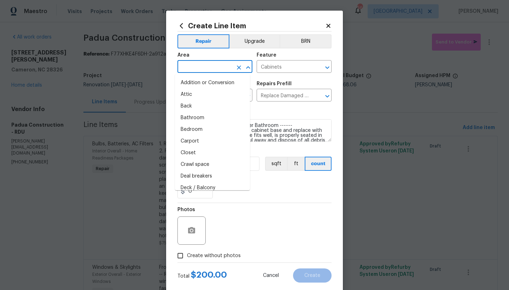
click at [210, 65] on input "text" at bounding box center [204, 67] width 55 height 11
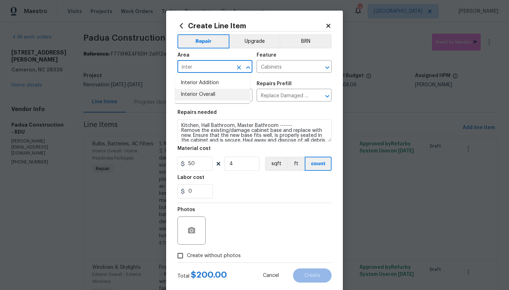
click at [194, 94] on li "Interior Overall" at bounding box center [212, 95] width 75 height 12
type input "Interior Overall"
click at [207, 254] on span "Create without photos" at bounding box center [214, 255] width 54 height 7
click at [187, 254] on input "Create without photos" at bounding box center [180, 255] width 13 height 13
checkbox input "true"
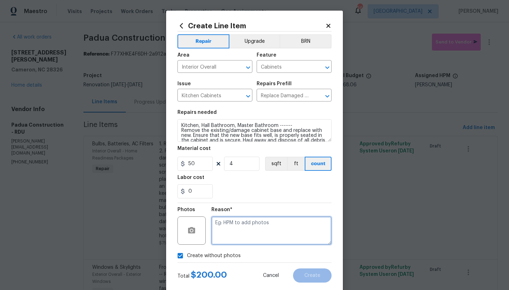
click at [238, 233] on textarea at bounding box center [271, 230] width 120 height 28
type textarea "n"
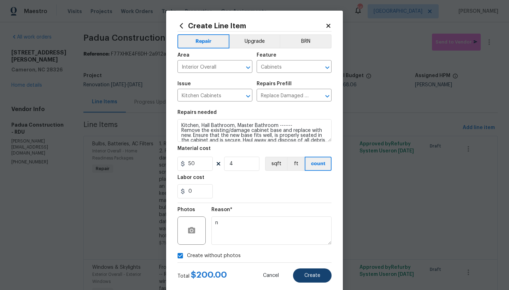
click at [307, 275] on span "Create" at bounding box center [312, 275] width 16 height 5
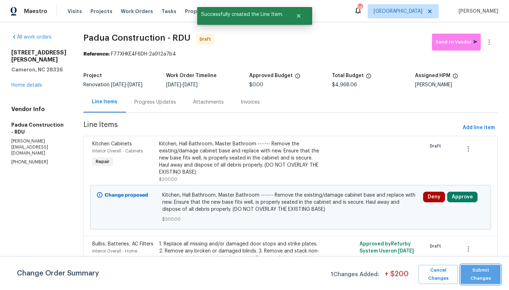
drag, startPoint x: 477, startPoint y: 276, endPoint x: 493, endPoint y: 268, distance: 18.0
click at [477, 276] on span "Submit Changes" at bounding box center [480, 274] width 33 height 16
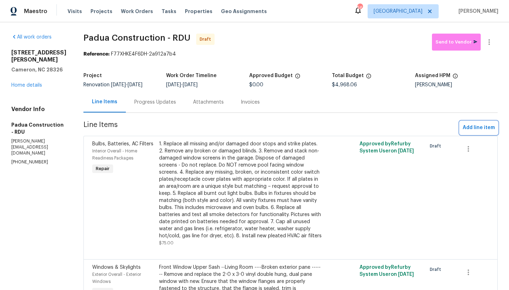
click at [470, 126] on span "Add line item" at bounding box center [479, 127] width 32 height 9
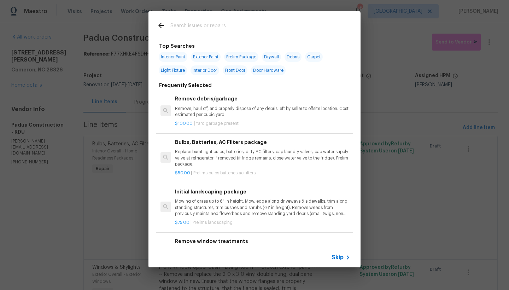
click at [180, 24] on input "text" at bounding box center [245, 26] width 150 height 11
click at [176, 26] on input "text" at bounding box center [245, 26] width 150 height 11
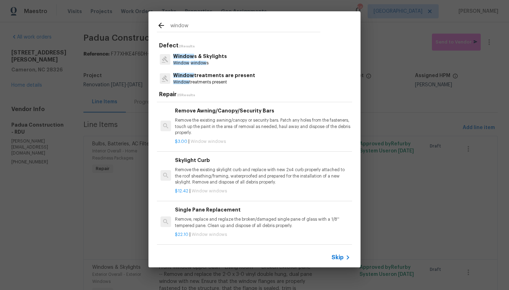
scroll to position [628, 0]
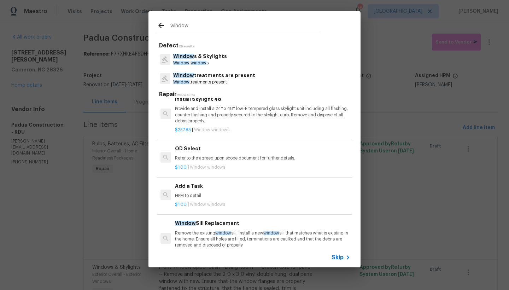
type input "window"
click at [189, 182] on h6 "Add a Task" at bounding box center [262, 186] width 175 height 8
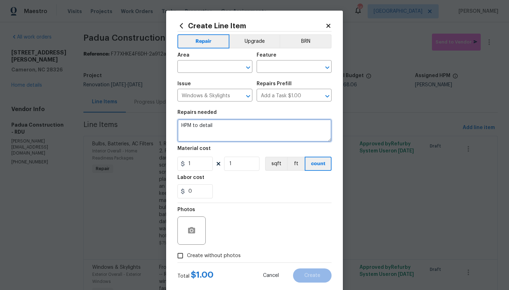
drag, startPoint x: 224, startPoint y: 127, endPoint x: 98, endPoint y: 86, distance: 132.8
click at [98, 86] on div "Create Line Item Repair Upgrade BRN Area ​ Feature ​ Issue Windows & Skylights …" at bounding box center [254, 145] width 509 height 290
type textarea "Bonus Room ------- Remove decorative film from the French door windows."
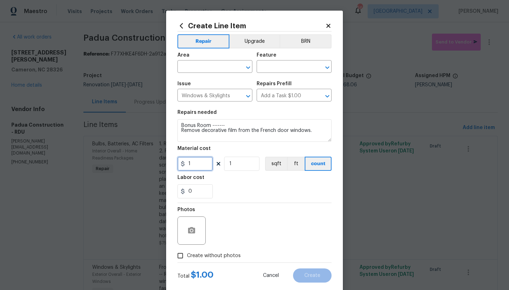
drag, startPoint x: 188, startPoint y: 164, endPoint x: 178, endPoint y: 162, distance: 11.0
click at [178, 162] on div "1" at bounding box center [194, 164] width 35 height 14
type input "35"
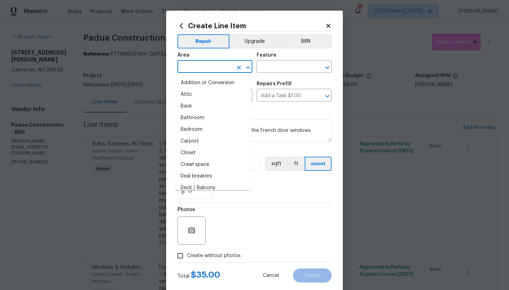
click at [197, 65] on input "text" at bounding box center [204, 67] width 55 height 11
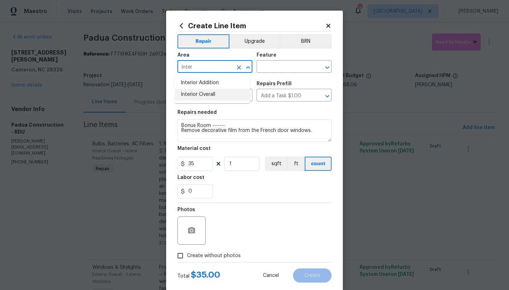
drag, startPoint x: 216, startPoint y: 95, endPoint x: 225, endPoint y: 86, distance: 12.2
click at [216, 95] on li "Interior Overall" at bounding box center [212, 95] width 75 height 12
type input "Interior Overall"
click at [273, 69] on input "text" at bounding box center [284, 67] width 55 height 11
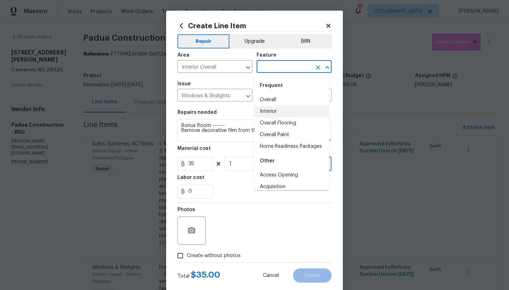
click at [268, 111] on li "Interior" at bounding box center [291, 112] width 75 height 12
type input "Interior"
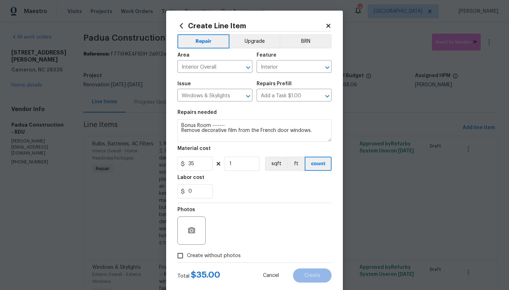
click at [187, 254] on span "Create without photos" at bounding box center [214, 255] width 54 height 7
click at [185, 254] on input "Create without photos" at bounding box center [180, 255] width 13 height 13
checkbox input "true"
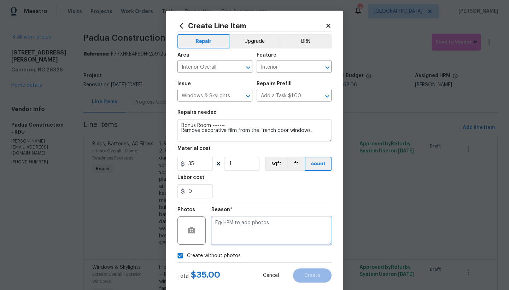
click at [244, 228] on textarea at bounding box center [271, 230] width 120 height 28
type textarea "n"
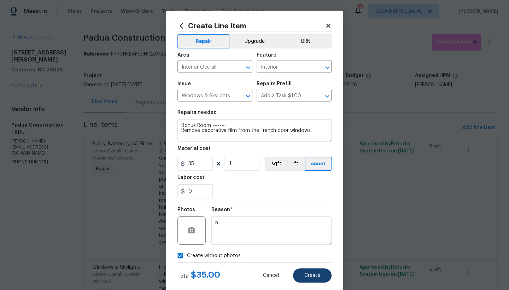
click at [311, 275] on span "Create" at bounding box center [312, 275] width 16 height 5
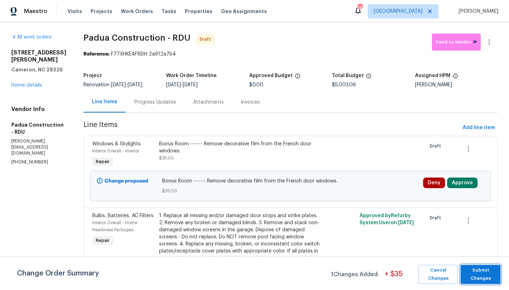
click at [491, 275] on span "Submit Changes" at bounding box center [480, 274] width 33 height 16
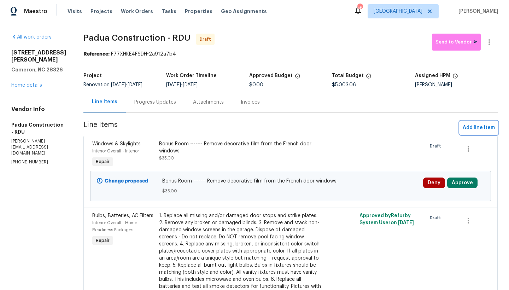
click at [473, 128] on span "Add line item" at bounding box center [479, 127] width 32 height 9
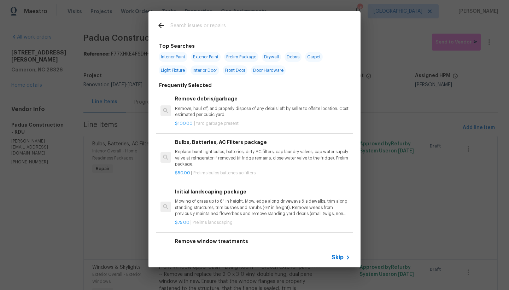
drag, startPoint x: 204, startPoint y: 25, endPoint x: 198, endPoint y: 25, distance: 6.7
click at [204, 25] on input "text" at bounding box center [245, 26] width 150 height 11
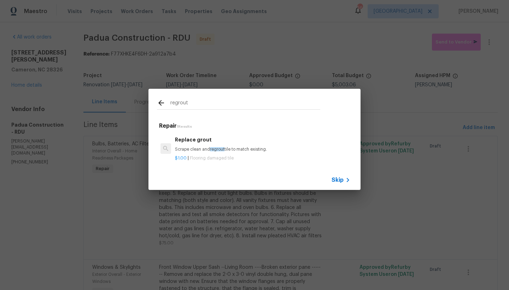
type input "regret"
drag, startPoint x: 185, startPoint y: 39, endPoint x: 198, endPoint y: 138, distance: 100.5
click at [198, 138] on h6 "Replace grout" at bounding box center [262, 140] width 175 height 8
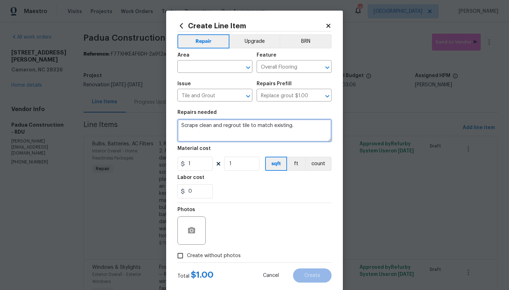
click at [177, 123] on textarea "Scrape clean and regrout tile to match existing." at bounding box center [254, 130] width 154 height 23
click at [197, 124] on textarea "Scrape clean and regrout tile to match existing." at bounding box center [254, 130] width 154 height 23
click at [179, 129] on textarea "Hall Bathroom (Floor) -------- Scrape clean and regrout tile to match existing." at bounding box center [254, 130] width 154 height 23
click at [296, 133] on textarea "Hall Bathroom (Floor) -------- 1. Scrape clean and regrout tile to match existi…" at bounding box center [254, 130] width 154 height 23
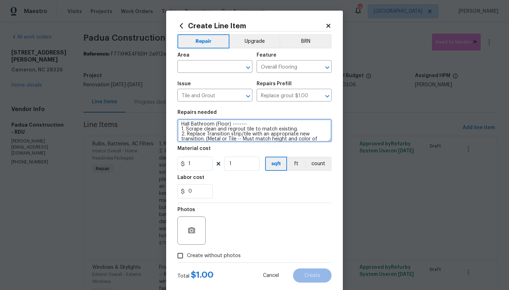
scroll to position [10, 0]
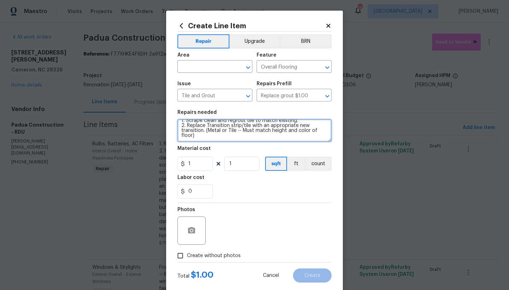
type textarea "Hall Bathroom (Floor) -------- 1. Scrape clean and regrout tile to match existi…"
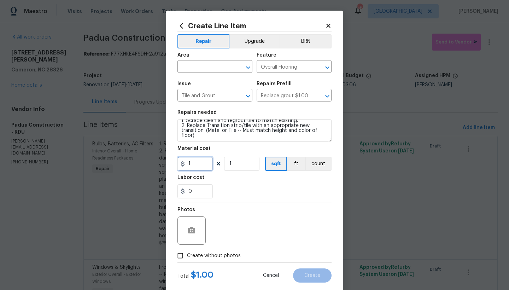
drag, startPoint x: 191, startPoint y: 163, endPoint x: 159, endPoint y: 157, distance: 31.7
click at [159, 156] on div "Create Line Item Repair Upgrade BRN Area ​ Feature Overall Flooring ​ Issue Til…" at bounding box center [254, 145] width 509 height 290
type input "225"
click at [209, 66] on input "text" at bounding box center [204, 67] width 55 height 11
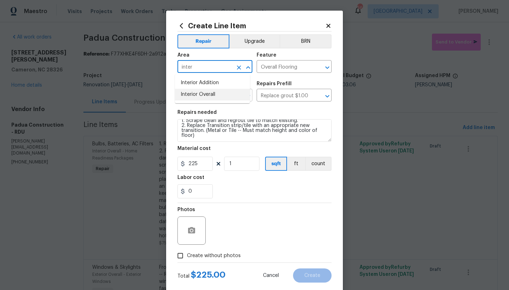
click at [193, 92] on li "Interior Overall" at bounding box center [212, 95] width 75 height 12
type input "Interior Overall"
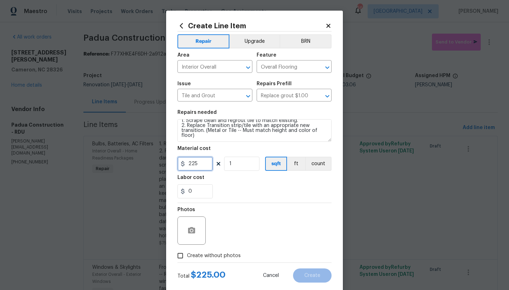
drag, startPoint x: 198, startPoint y: 164, endPoint x: 190, endPoint y: 163, distance: 7.8
click at [190, 163] on input "225" at bounding box center [194, 164] width 35 height 14
type input "250"
click at [184, 256] on input "Create without photos" at bounding box center [180, 255] width 13 height 13
checkbox input "true"
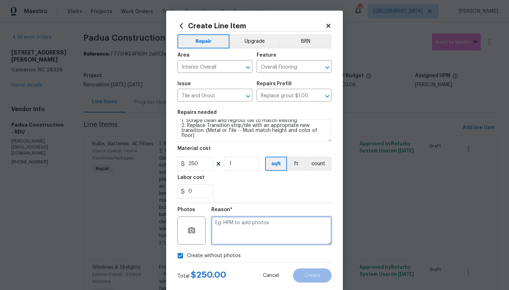
click at [254, 236] on textarea at bounding box center [271, 230] width 120 height 28
type textarea "n"
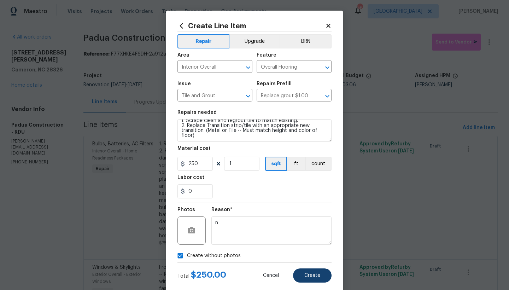
click at [304, 276] on span "Create" at bounding box center [312, 275] width 16 height 5
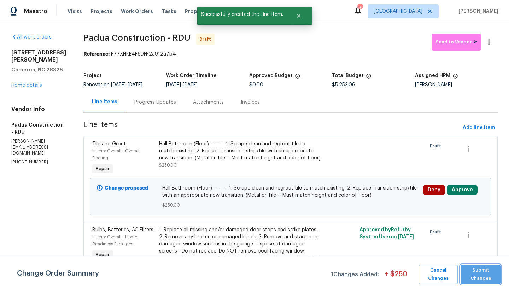
click at [476, 270] on span "Submit Changes" at bounding box center [480, 274] width 33 height 16
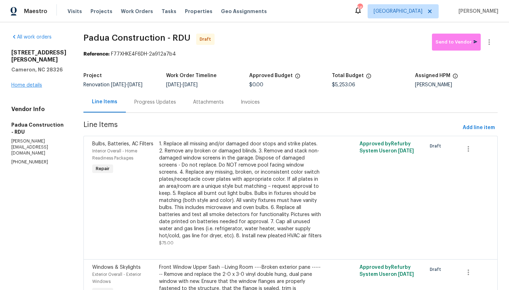
click at [23, 88] on link "Home details" at bounding box center [26, 85] width 31 height 5
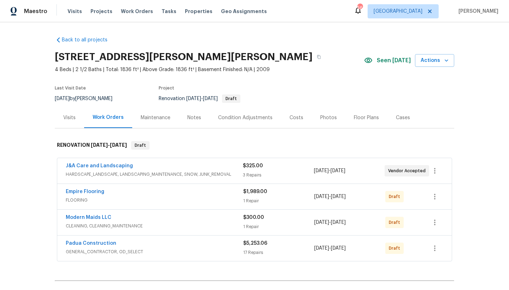
click at [291, 116] on div "Costs" at bounding box center [296, 117] width 14 height 7
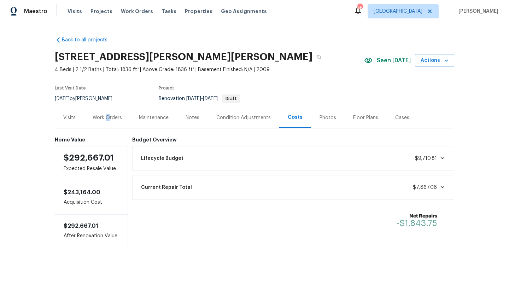
click at [105, 116] on div "Work Orders" at bounding box center [107, 117] width 29 height 7
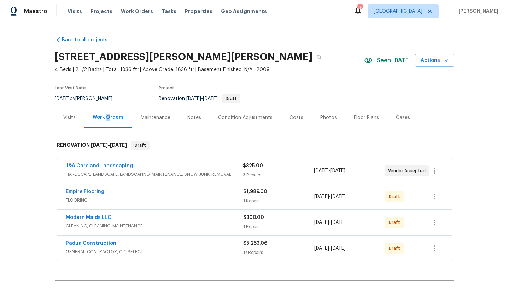
scroll to position [47, 0]
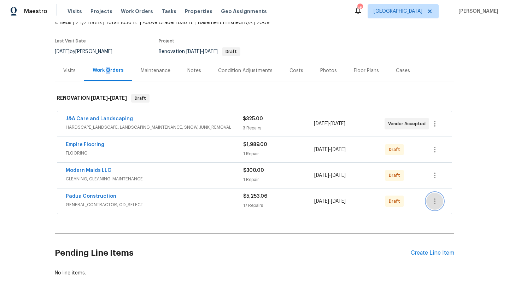
click at [431, 201] on icon "button" at bounding box center [435, 201] width 8 height 8
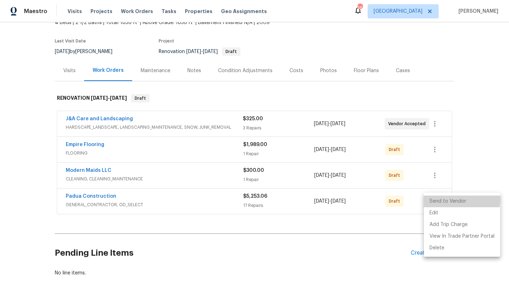
click at [450, 199] on li "Send to Vendor" at bounding box center [462, 201] width 76 height 12
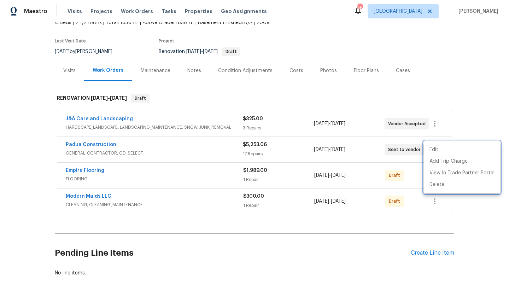
click at [98, 144] on div at bounding box center [254, 145] width 509 height 290
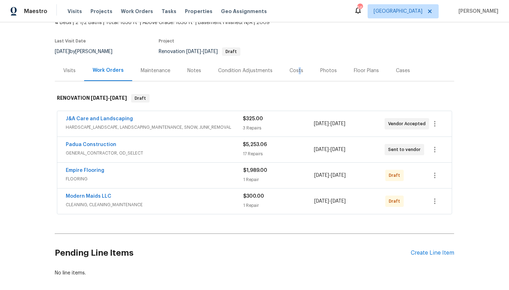
click at [294, 69] on div "Costs" at bounding box center [296, 70] width 14 height 7
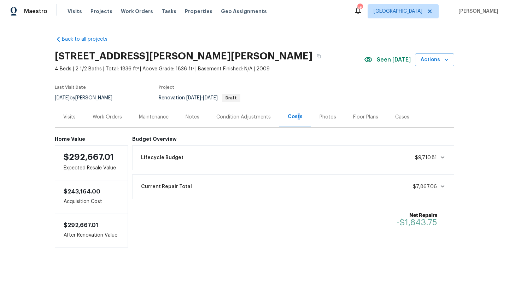
scroll to position [6, 0]
click at [109, 113] on div "Work Orders" at bounding box center [107, 116] width 29 height 7
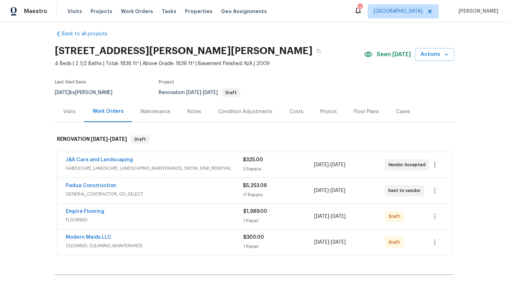
click at [89, 214] on span "Empire Flooring" at bounding box center [85, 211] width 39 height 7
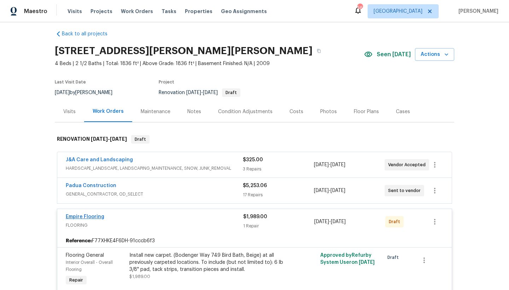
click at [84, 215] on link "Empire Flooring" at bounding box center [85, 216] width 39 height 5
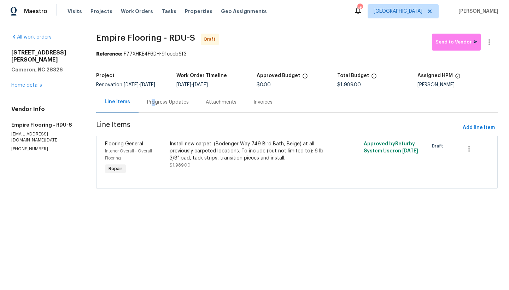
click at [151, 101] on div "Progress Updates" at bounding box center [168, 102] width 42 height 7
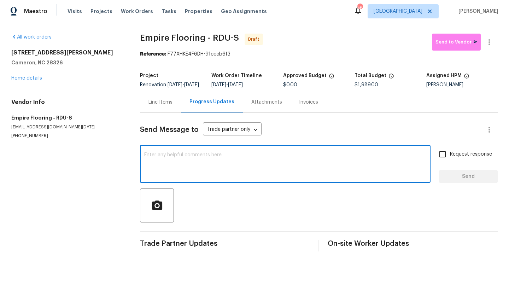
drag, startPoint x: 172, startPoint y: 164, endPoint x: 168, endPoint y: 164, distance: 4.3
click at [168, 164] on textarea at bounding box center [285, 164] width 282 height 25
type textarea "This is ready for measurements. Please schedule the installation for Tuesday 10…"
click at [440, 160] on input "Request response" at bounding box center [442, 154] width 15 height 15
checkbox input "true"
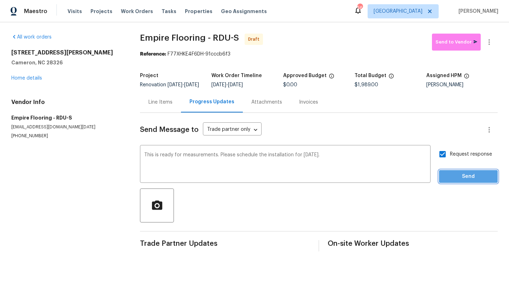
click at [454, 181] on span "Send" at bounding box center [468, 176] width 47 height 9
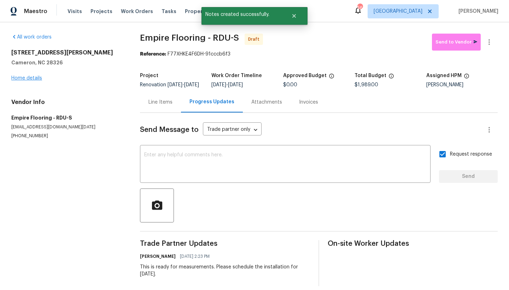
click at [25, 78] on link "Home details" at bounding box center [26, 78] width 31 height 5
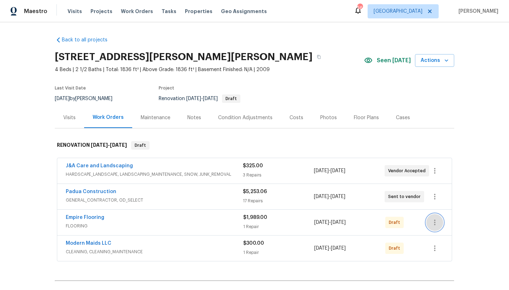
click at [431, 223] on icon "button" at bounding box center [435, 222] width 8 height 8
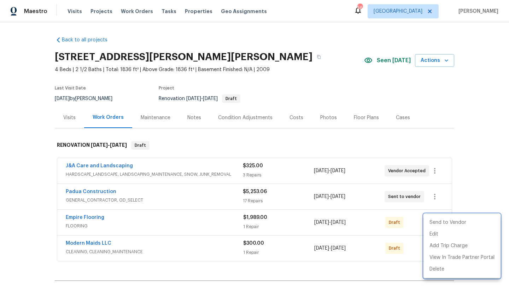
click at [89, 213] on div at bounding box center [254, 145] width 509 height 290
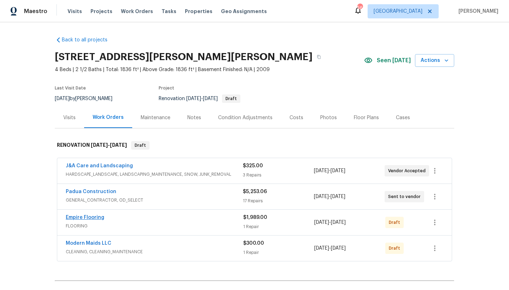
click at [88, 219] on link "Empire Flooring" at bounding box center [85, 217] width 39 height 5
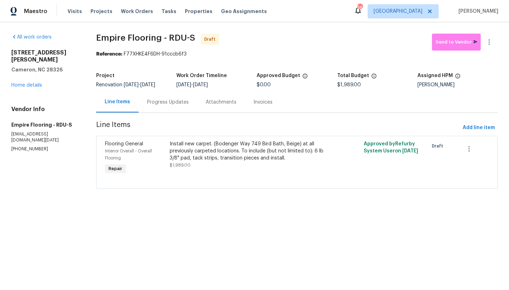
click at [174, 101] on div "Progress Updates" at bounding box center [168, 102] width 42 height 7
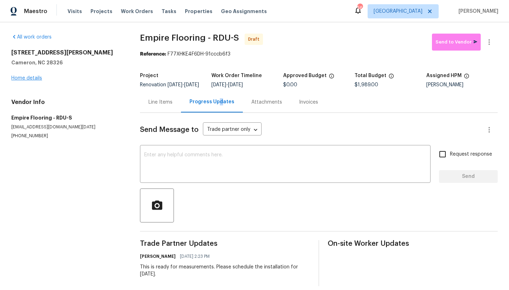
click at [32, 78] on link "Home details" at bounding box center [26, 78] width 31 height 5
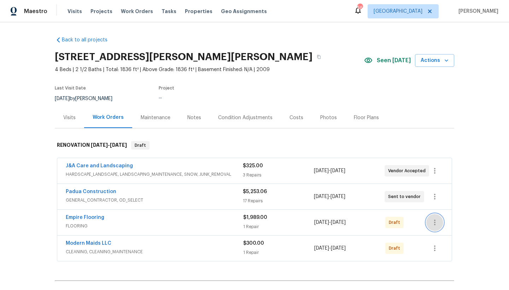
click at [434, 223] on icon "button" at bounding box center [434, 223] width 1 height 6
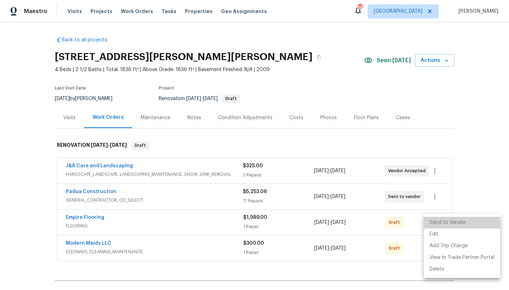
click at [450, 224] on li "Send to Vendor" at bounding box center [462, 223] width 76 height 12
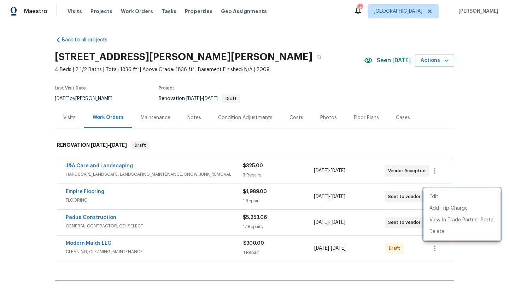
click at [432, 247] on div at bounding box center [254, 145] width 509 height 290
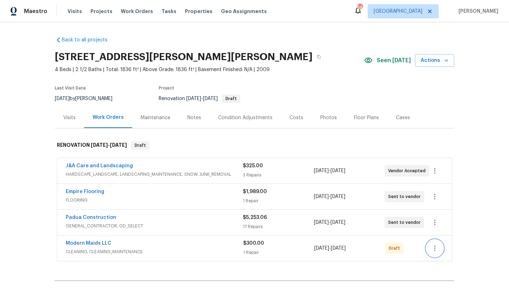
click at [433, 249] on icon "button" at bounding box center [435, 248] width 8 height 8
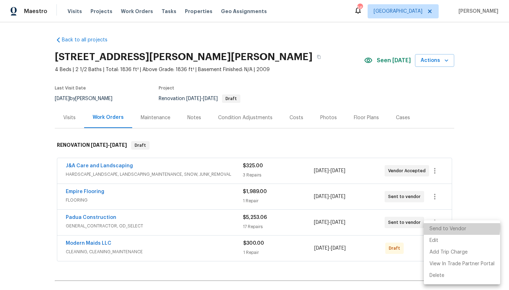
click at [445, 227] on li "Send to Vendor" at bounding box center [462, 229] width 76 height 12
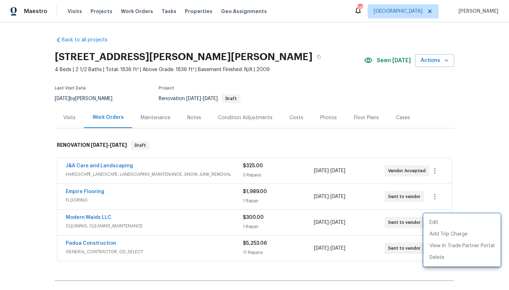
click at [92, 216] on div at bounding box center [254, 145] width 509 height 290
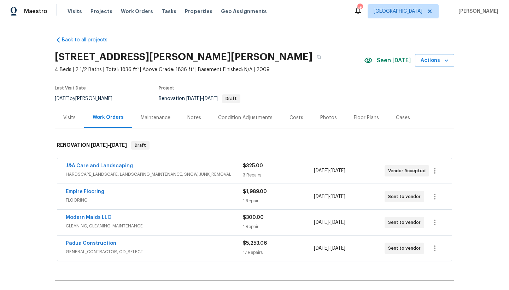
click at [92, 216] on link "Modern Maids LLC" at bounding box center [89, 217] width 46 height 5
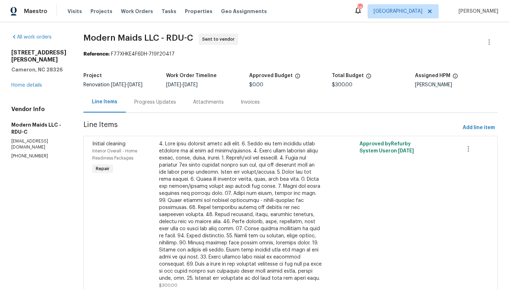
click at [164, 101] on div "Progress Updates" at bounding box center [155, 102] width 42 height 7
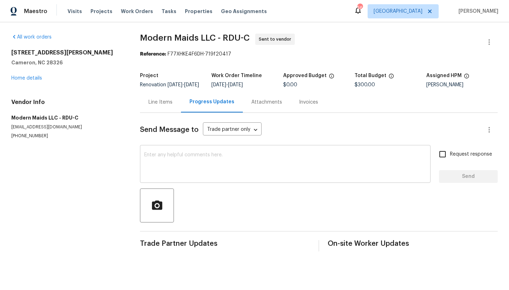
click at [171, 164] on textarea at bounding box center [285, 164] width 282 height 25
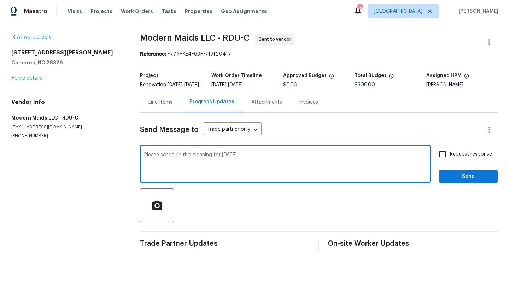
type textarea "Please schedule this cleaning for Wednesday 10/8."
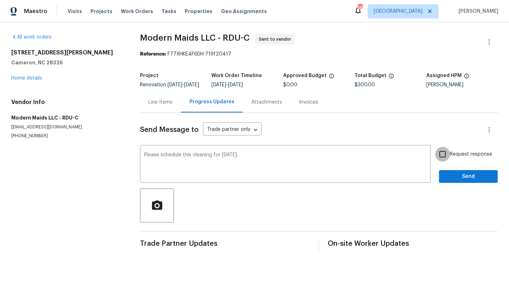
click at [441, 158] on input "Request response" at bounding box center [442, 154] width 15 height 15
checkbox input "true"
click at [457, 181] on span "Send" at bounding box center [468, 176] width 47 height 9
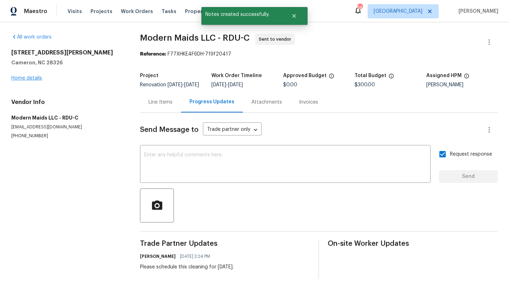
click at [27, 78] on link "Home details" at bounding box center [26, 78] width 31 height 5
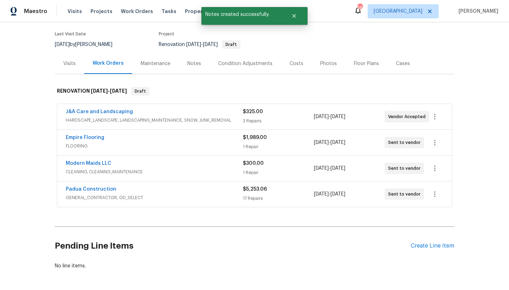
scroll to position [68, 0]
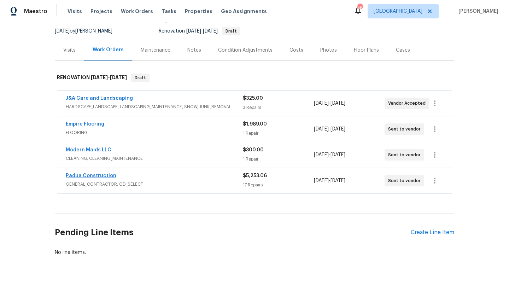
click at [92, 174] on link "Padua Construction" at bounding box center [91, 175] width 51 height 5
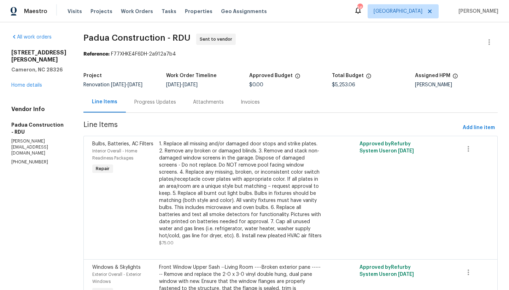
click at [151, 103] on div "Progress Updates" at bounding box center [155, 102] width 42 height 7
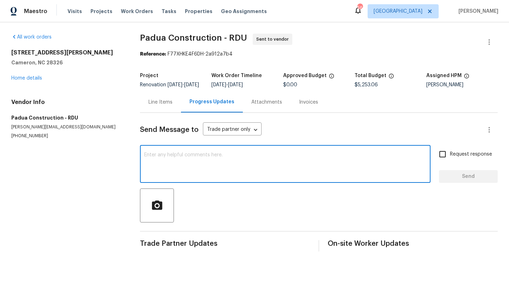
click at [165, 166] on textarea at bounding box center [285, 164] width 282 height 25
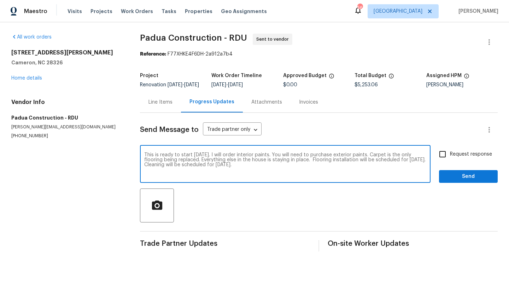
type textarea "This is ready to start tomorrow. I will order interior paints. You will need to…"
click at [437, 160] on input "Request response" at bounding box center [442, 154] width 15 height 15
checkbox input "true"
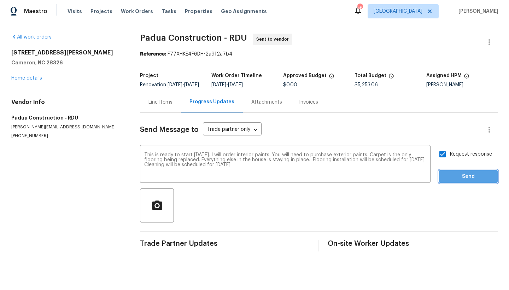
click at [455, 181] on span "Send" at bounding box center [468, 176] width 47 height 9
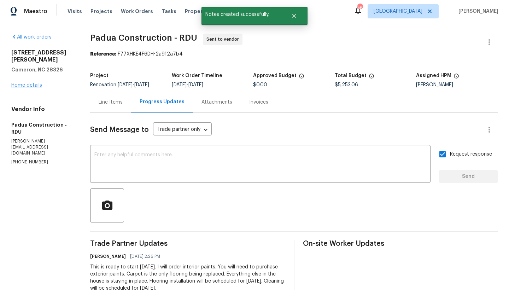
click at [24, 83] on link "Home details" at bounding box center [26, 85] width 31 height 5
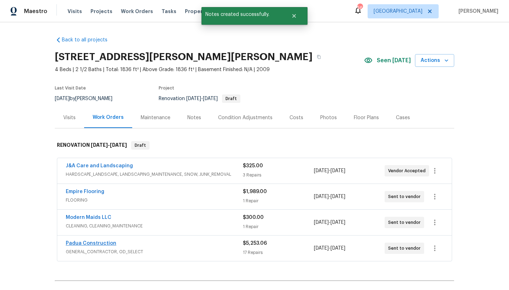
click at [105, 242] on link "Padua Construction" at bounding box center [91, 243] width 51 height 5
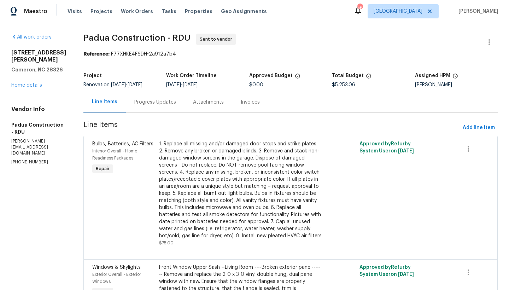
click at [142, 103] on div "Progress Updates" at bounding box center [155, 102] width 42 height 7
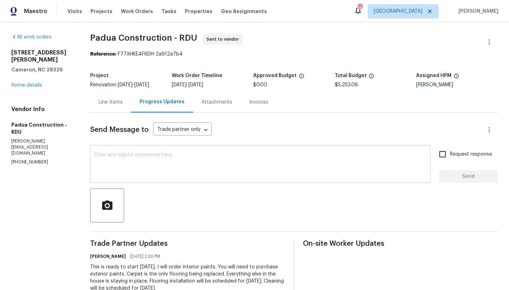
click at [205, 169] on textarea at bounding box center [260, 164] width 332 height 25
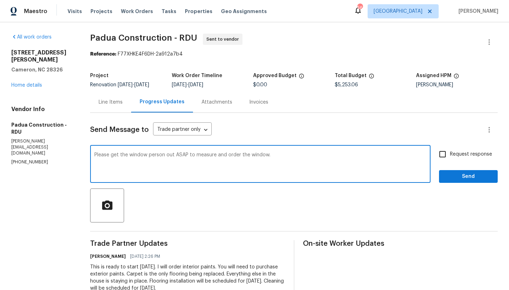
type textarea "Please get the window person out ASAP to measure and order the window."
click at [439, 154] on input "Request response" at bounding box center [442, 154] width 15 height 15
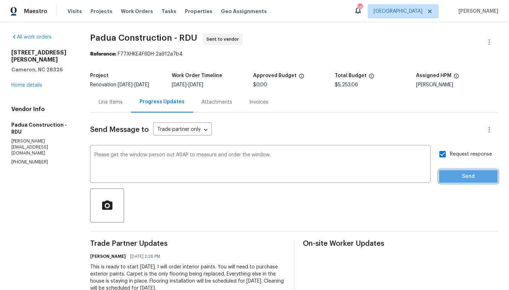
click at [472, 176] on span "Send" at bounding box center [468, 176] width 47 height 9
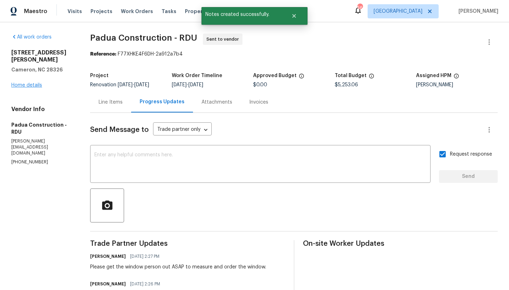
click at [31, 83] on link "Home details" at bounding box center [26, 85] width 31 height 5
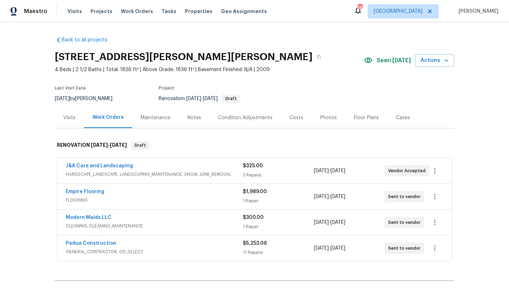
click at [293, 119] on div "Costs" at bounding box center [296, 117] width 14 height 7
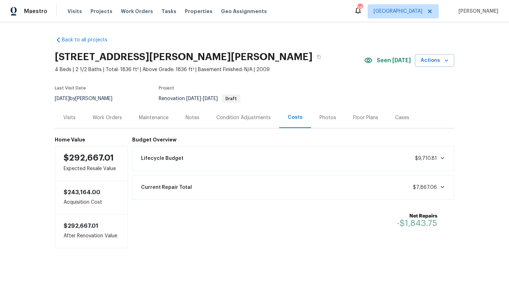
click at [98, 116] on div "Work Orders" at bounding box center [107, 117] width 29 height 7
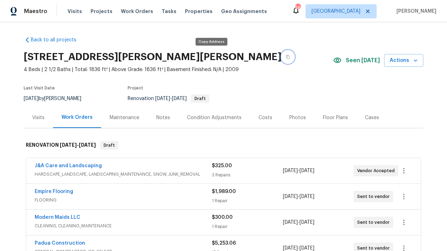
click at [286, 57] on icon "button" at bounding box center [288, 57] width 4 height 4
click at [51, 243] on link "Padua Construction" at bounding box center [60, 243] width 51 height 5
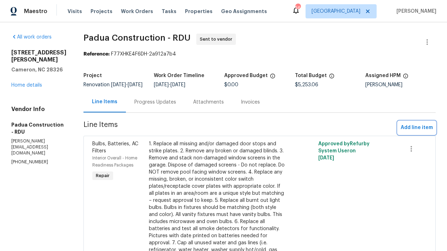
click at [421, 132] on span "Add line item" at bounding box center [416, 127] width 32 height 9
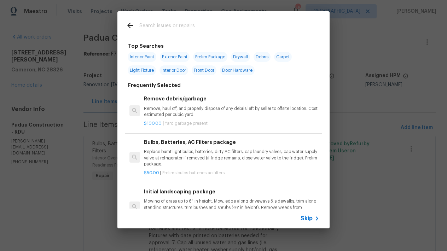
click at [209, 24] on input "text" at bounding box center [214, 26] width 150 height 11
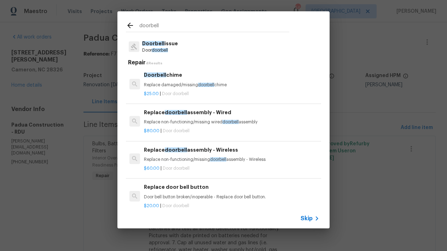
scroll to position [25, 0]
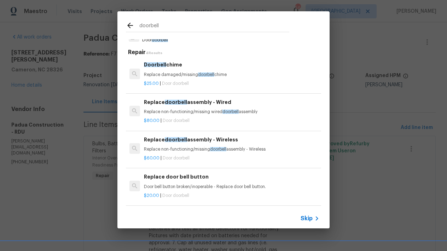
click at [161, 174] on h6 "Replace door bell button" at bounding box center [231, 177] width 175 height 8
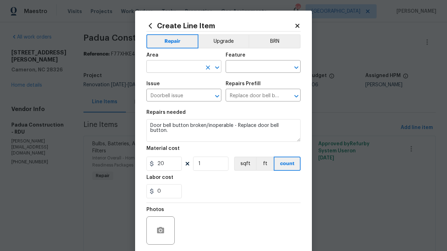
click at [166, 68] on input "text" at bounding box center [173, 67] width 55 height 11
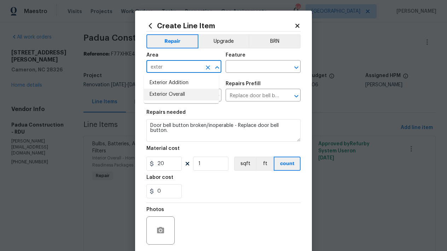
click at [178, 98] on li "Exterior Overall" at bounding box center [181, 95] width 75 height 12
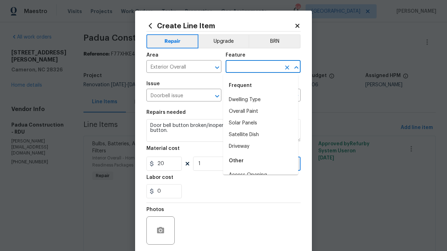
click at [273, 68] on input "text" at bounding box center [253, 67] width 55 height 11
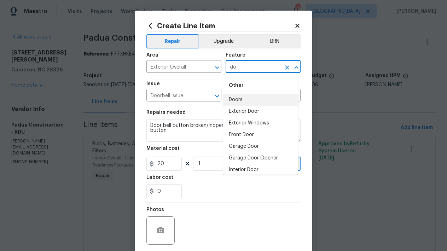
click at [233, 100] on li "Doors" at bounding box center [260, 100] width 75 height 12
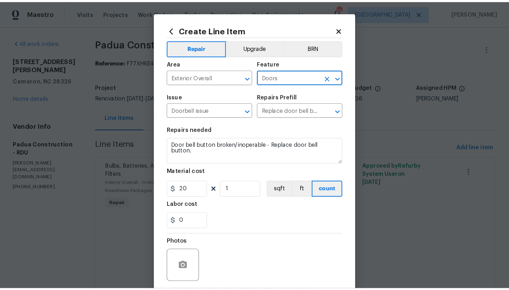
scroll to position [53, 0]
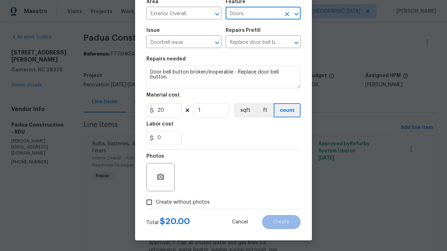
click at [189, 199] on span "Create without photos" at bounding box center [183, 202] width 54 height 7
click at [156, 199] on input "Create without photos" at bounding box center [148, 201] width 13 height 13
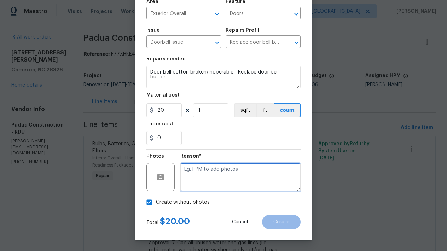
click at [199, 171] on textarea at bounding box center [240, 177] width 120 height 28
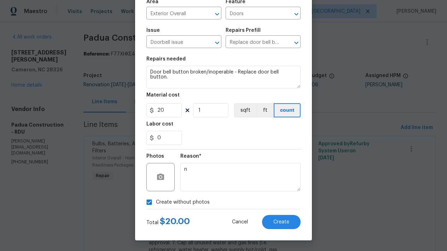
click at [269, 210] on div "Total $ 20.00 Cancel Create" at bounding box center [223, 219] width 154 height 20
click at [270, 218] on button "Create" at bounding box center [281, 222] width 39 height 14
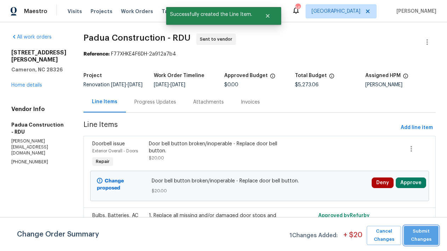
click at [424, 237] on span "Submit Changes" at bounding box center [421, 235] width 28 height 16
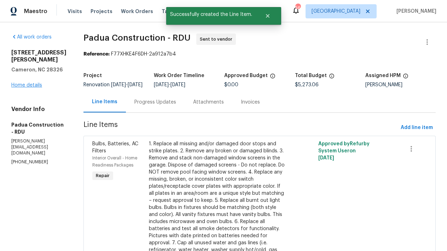
click at [30, 88] on link "Home details" at bounding box center [26, 85] width 31 height 5
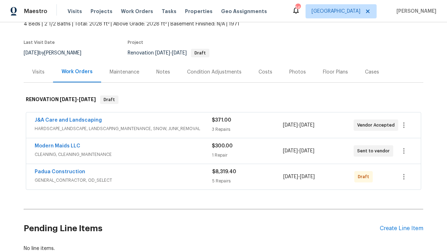
scroll to position [42, 0]
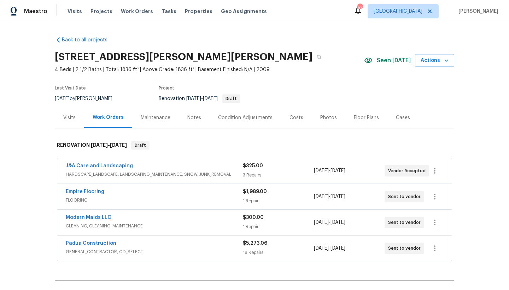
click at [193, 115] on div "Notes" at bounding box center [194, 117] width 14 height 7
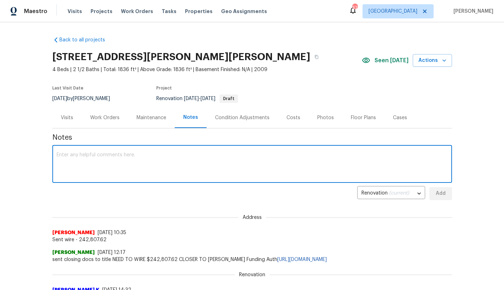
click at [164, 163] on textarea at bounding box center [252, 164] width 391 height 25
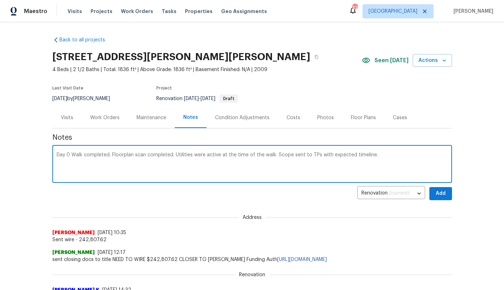
type textarea "Day 0 Walk completed. Floorplan scan completed. Utilities were active at the ti…"
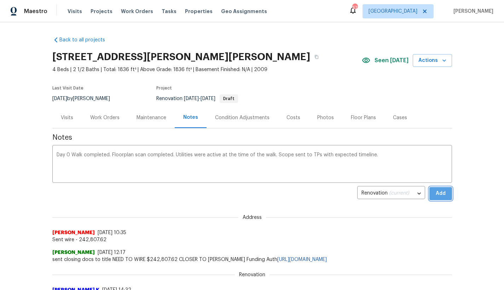
click at [441, 191] on span "Add" at bounding box center [440, 193] width 11 height 9
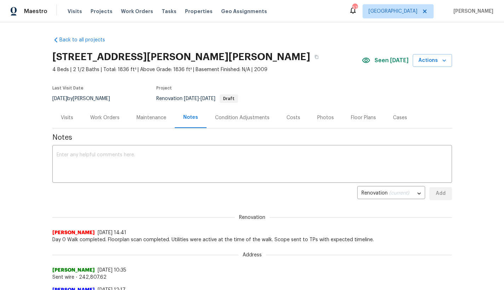
click at [95, 115] on div "Work Orders" at bounding box center [104, 117] width 29 height 7
